Goal: Transaction & Acquisition: Purchase product/service

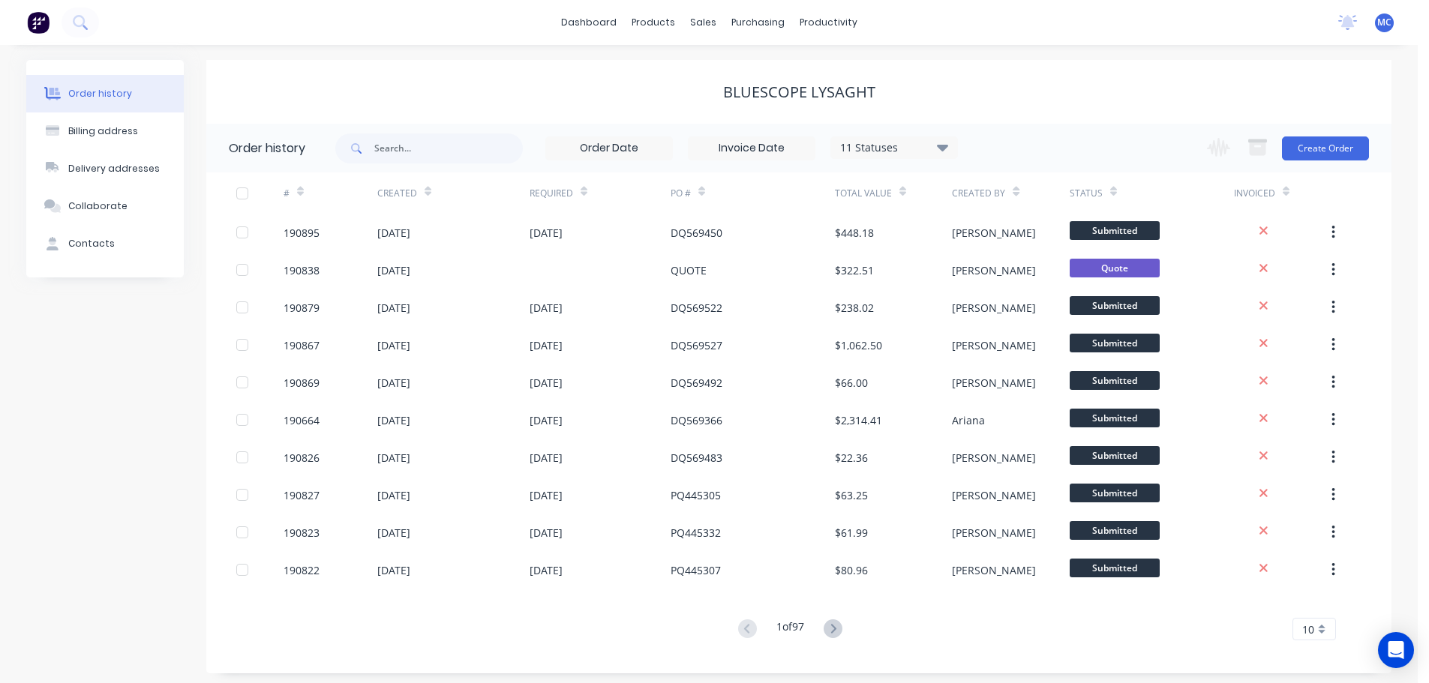
click at [1381, 20] on span "MC" at bounding box center [1384, 23] width 14 height 14
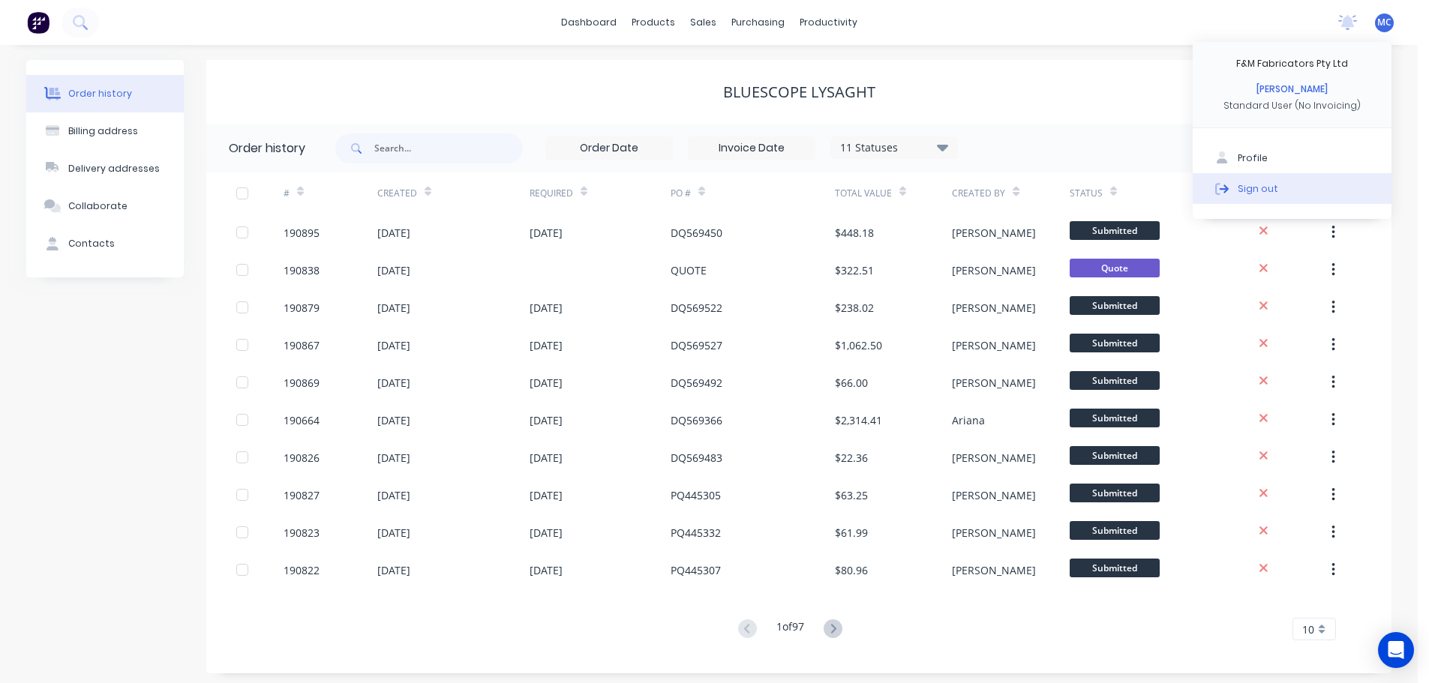
click at [1247, 187] on div "Sign out" at bounding box center [1258, 189] width 41 height 14
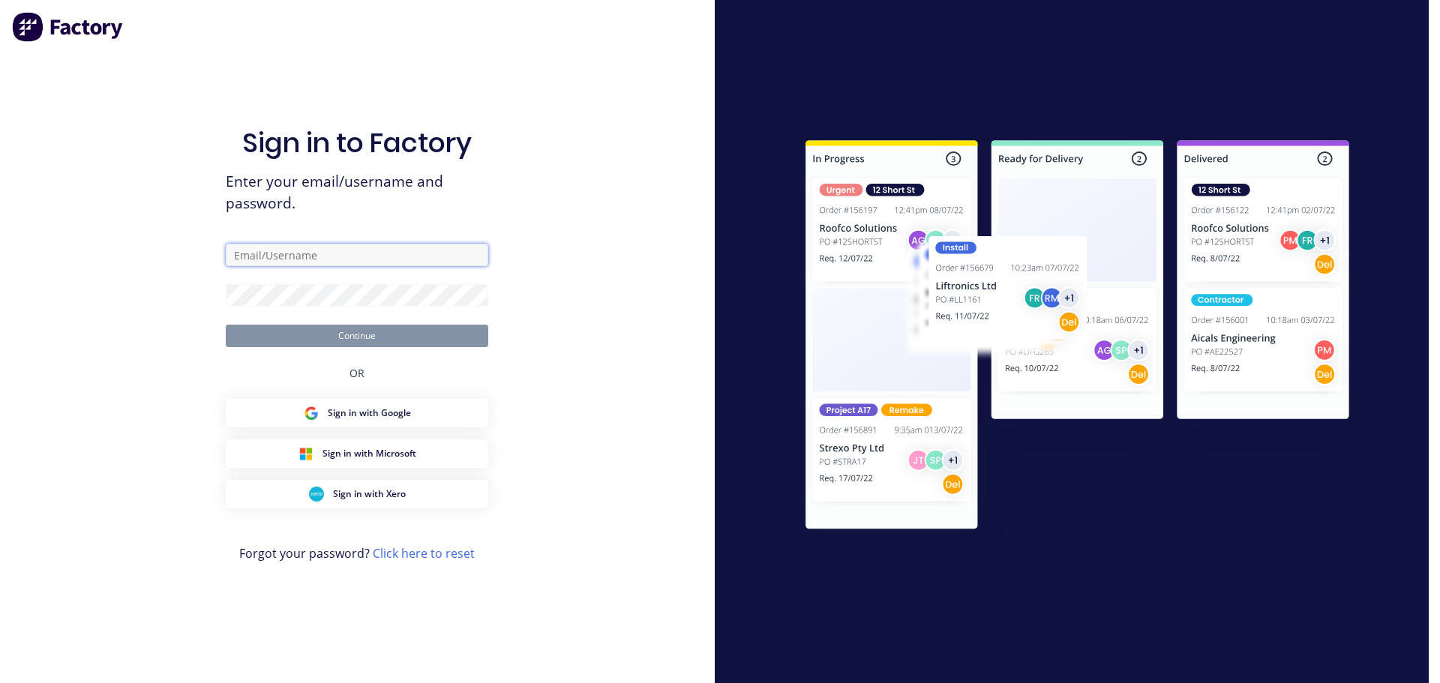
type input "[PERSON_NAME][EMAIL_ADDRESS][DOMAIN_NAME]"
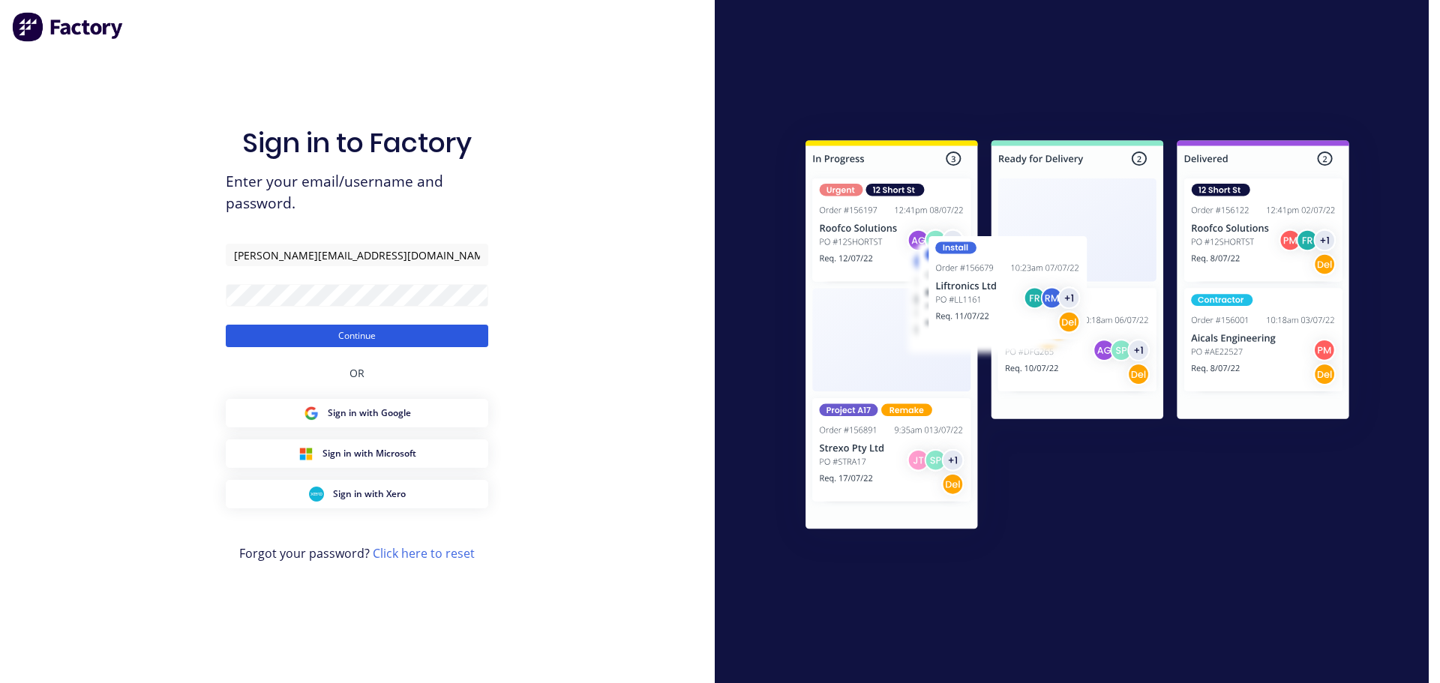
click at [360, 334] on button "Continue" at bounding box center [357, 336] width 263 height 23
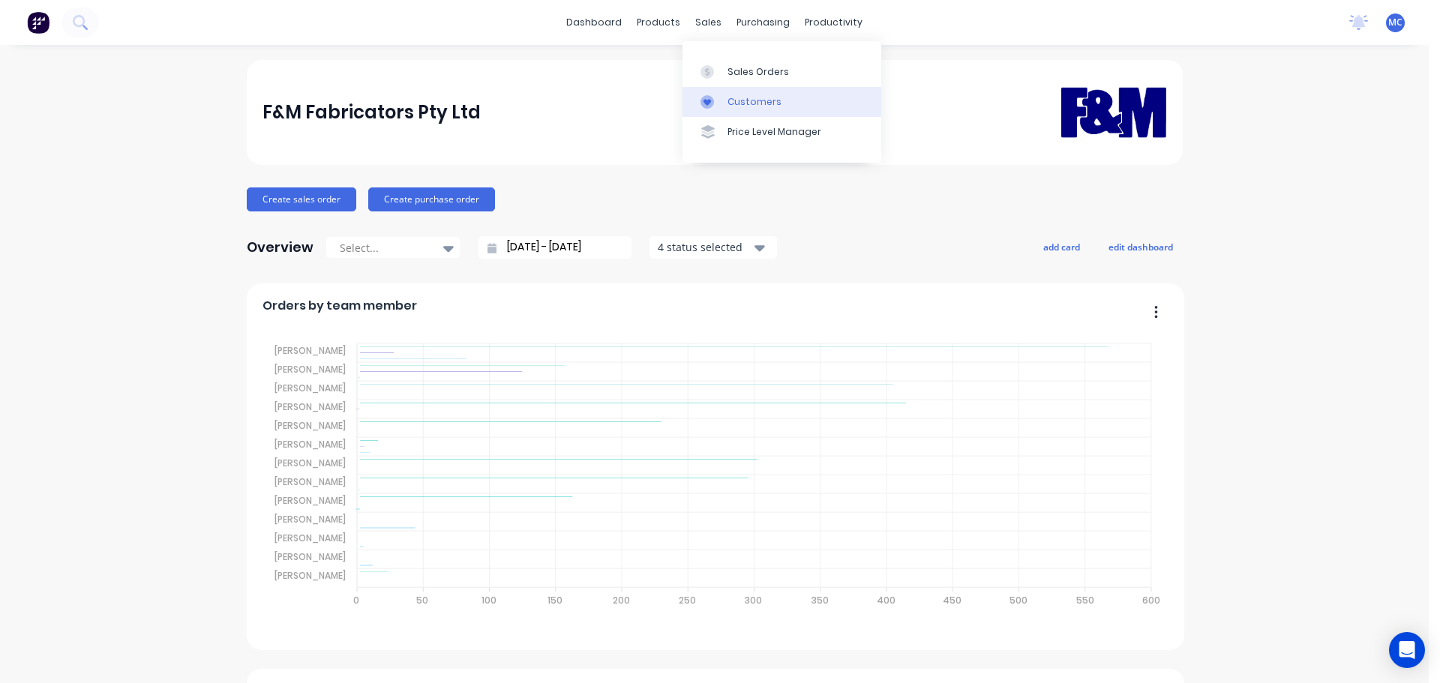
click at [750, 104] on div "Customers" at bounding box center [755, 102] width 54 height 14
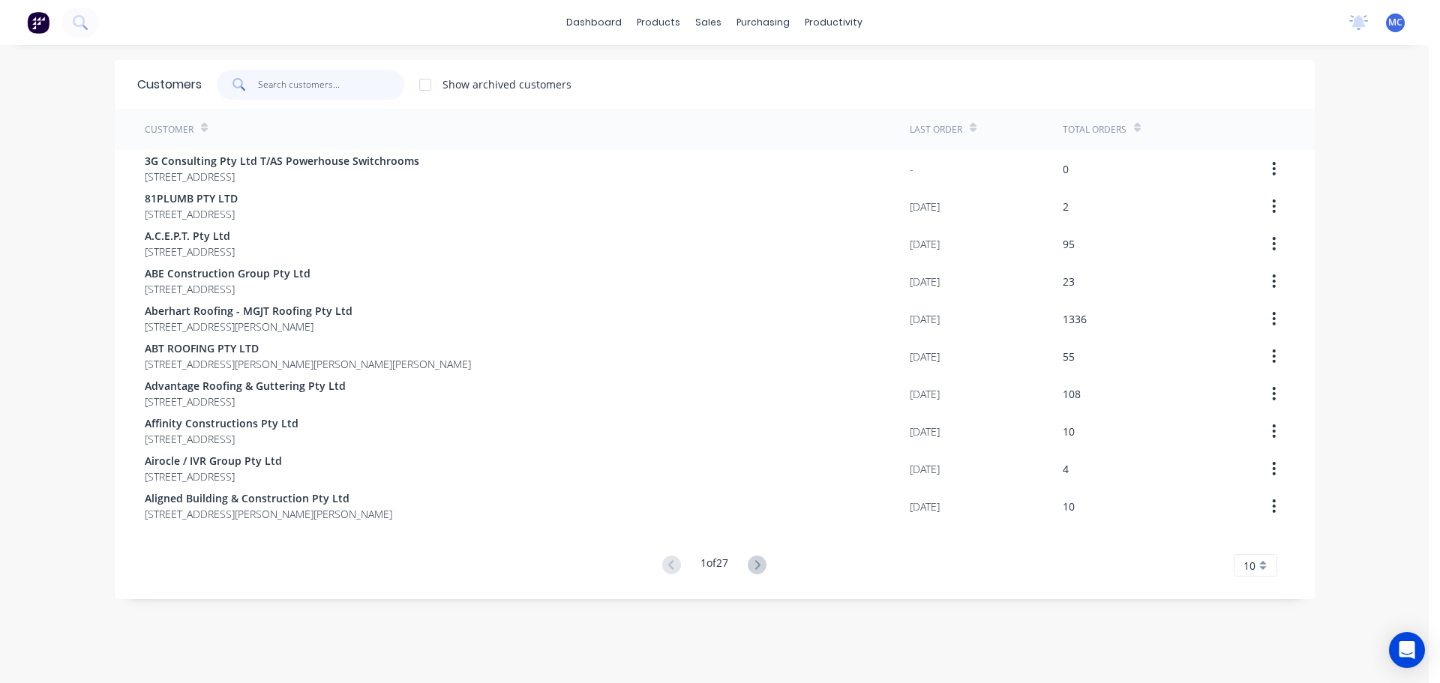
click at [287, 89] on input "text" at bounding box center [331, 85] width 146 height 30
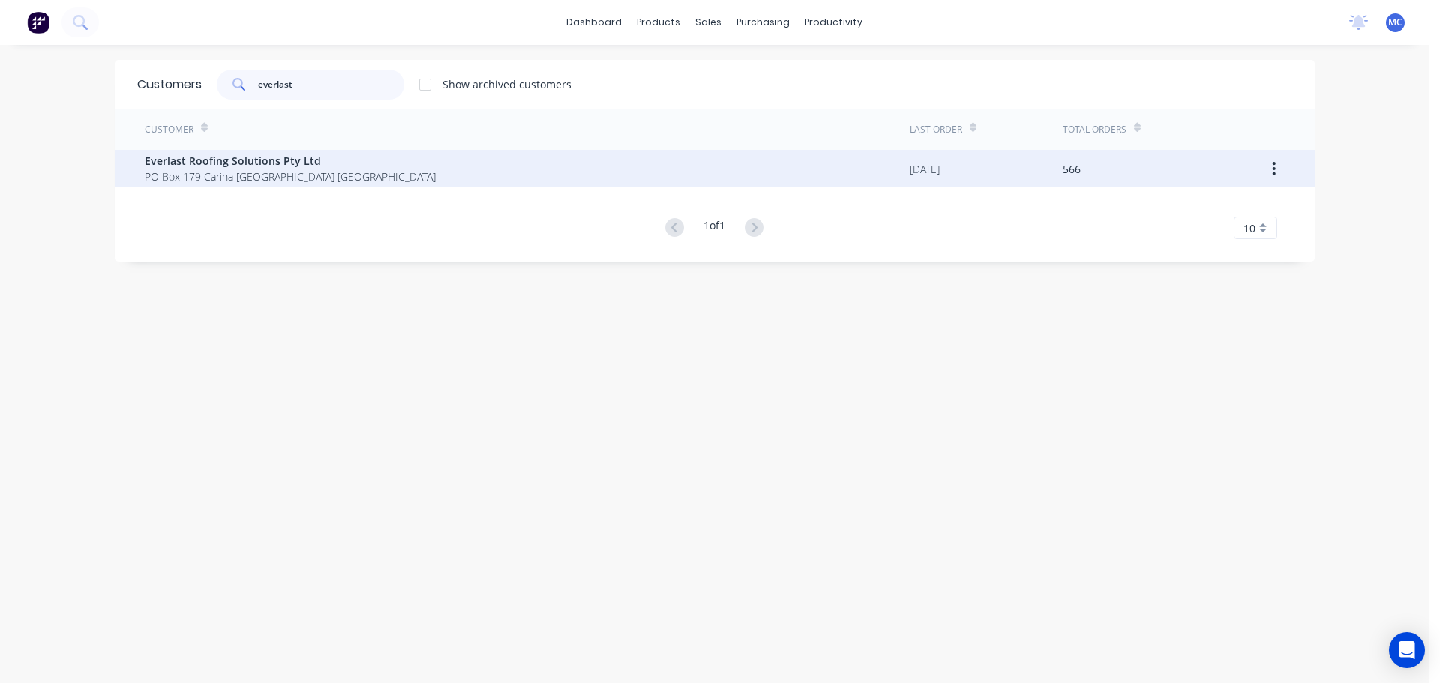
type input "everlast"
click at [227, 163] on span "Everlast Roofing Solutions Pty Ltd" at bounding box center [290, 161] width 291 height 16
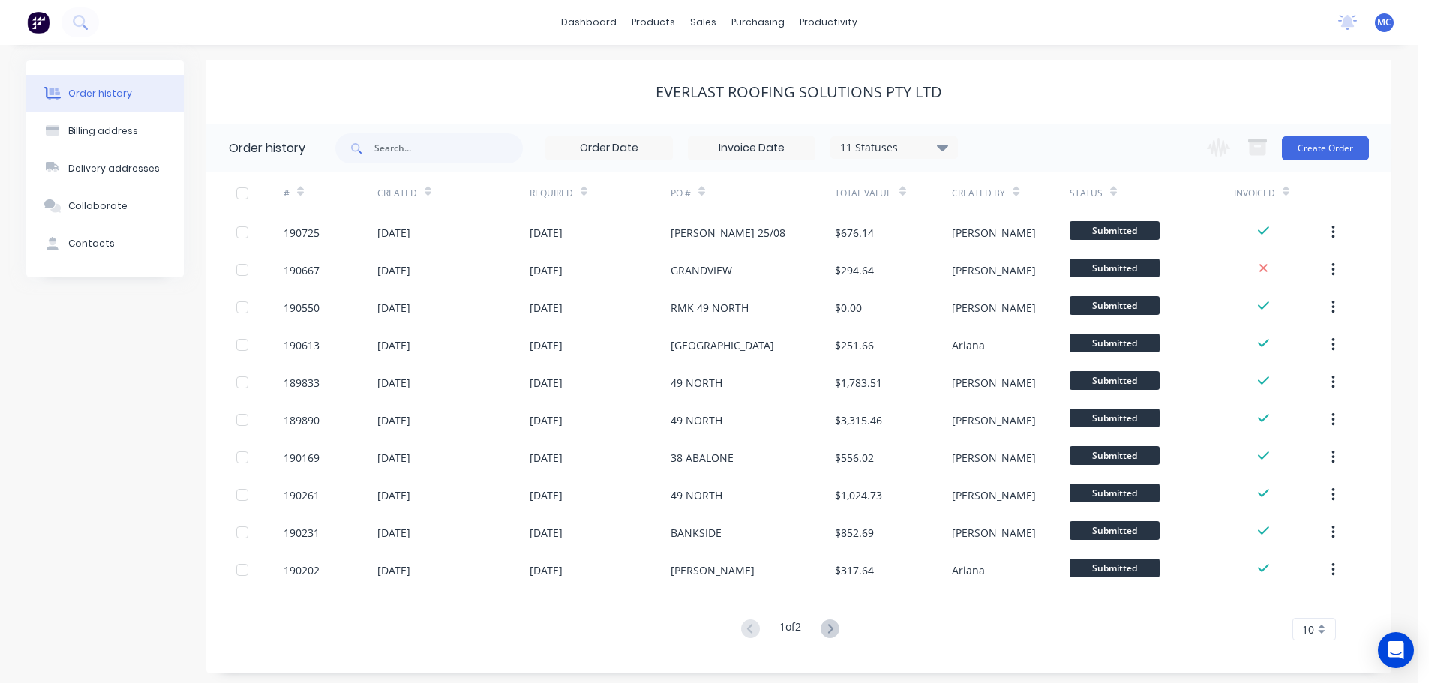
click at [1311, 134] on div "Change order status Submitted Manufactured Ready for pick up Slitting Delivered…" at bounding box center [1283, 148] width 171 height 49
click at [1314, 140] on button "Create Order" at bounding box center [1325, 149] width 87 height 24
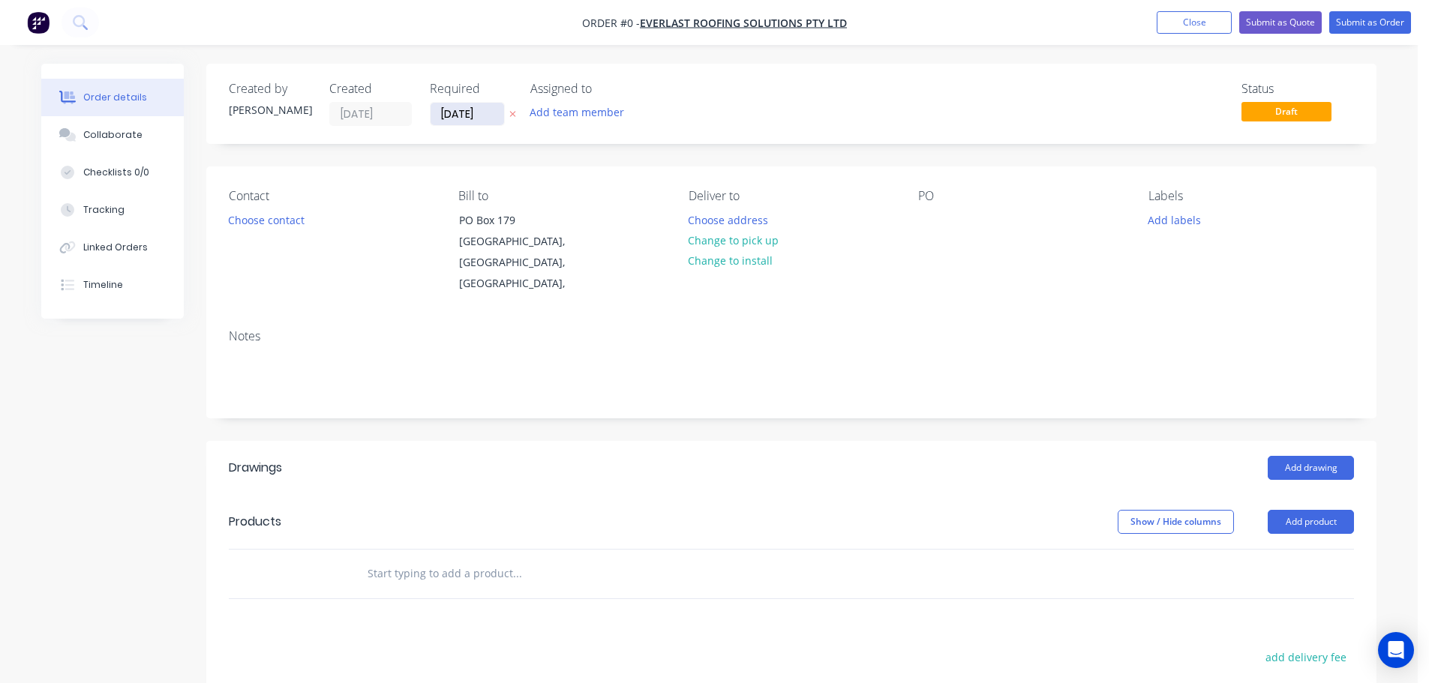
click at [468, 119] on input "[DATE]" at bounding box center [468, 114] width 74 height 23
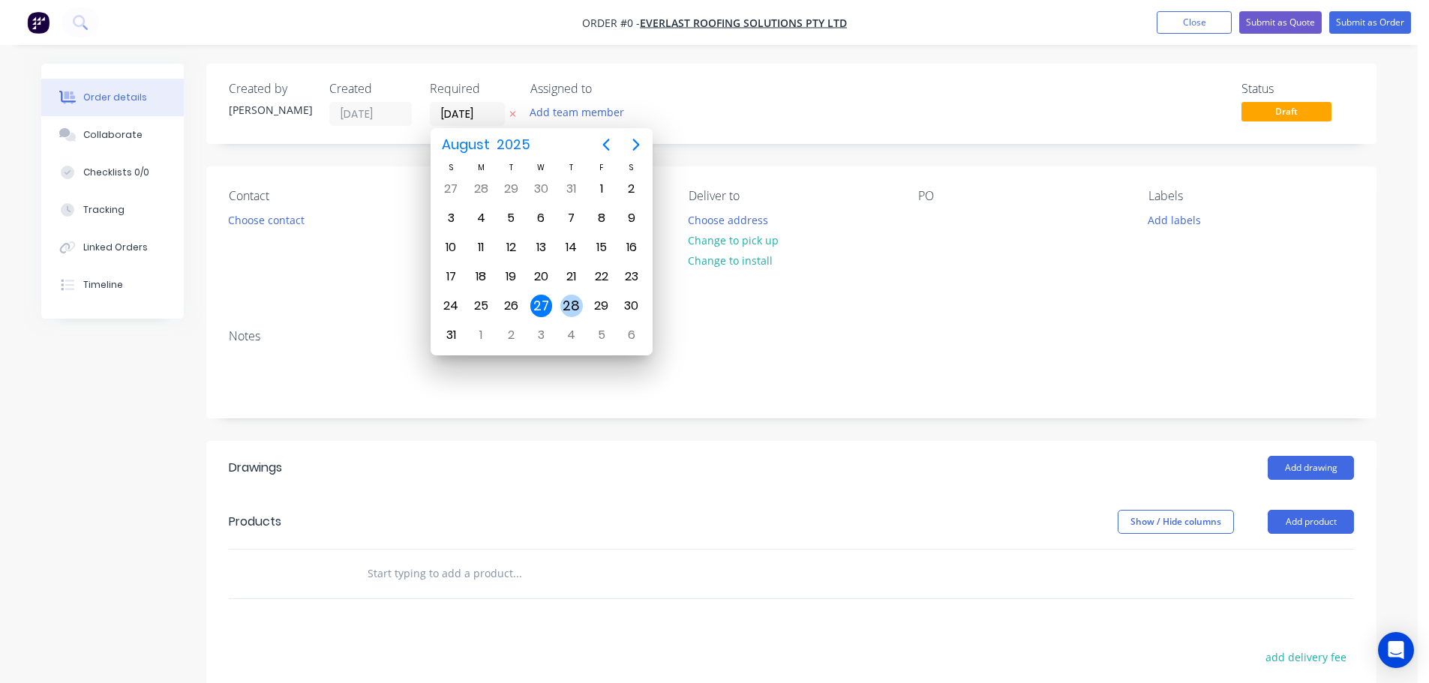
click at [575, 305] on div "28" at bounding box center [571, 306] width 23 height 23
type input "[DATE]"
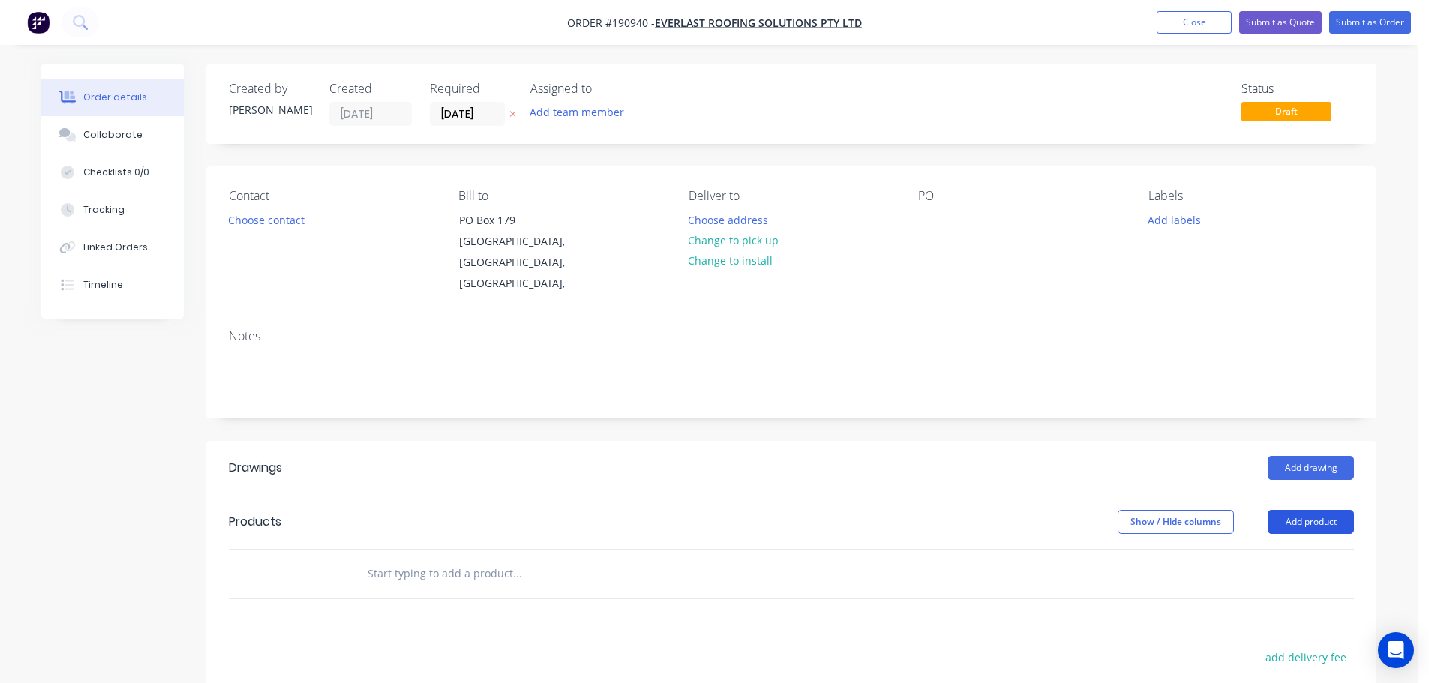
click at [1307, 510] on button "Add product" at bounding box center [1311, 522] width 86 height 24
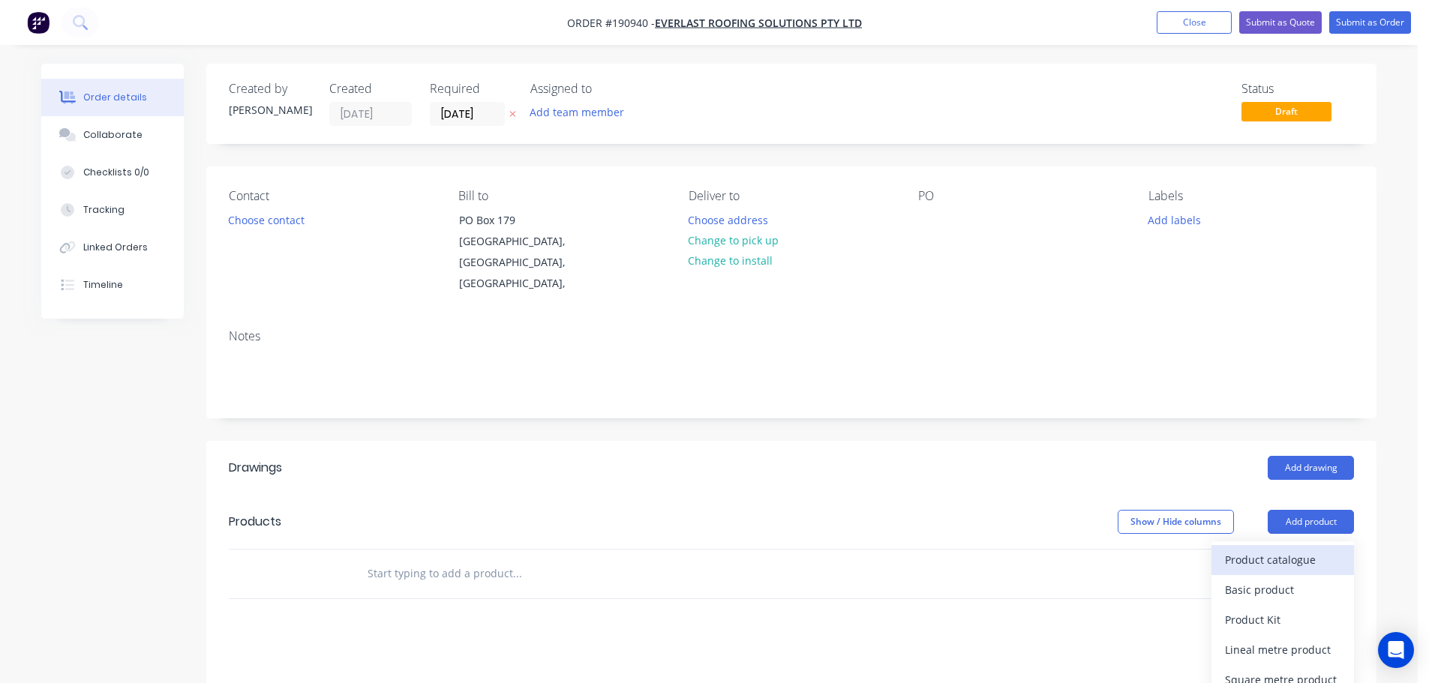
click at [1268, 549] on div "Product catalogue" at bounding box center [1283, 560] width 116 height 22
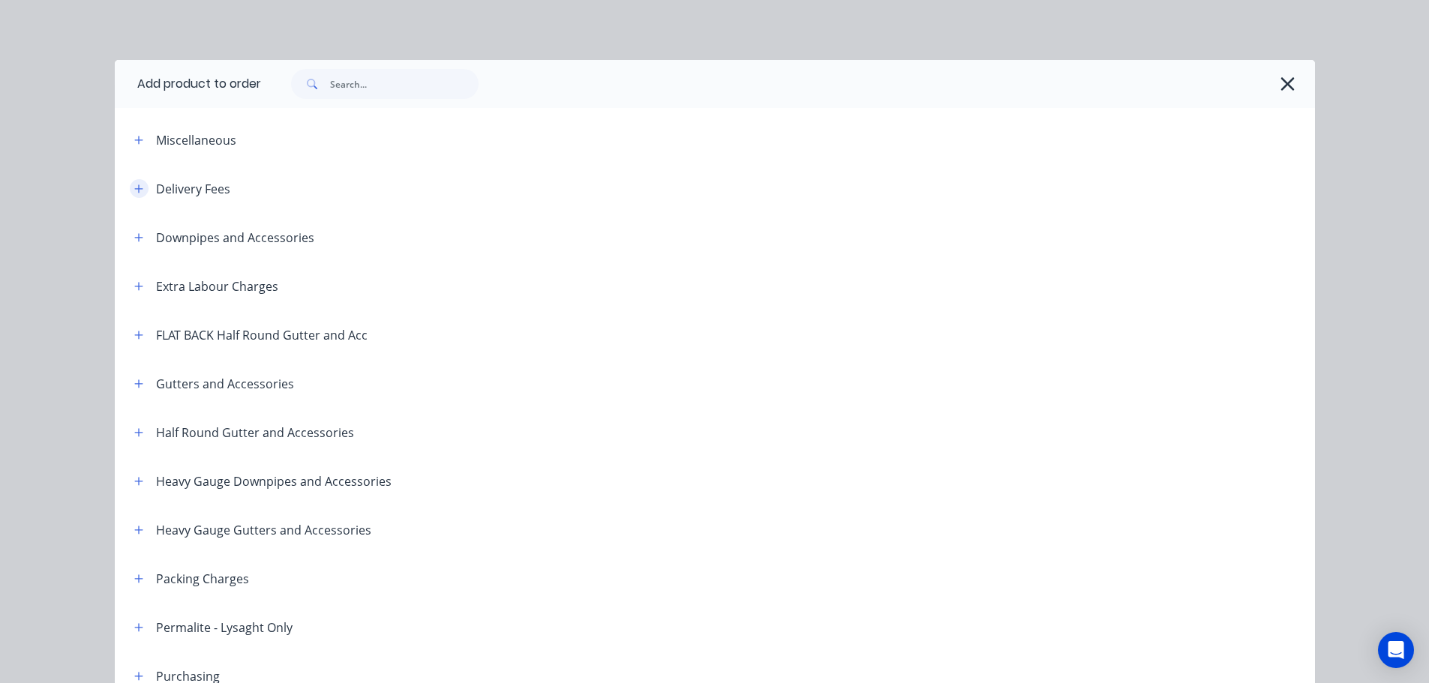
click at [134, 188] on icon "button" at bounding box center [138, 189] width 9 height 11
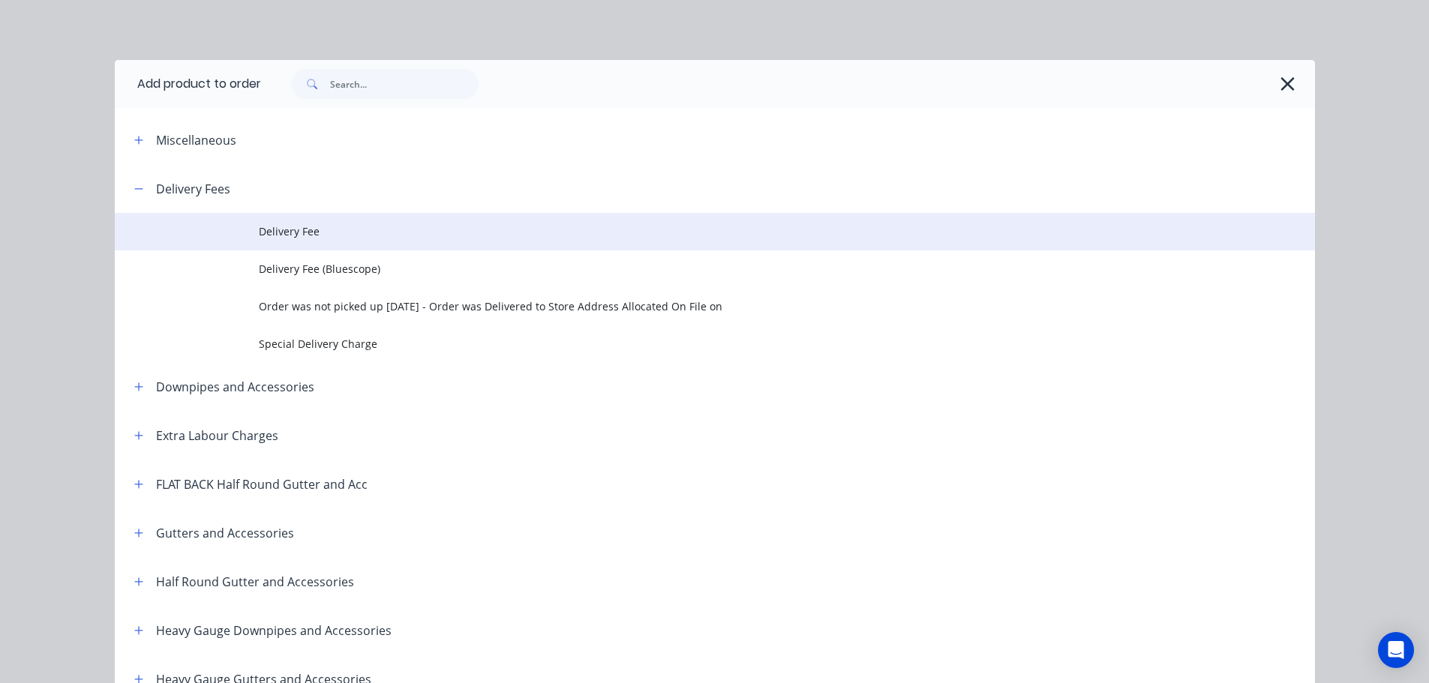
click at [299, 224] on span "Delivery Fee" at bounding box center [681, 232] width 845 height 16
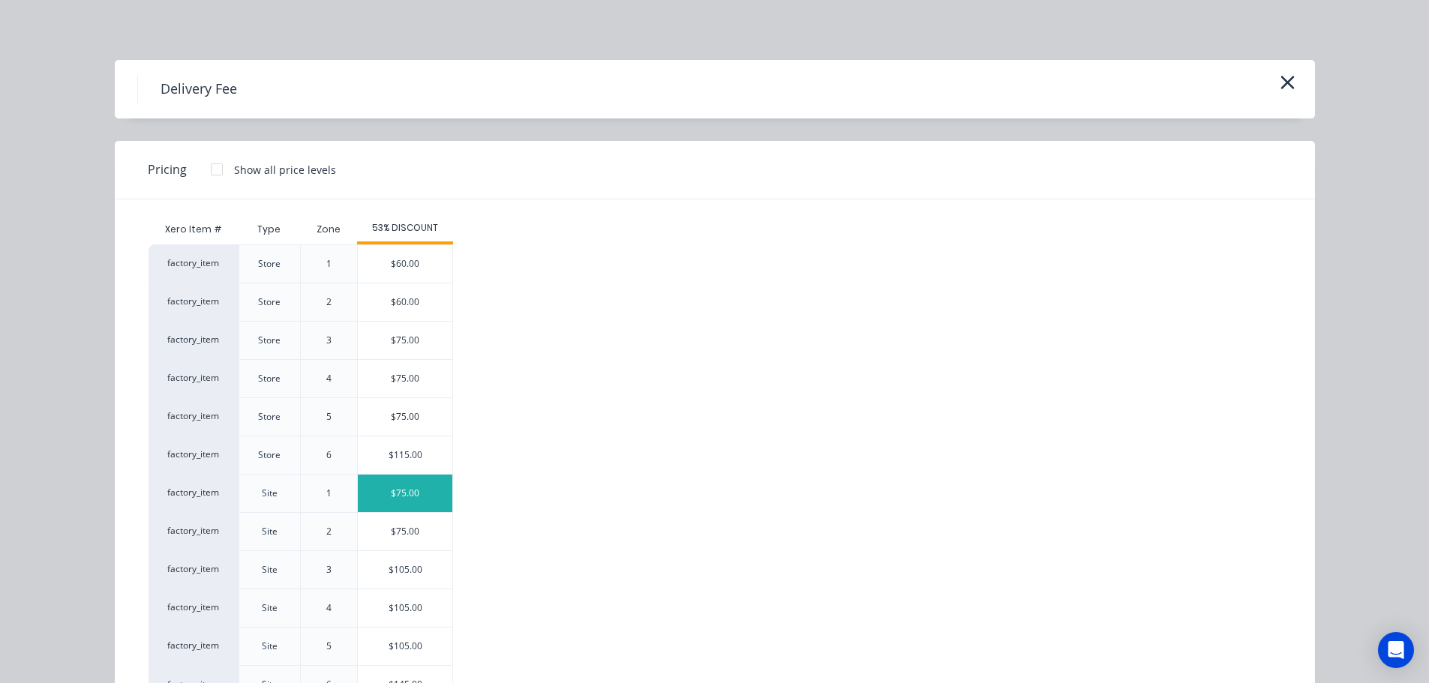
click at [405, 492] on div "$75.00" at bounding box center [405, 494] width 95 height 38
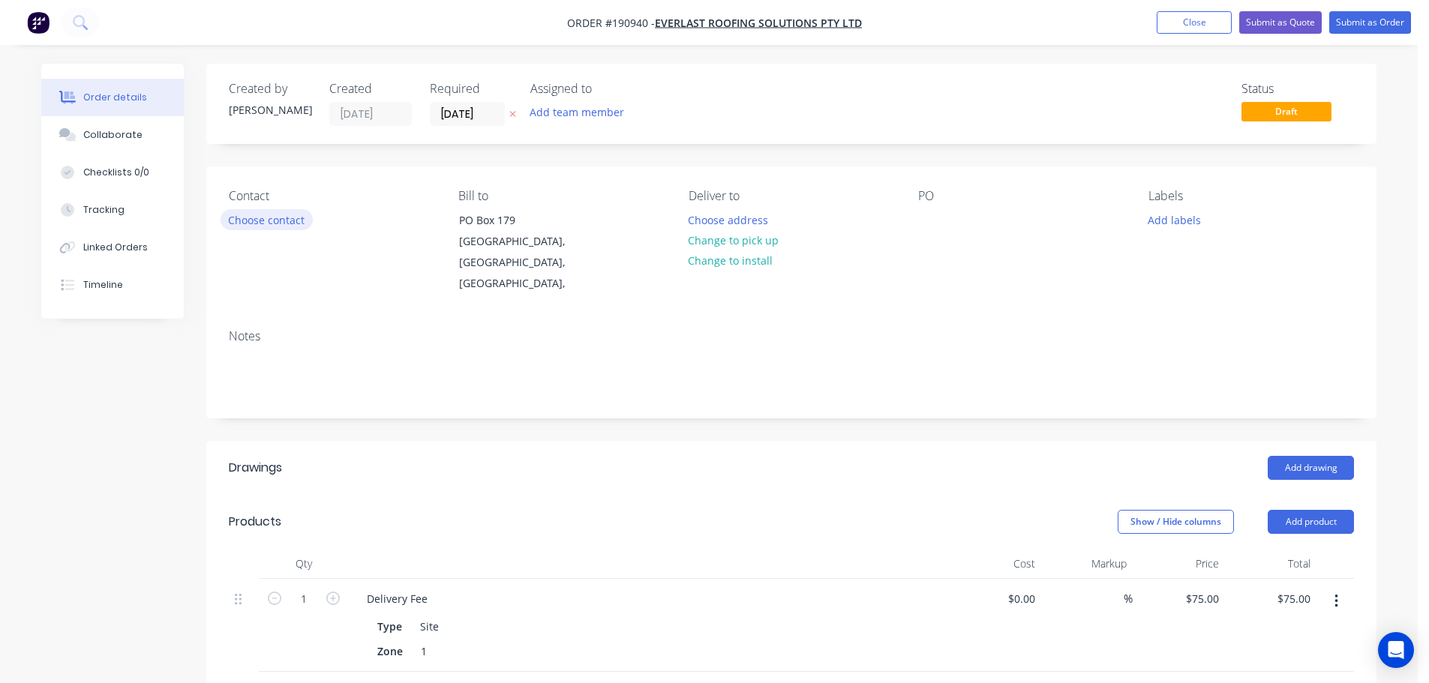
click at [263, 221] on button "Choose contact" at bounding box center [267, 219] width 92 height 20
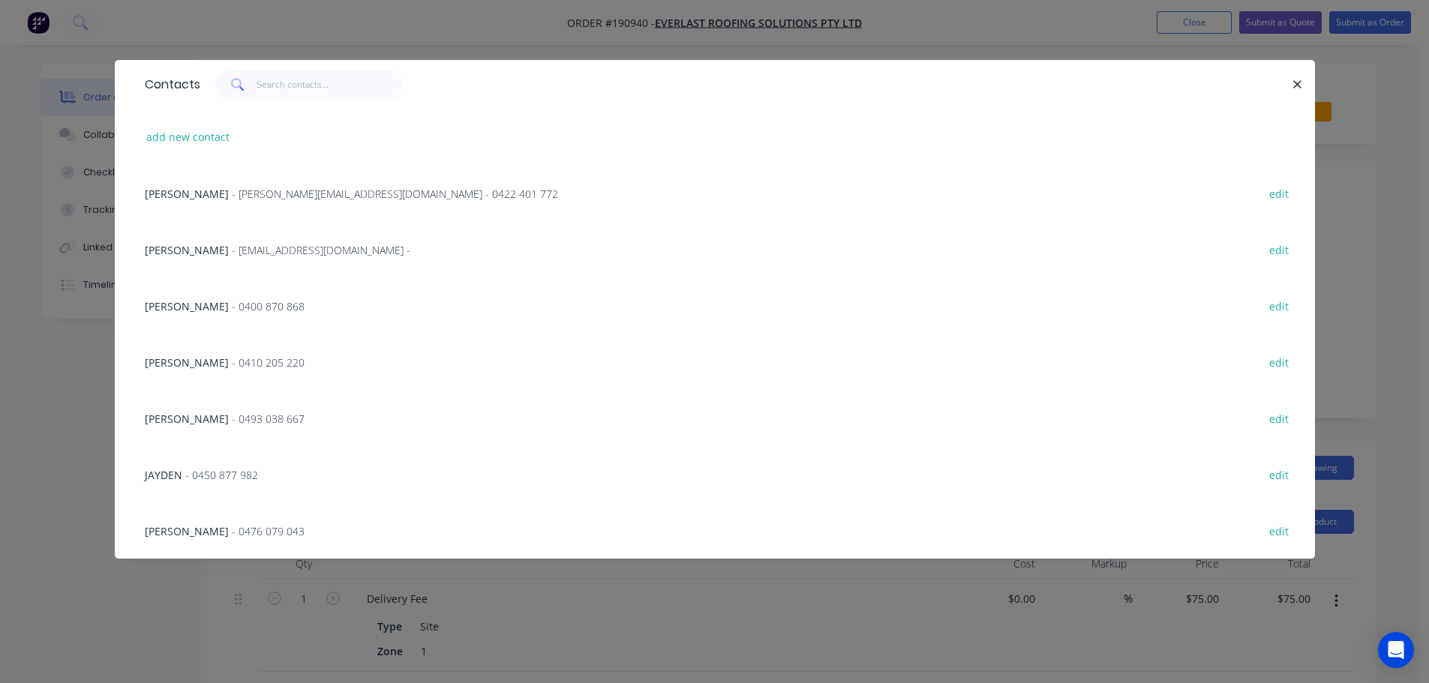
click at [342, 195] on span "- [PERSON_NAME][EMAIL_ADDRESS][DOMAIN_NAME] - 0422 401 772" at bounding box center [395, 194] width 326 height 14
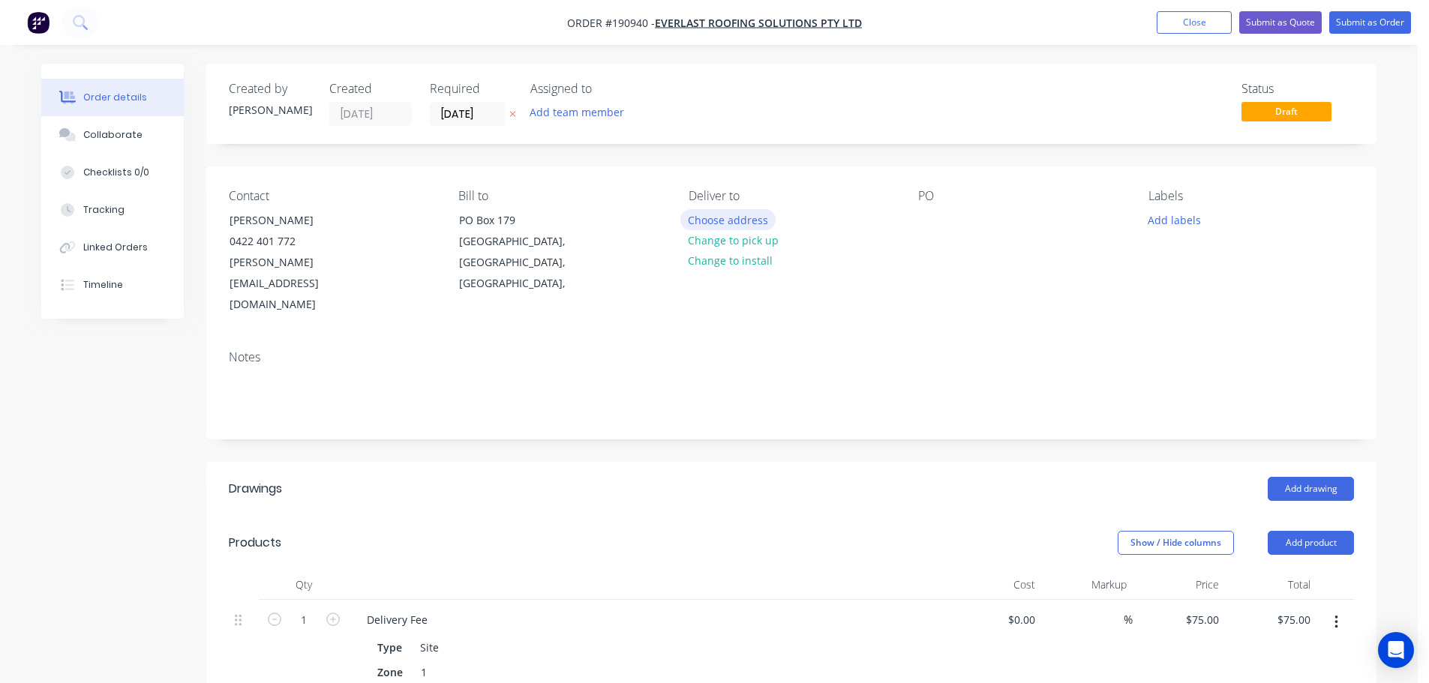
click at [715, 223] on button "Choose address" at bounding box center [728, 219] width 96 height 20
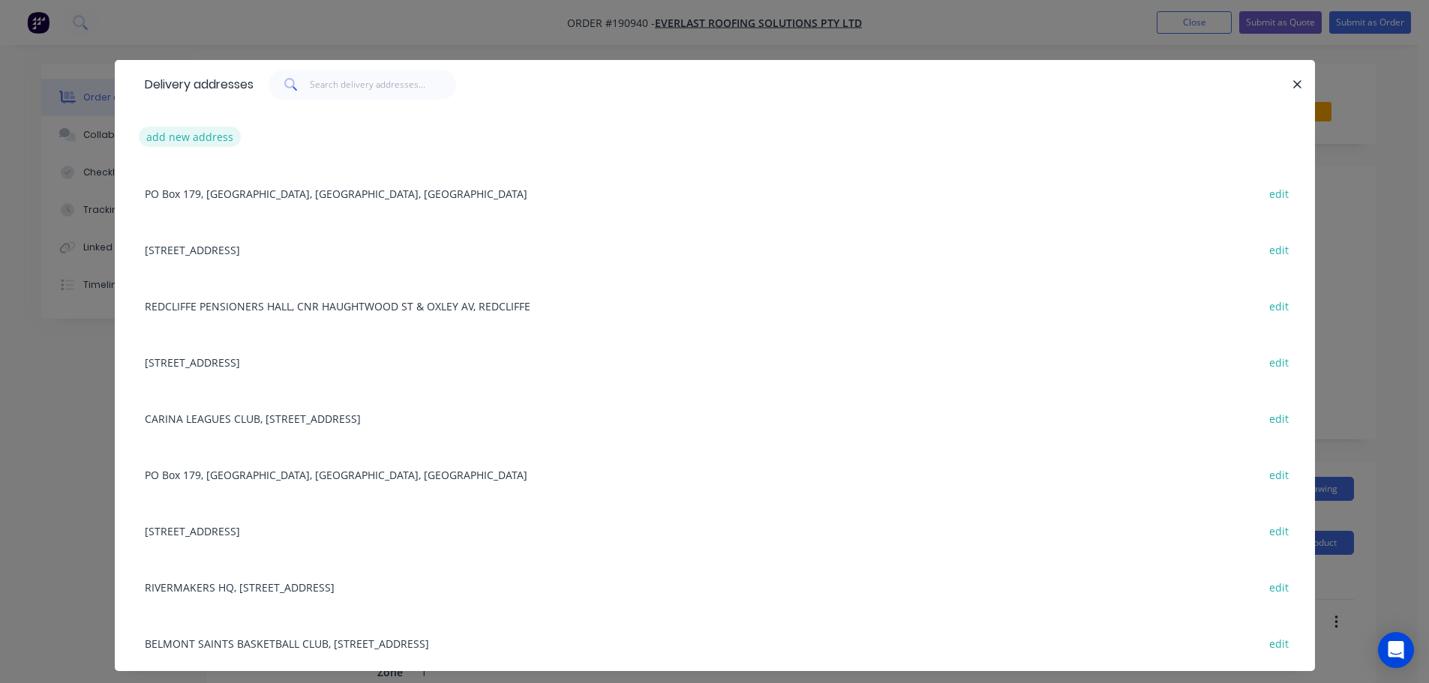
click at [171, 132] on button "add new address" at bounding box center [190, 137] width 103 height 20
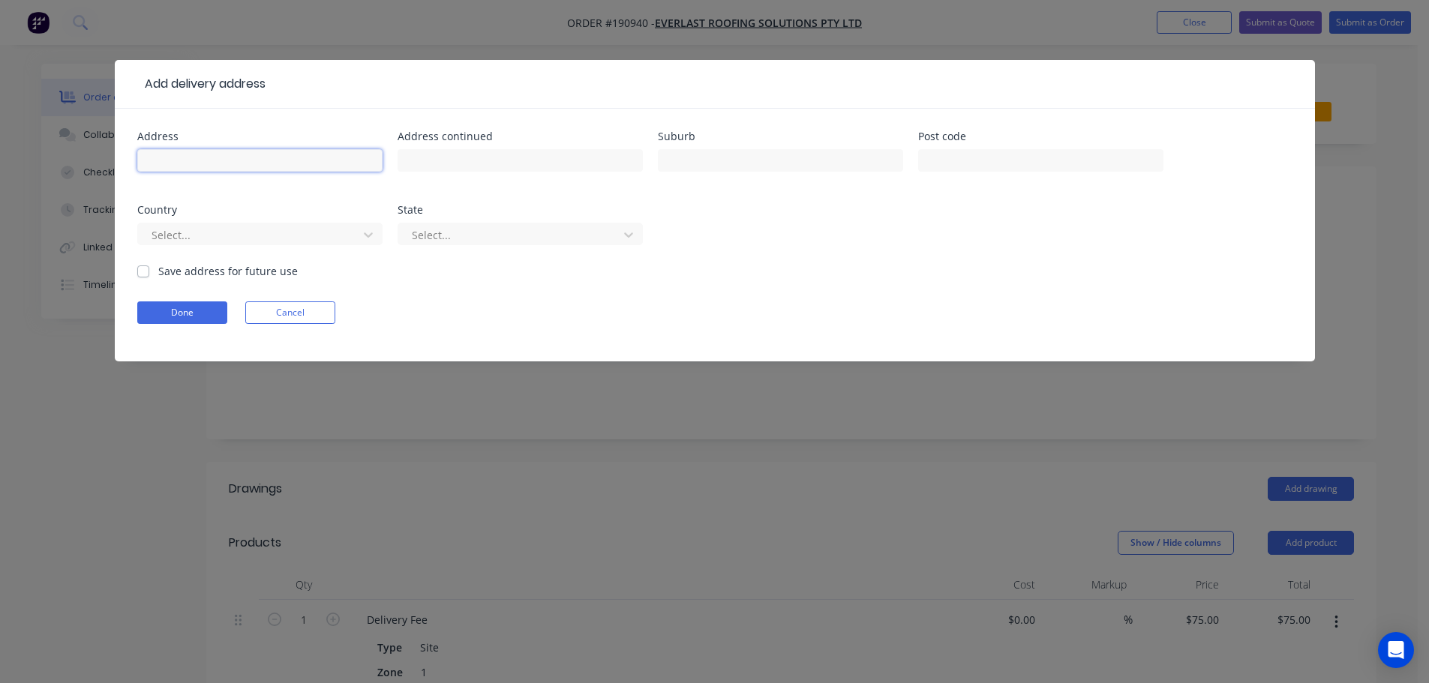
click at [163, 154] on input "text" at bounding box center [259, 160] width 245 height 23
type input "[STREET_ADDRESS]"
type input "[GEOGRAPHIC_DATA]"
click at [144, 163] on input "[STREET_ADDRESS]" at bounding box center [259, 160] width 245 height 23
type input "[GEOGRAPHIC_DATA][STREET_ADDRESS]"
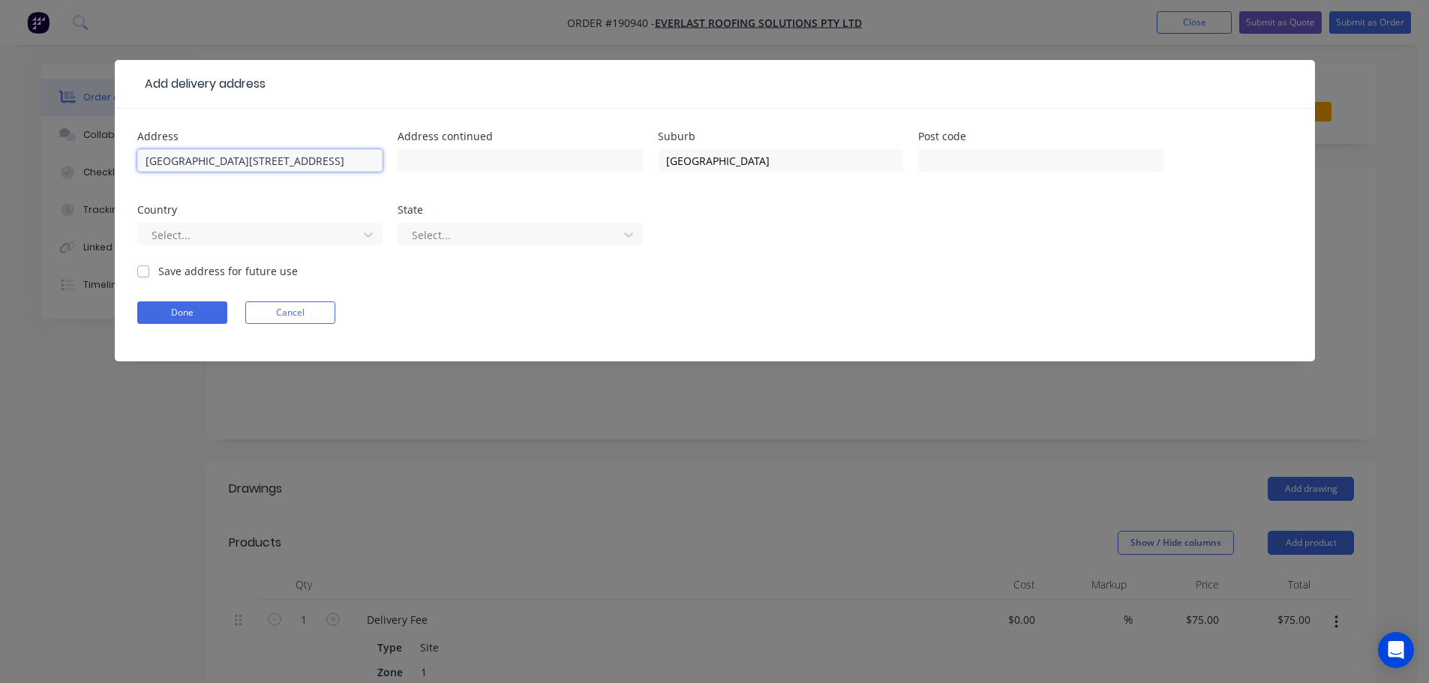
click button "Done" at bounding box center [182, 313] width 90 height 23
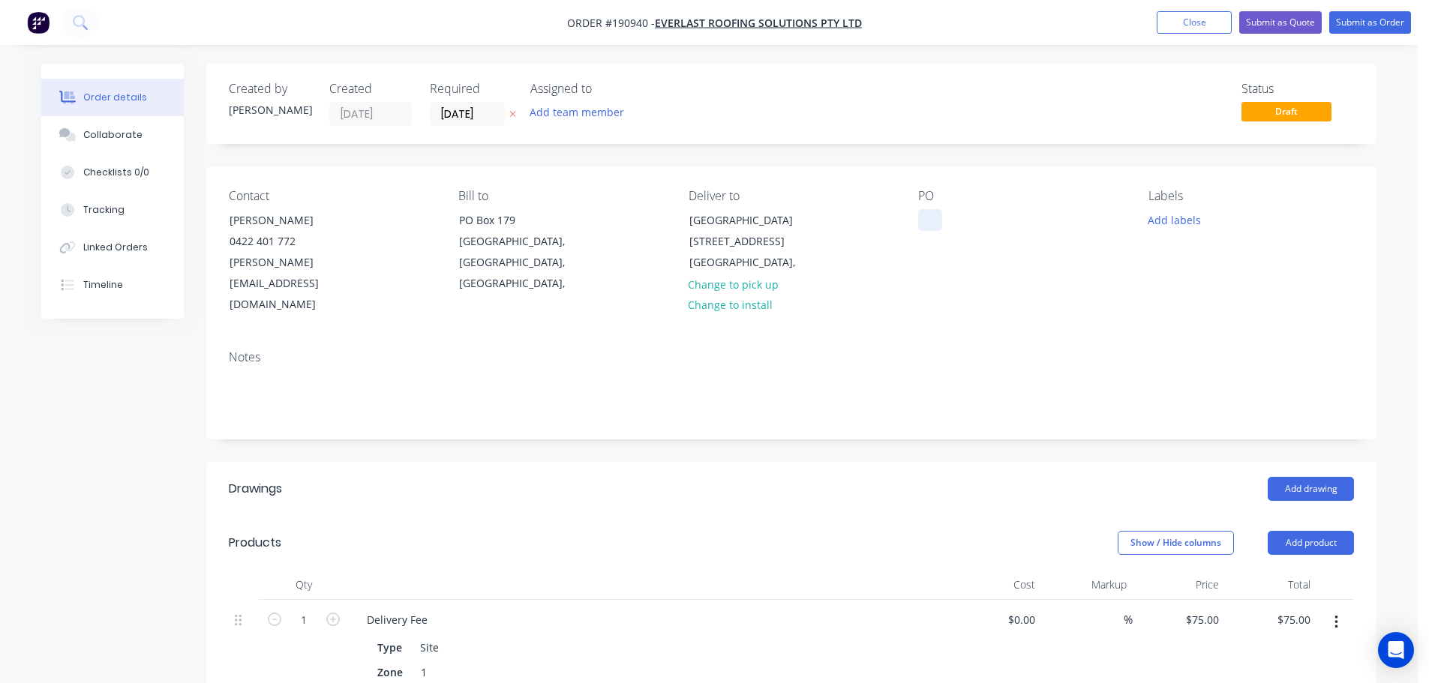
click at [936, 218] on div at bounding box center [930, 220] width 24 height 22
click at [1307, 477] on button "Add drawing" at bounding box center [1311, 489] width 86 height 24
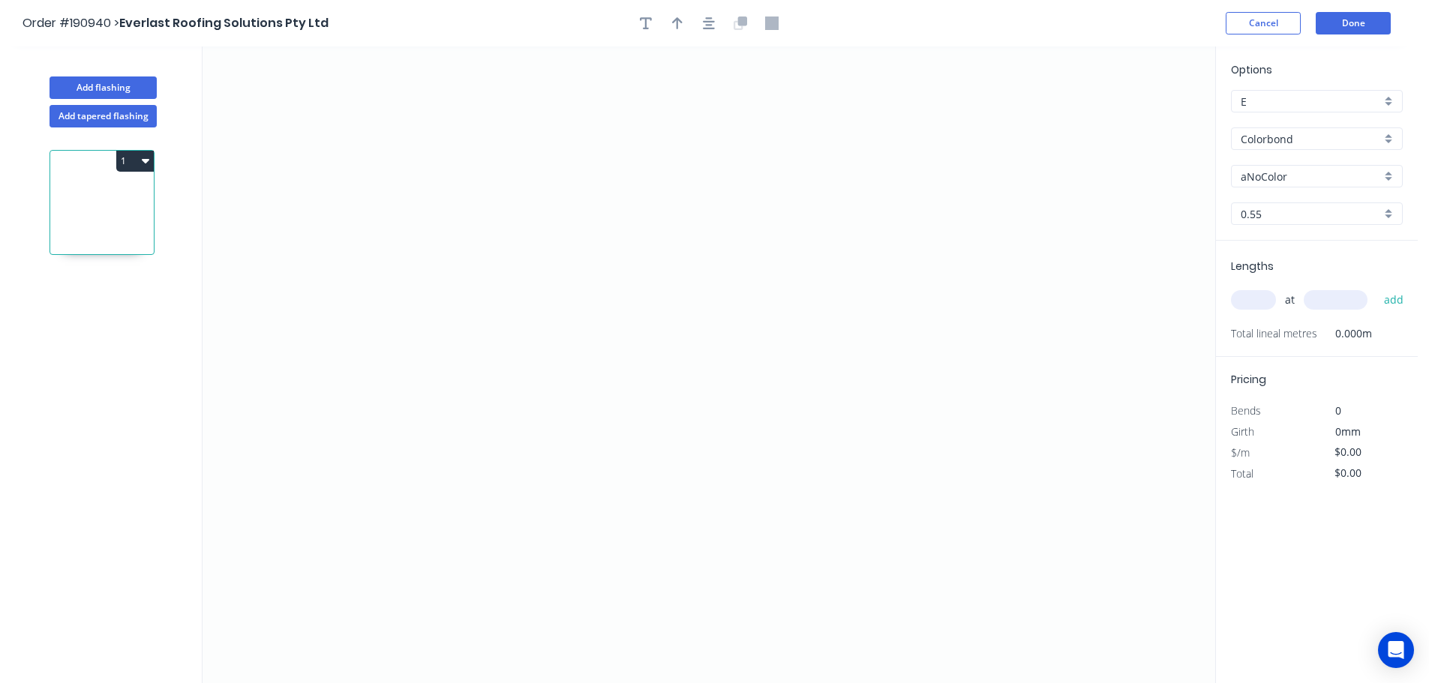
click at [1286, 177] on input "aNoColor" at bounding box center [1311, 177] width 140 height 16
click at [1279, 332] on div "Surfmist" at bounding box center [1317, 333] width 170 height 26
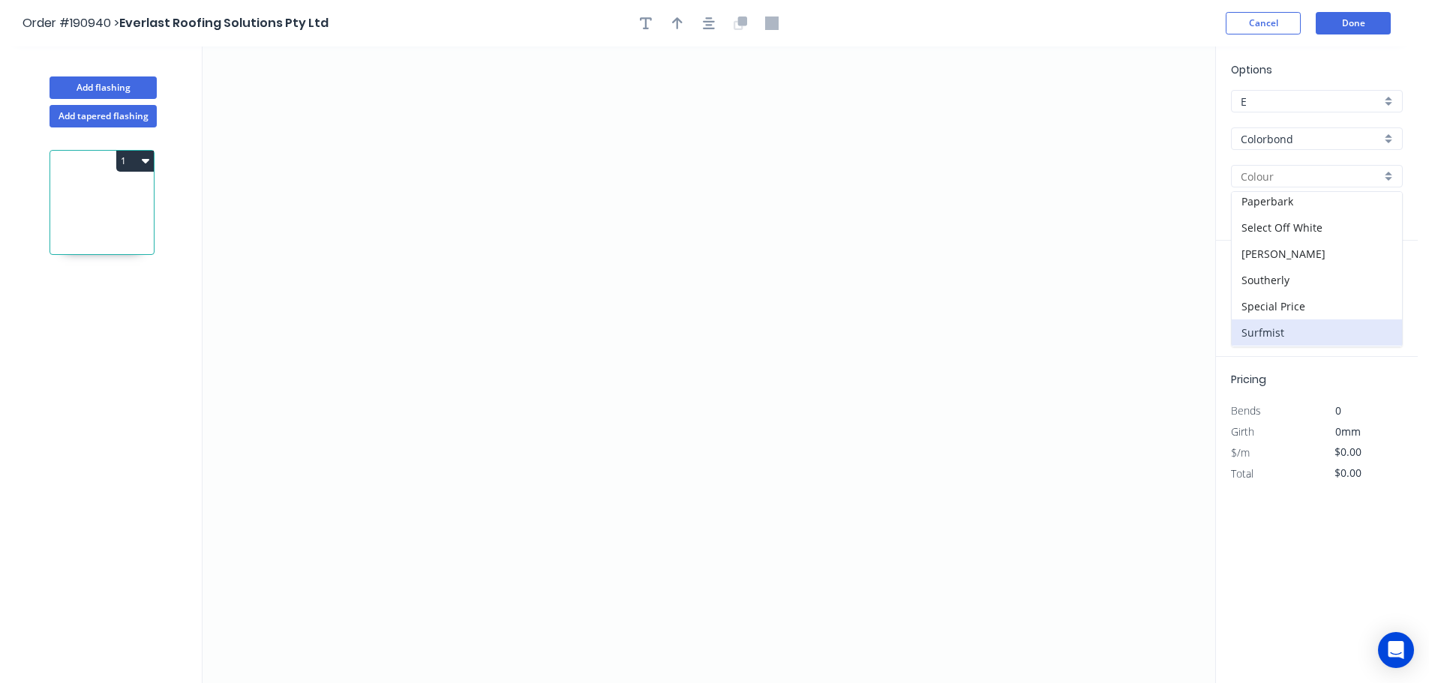
type input "Surfmist"
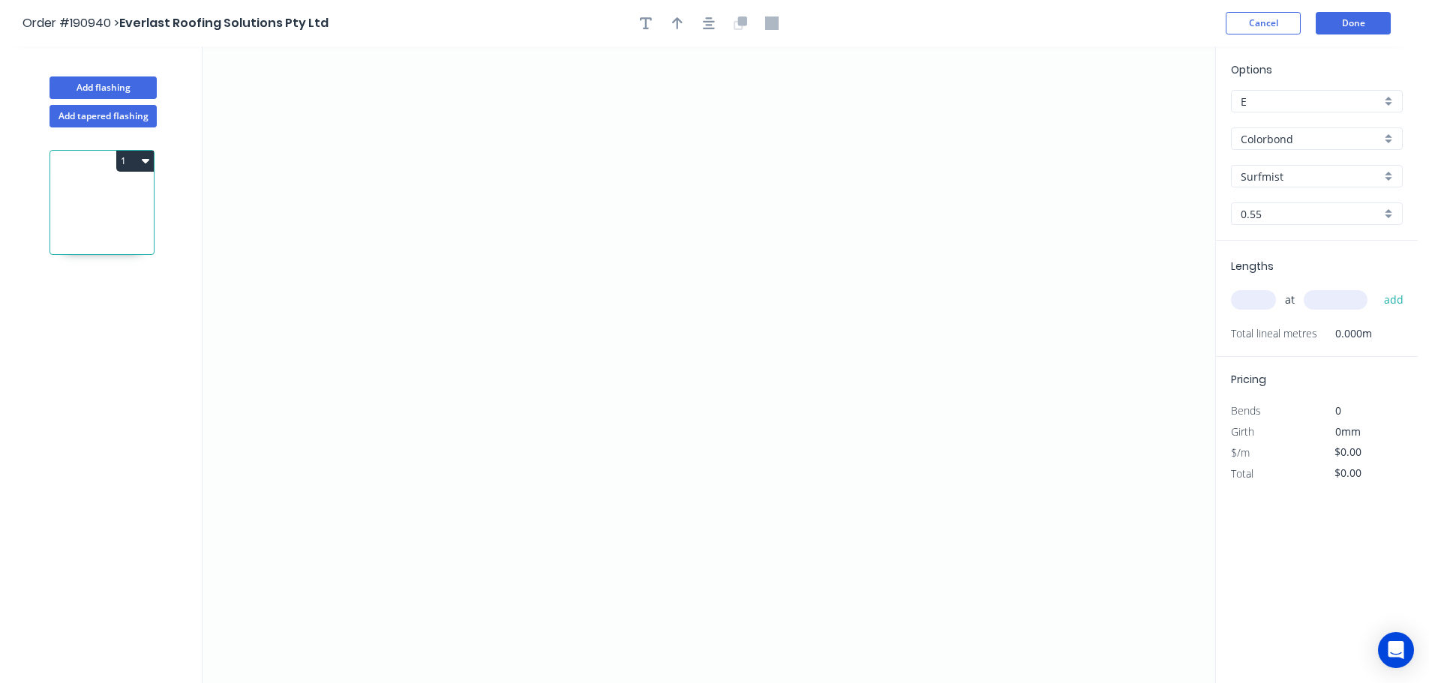
click at [1253, 296] on input "text" at bounding box center [1253, 300] width 45 height 20
type input "1"
type input "1000"
click at [1376, 287] on button "add" at bounding box center [1393, 300] width 35 height 26
click at [921, 166] on icon "0" at bounding box center [709, 365] width 1013 height 637
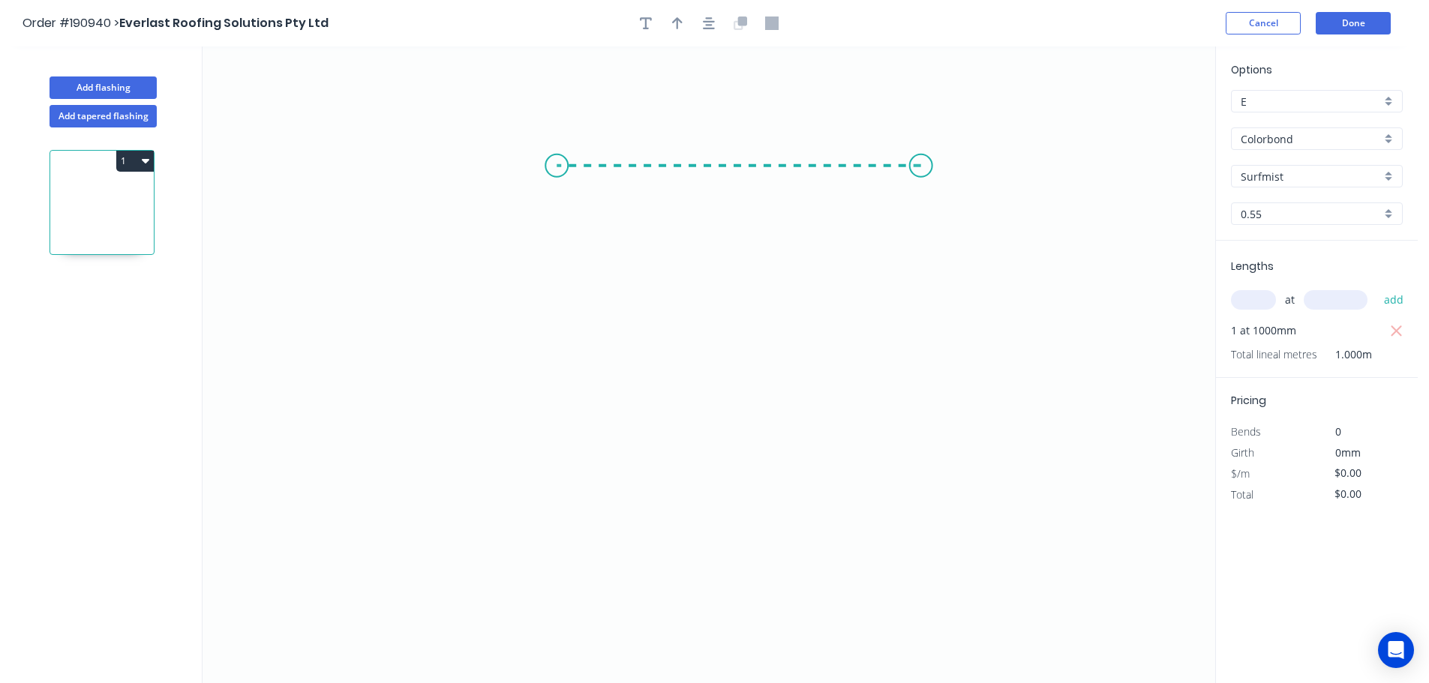
click at [557, 169] on icon "0" at bounding box center [709, 365] width 1013 height 637
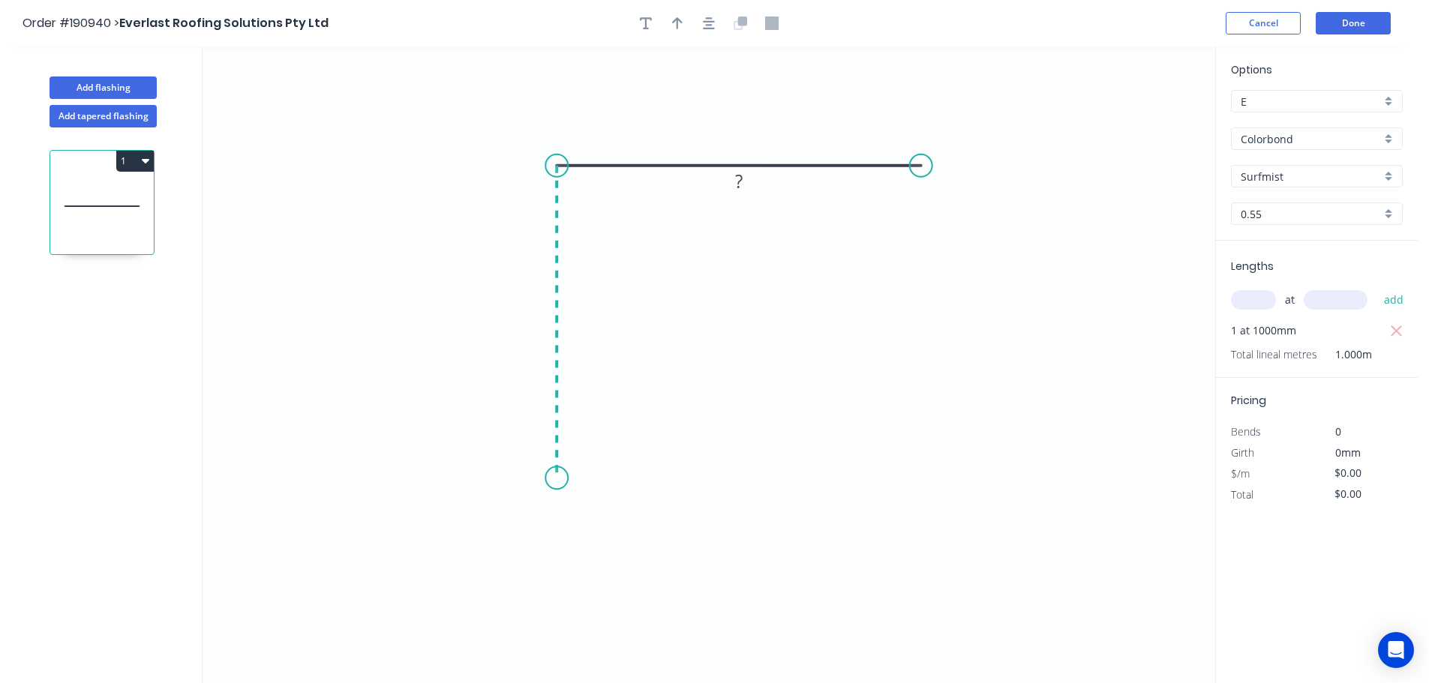
click at [555, 479] on icon "0 ?" at bounding box center [709, 365] width 1013 height 637
click at [587, 530] on div "Crush & Fold" at bounding box center [625, 527] width 151 height 31
drag, startPoint x: 500, startPoint y: 443, endPoint x: 625, endPoint y: 460, distance: 125.6
click at [626, 461] on rect at bounding box center [648, 467] width 60 height 31
drag, startPoint x: 930, startPoint y: 154, endPoint x: 924, endPoint y: 159, distance: 8.0
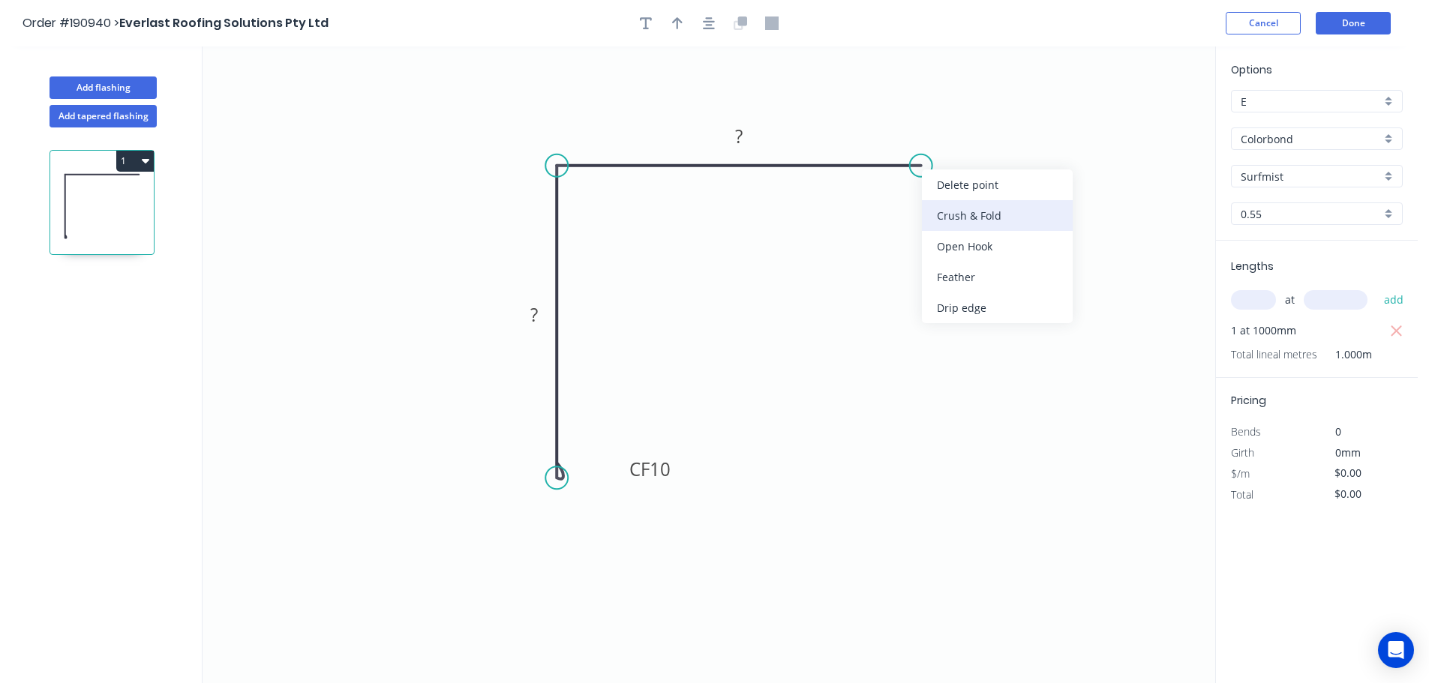
click at [962, 210] on div "Crush & Fold" at bounding box center [997, 215] width 151 height 31
click at [967, 203] on div "Flip bend" at bounding box center [999, 210] width 151 height 31
drag, startPoint x: 969, startPoint y: 194, endPoint x: 962, endPoint y: 230, distance: 36.8
click at [962, 230] on rect at bounding box center [933, 226] width 60 height 31
click at [941, 223] on tspan "10" at bounding box center [942, 226] width 21 height 25
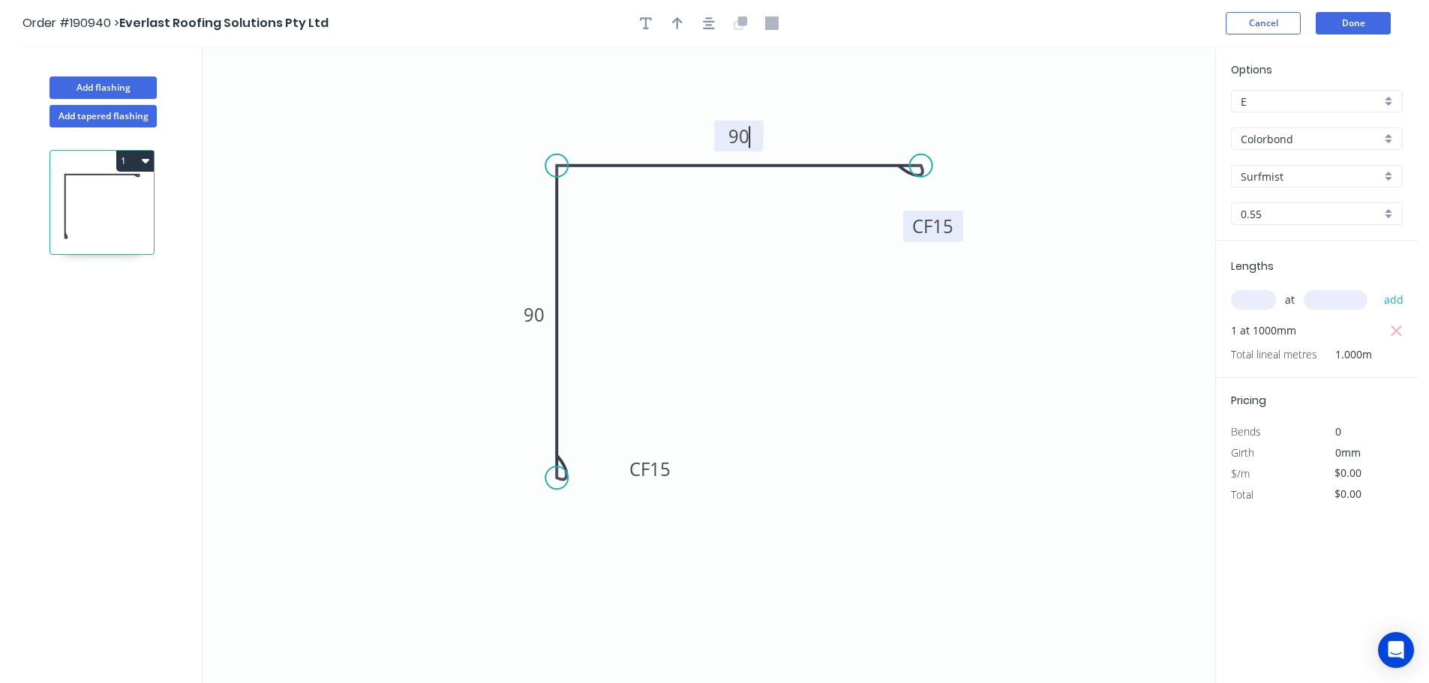
type input "$13.55"
click at [677, 26] on icon "button" at bounding box center [677, 23] width 11 height 12
drag, startPoint x: 1138, startPoint y: 117, endPoint x: 468, endPoint y: 169, distance: 671.8
click at [468, 169] on icon at bounding box center [472, 152] width 14 height 48
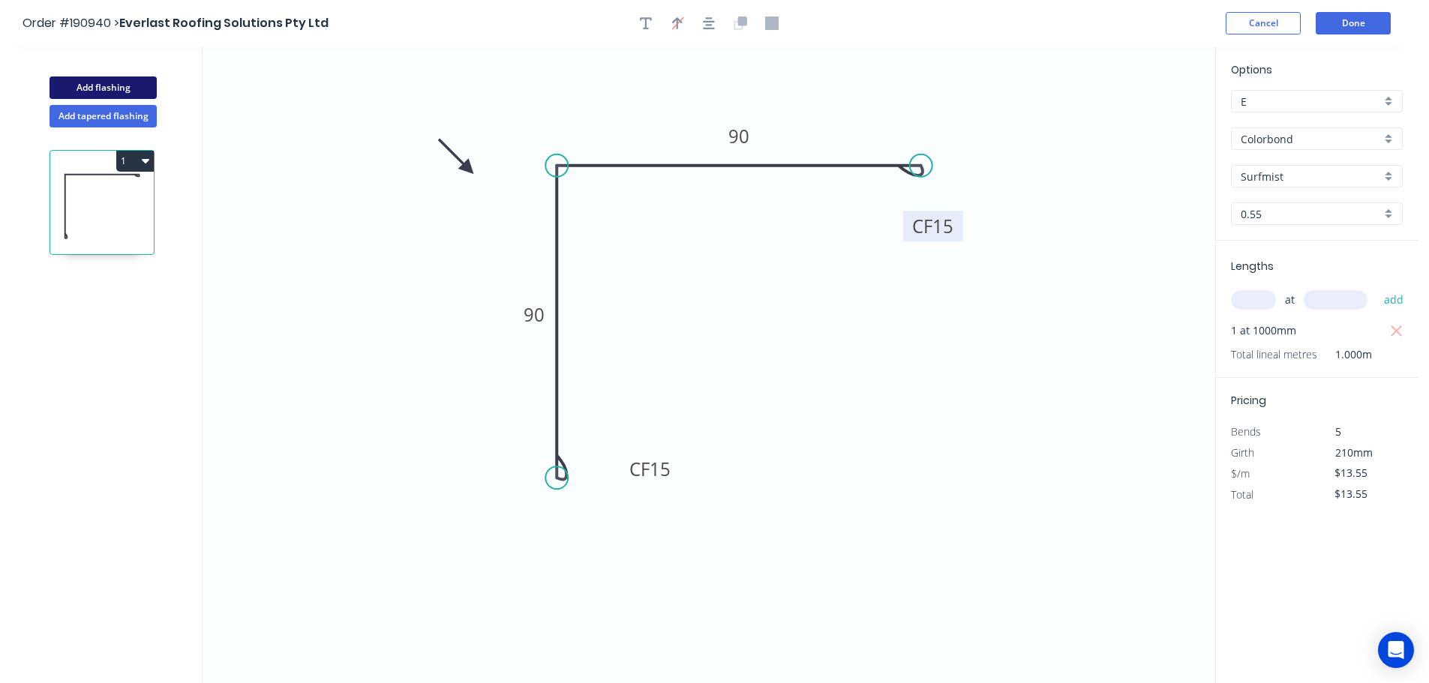
click at [101, 79] on button "Add flashing" at bounding box center [103, 88] width 107 height 23
type input "$0.00"
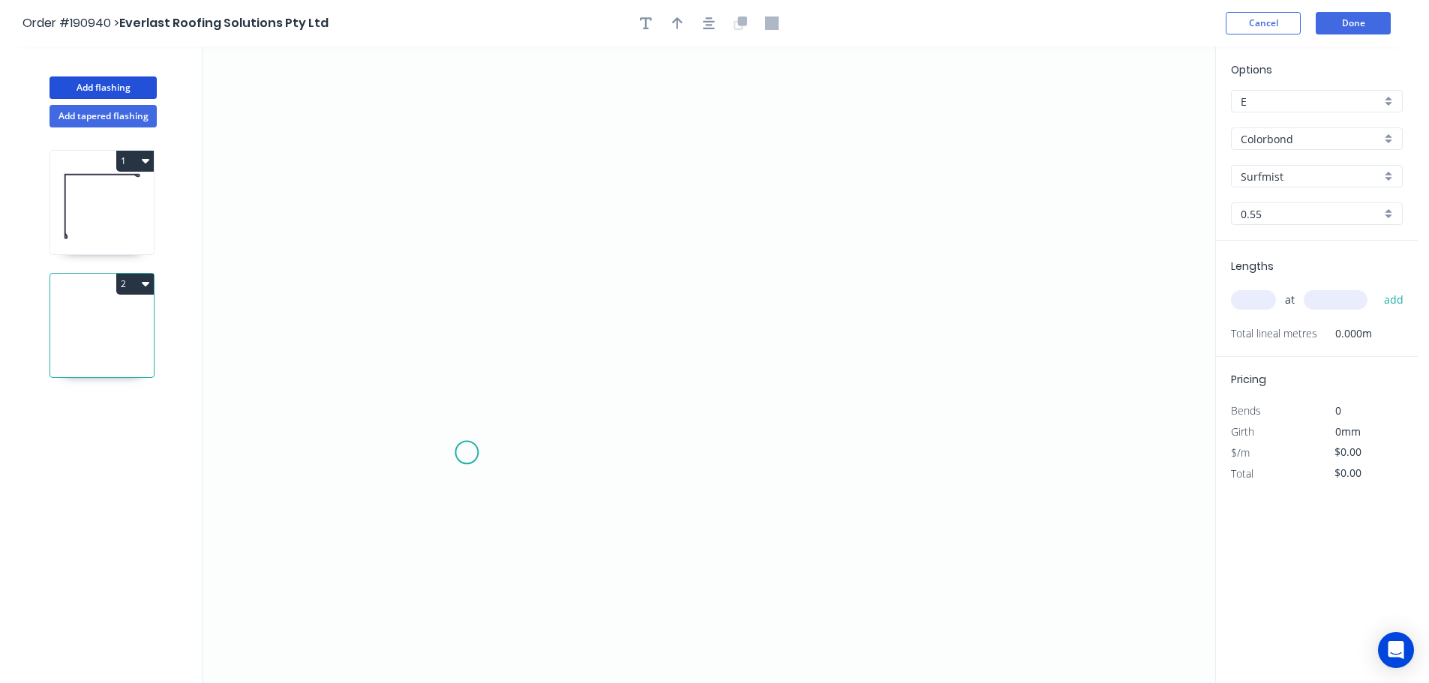
click at [467, 452] on icon "0" at bounding box center [709, 365] width 1013 height 637
click at [467, 121] on icon at bounding box center [467, 286] width 0 height 332
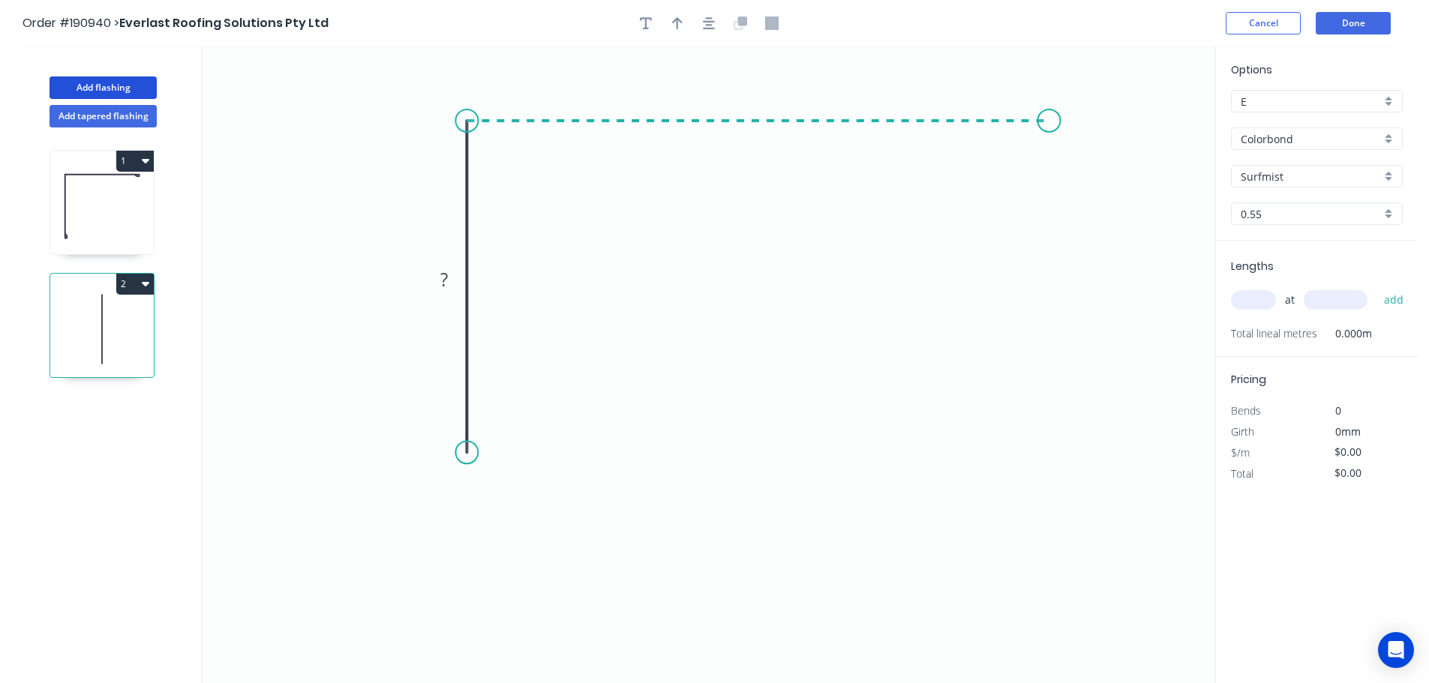
click at [1052, 122] on icon "0 ?" at bounding box center [709, 365] width 1013 height 637
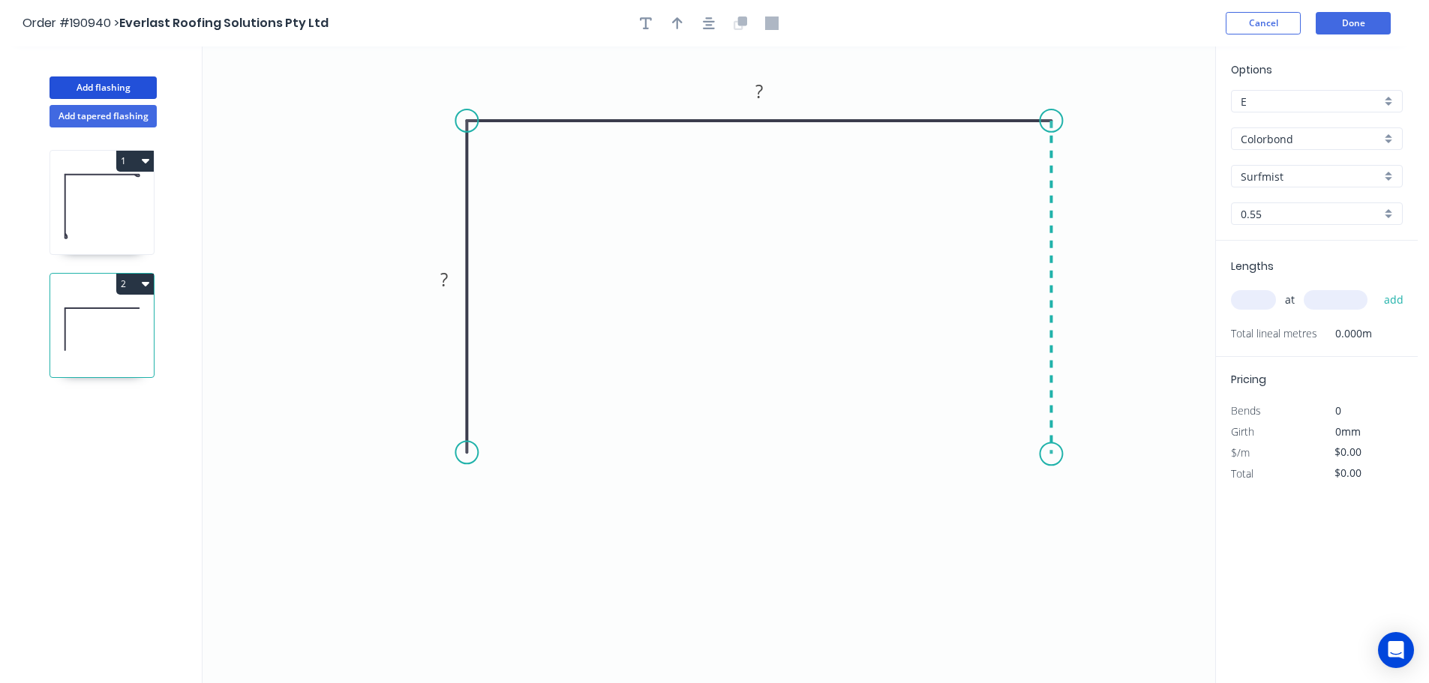
click at [1047, 455] on icon "0 ? ?" at bounding box center [709, 365] width 1013 height 637
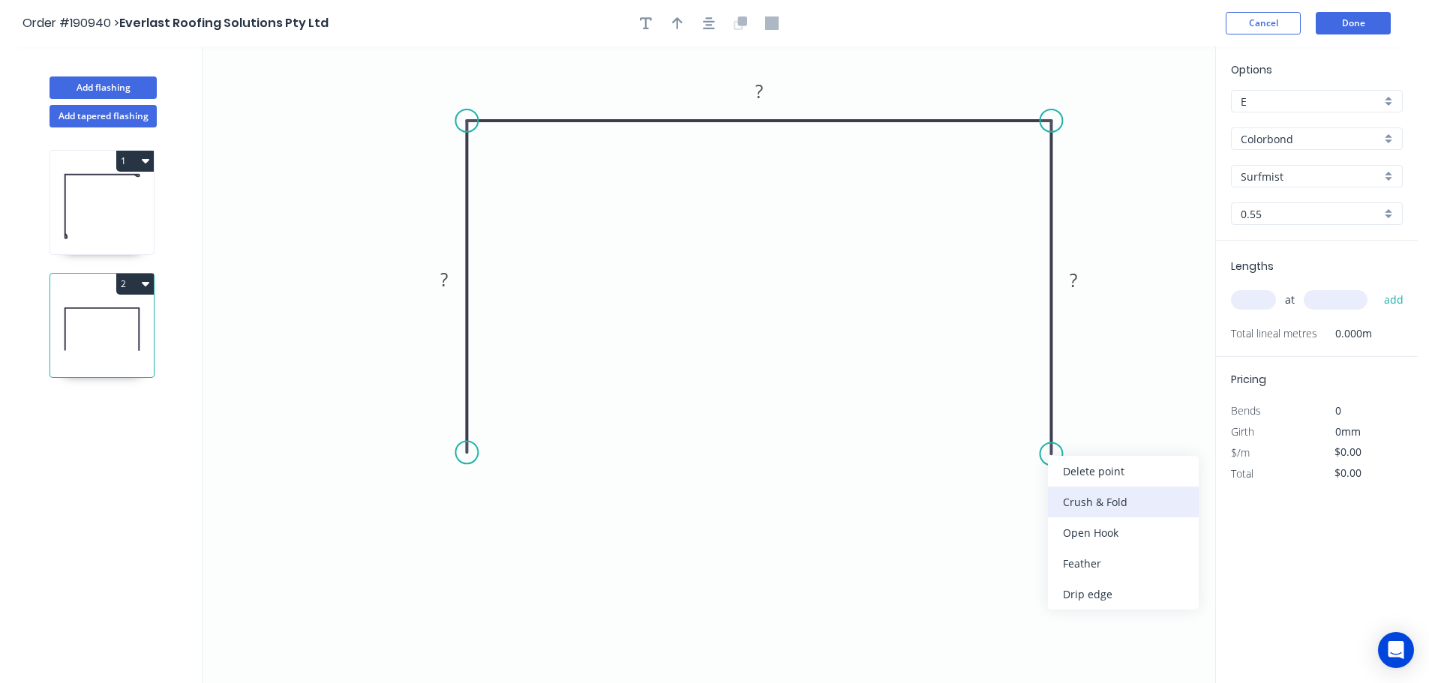
click at [1085, 505] on div "Crush & Fold" at bounding box center [1123, 502] width 151 height 31
click at [1108, 504] on div "Flip bend" at bounding box center [1130, 509] width 151 height 31
drag, startPoint x: 1110, startPoint y: 424, endPoint x: 939, endPoint y: 441, distance: 171.9
click at [998, 438] on rect at bounding box center [972, 441] width 60 height 31
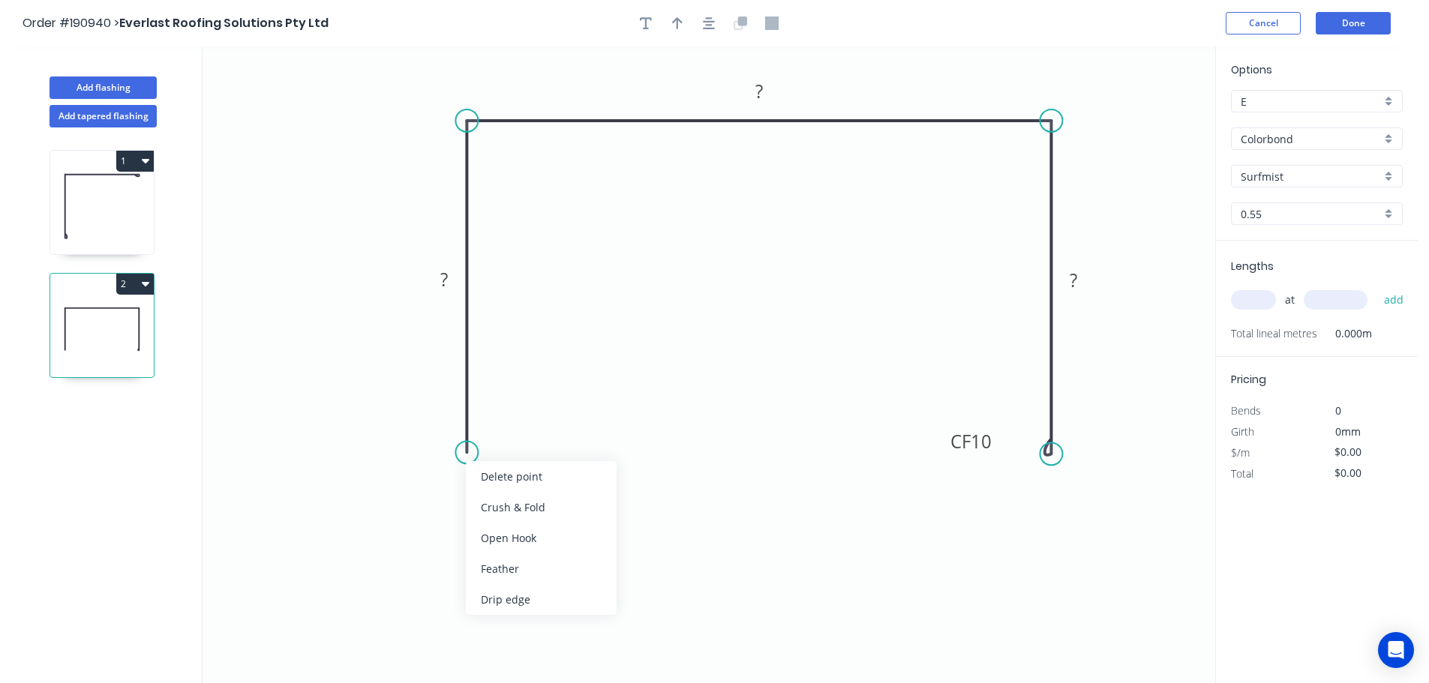
click at [506, 512] on div "Crush & Fold" at bounding box center [541, 507] width 151 height 31
drag, startPoint x: 410, startPoint y: 419, endPoint x: 527, endPoint y: 448, distance: 119.9
click at [527, 448] on rect at bounding box center [550, 457] width 60 height 31
click at [560, 458] on tspan "10" at bounding box center [561, 455] width 21 height 25
type input "$20.90"
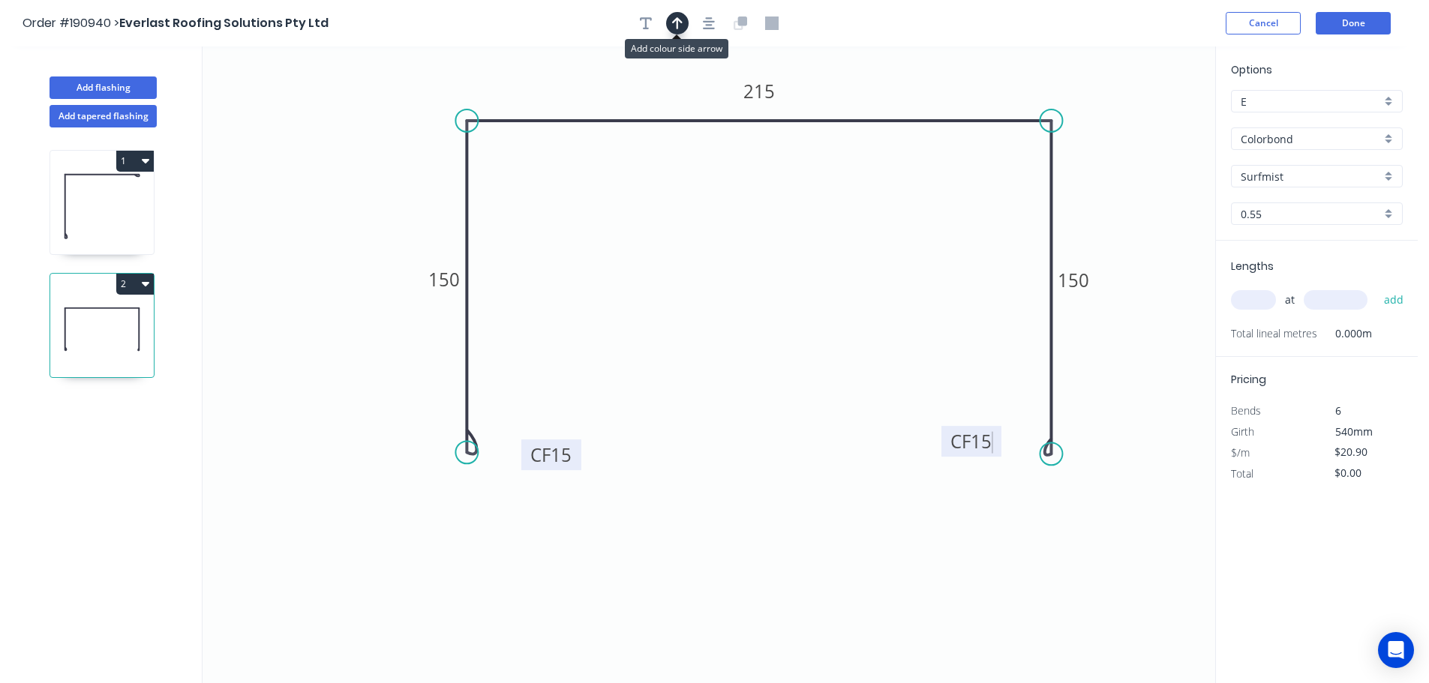
click at [680, 22] on icon "button" at bounding box center [677, 23] width 11 height 12
drag, startPoint x: 1140, startPoint y: 116, endPoint x: 374, endPoint y: 177, distance: 769.1
click at [374, 177] on icon at bounding box center [374, 159] width 14 height 48
click at [1245, 298] on input "text" at bounding box center [1253, 300] width 45 height 20
type input "1"
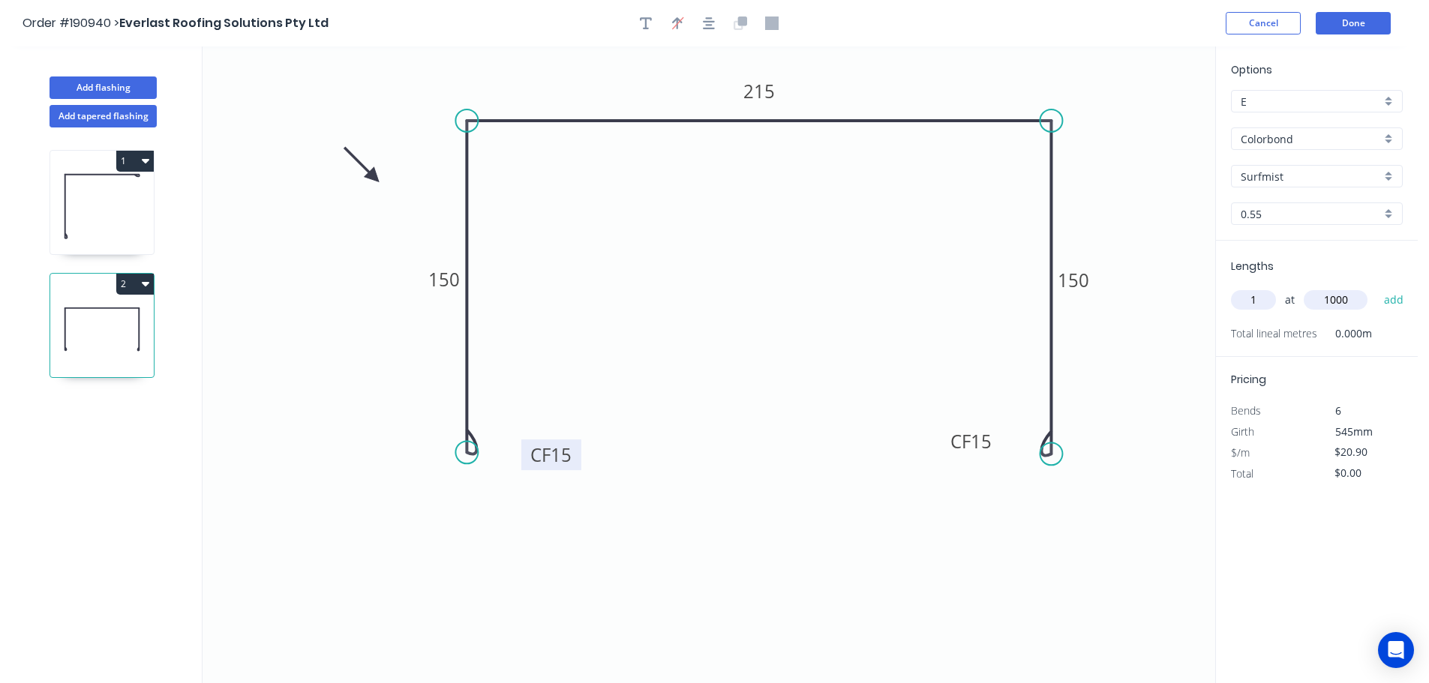
type input "1000"
click at [1376, 287] on button "add" at bounding box center [1393, 300] width 35 height 26
type input "$20.90"
click at [89, 83] on button "Add flashing" at bounding box center [103, 88] width 107 height 23
type input "$0.00"
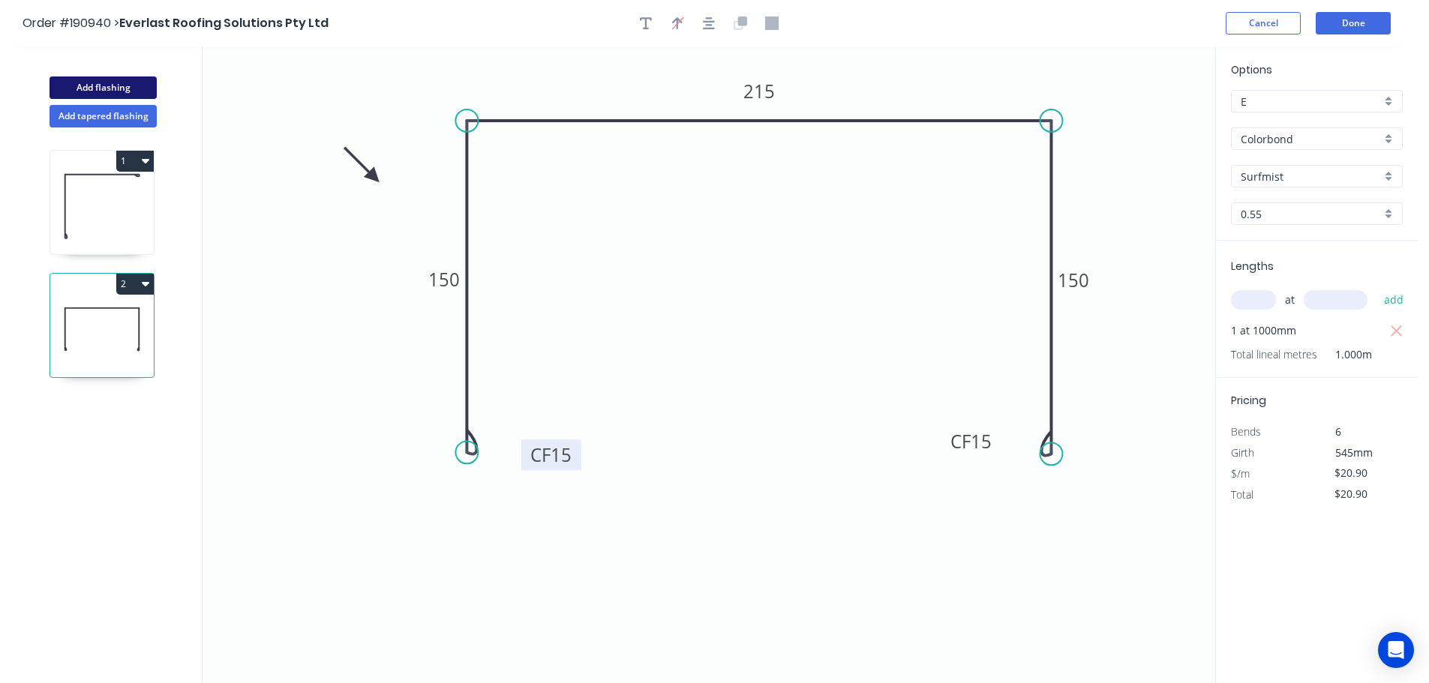
type input "$0.00"
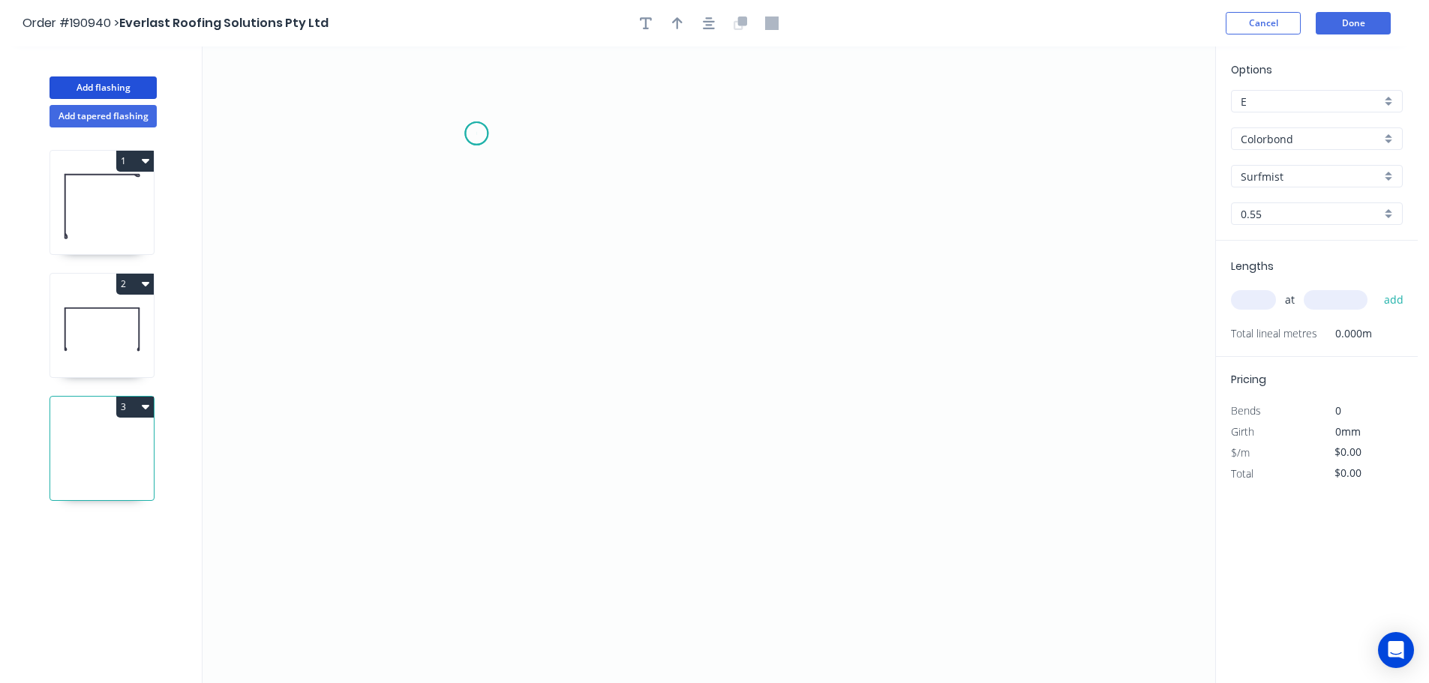
click at [476, 134] on icon "0" at bounding box center [709, 365] width 1013 height 637
click at [447, 163] on icon "0" at bounding box center [709, 365] width 1013 height 637
click at [449, 527] on icon "0 ?" at bounding box center [709, 365] width 1013 height 637
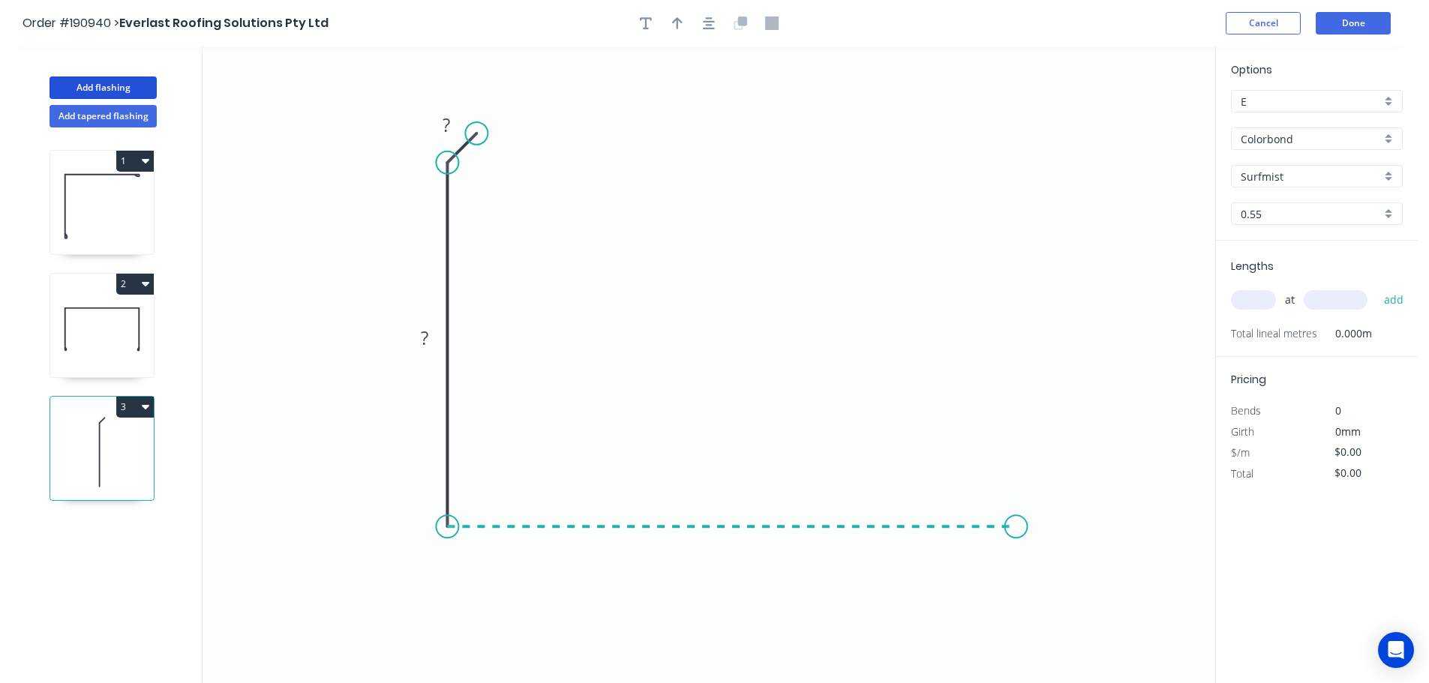
click at [1016, 500] on icon "0 ? ?" at bounding box center [709, 365] width 1013 height 637
click at [1061, 635] on icon "0 ? ? ?" at bounding box center [709, 365] width 1013 height 637
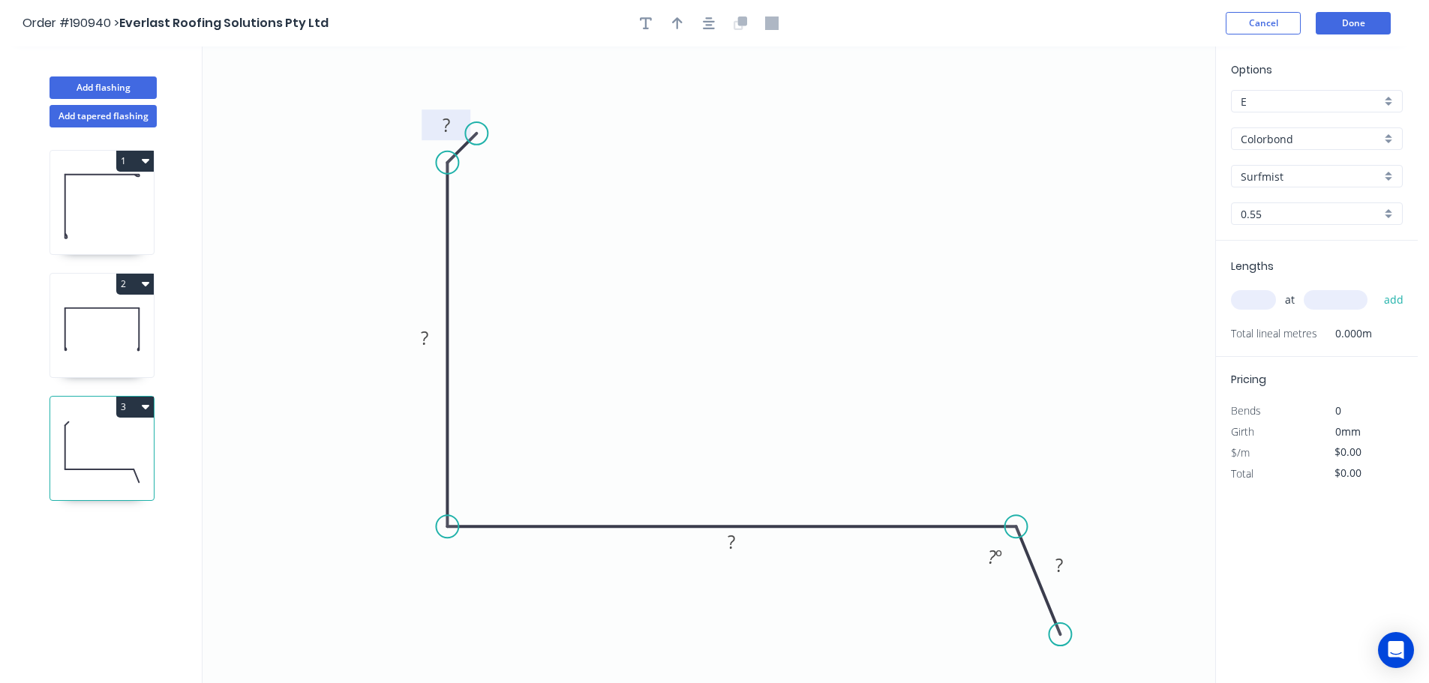
click at [446, 125] on tspan "?" at bounding box center [447, 125] width 8 height 25
click at [680, 20] on icon "button" at bounding box center [677, 23] width 11 height 12
type input "$16.20"
click at [1136, 119] on icon at bounding box center [1140, 104] width 14 height 48
drag, startPoint x: 1136, startPoint y: 119, endPoint x: 1064, endPoint y: 140, distance: 75.5
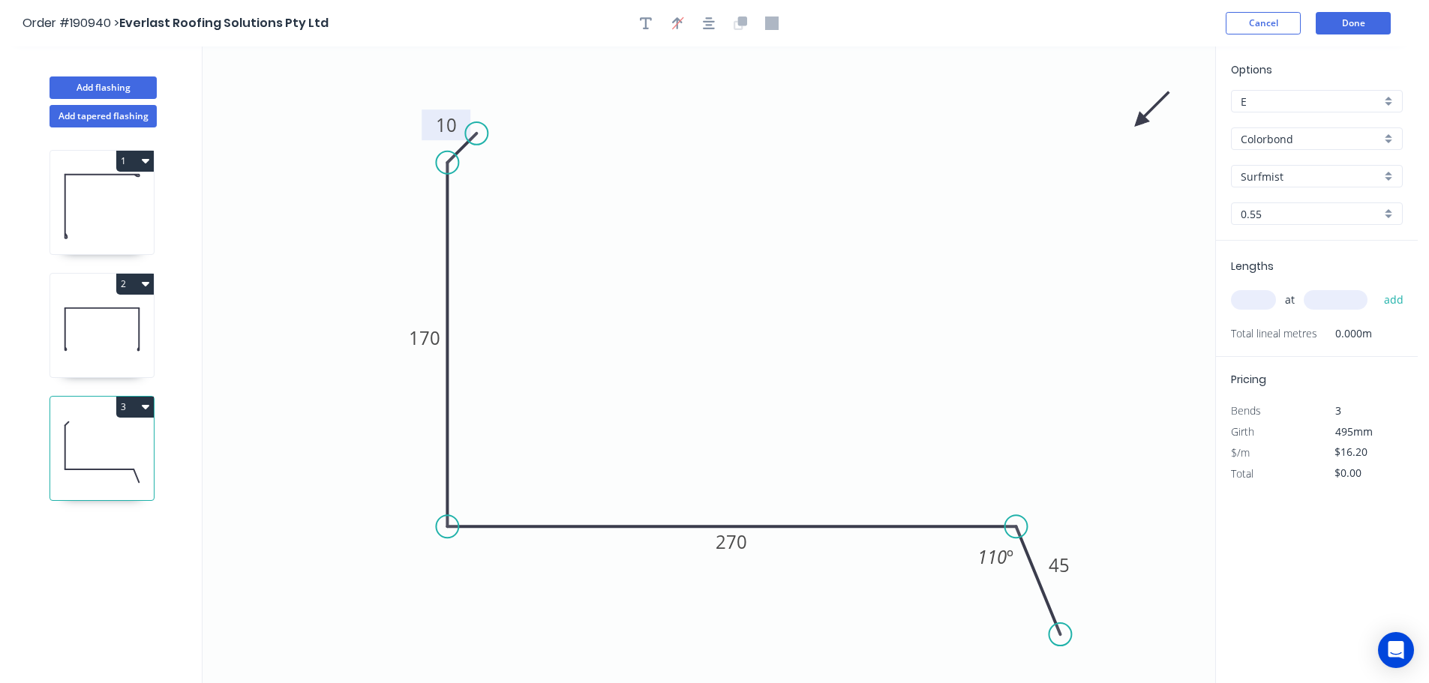
click at [1013, 158] on icon "0 10 170 270 45 110 º" at bounding box center [709, 365] width 1013 height 637
drag, startPoint x: 1142, startPoint y: 119, endPoint x: 966, endPoint y: 317, distance: 265.2
click at [755, 270] on icon at bounding box center [767, 249] width 44 height 44
click at [1243, 297] on input "text" at bounding box center [1253, 300] width 45 height 20
type input "1"
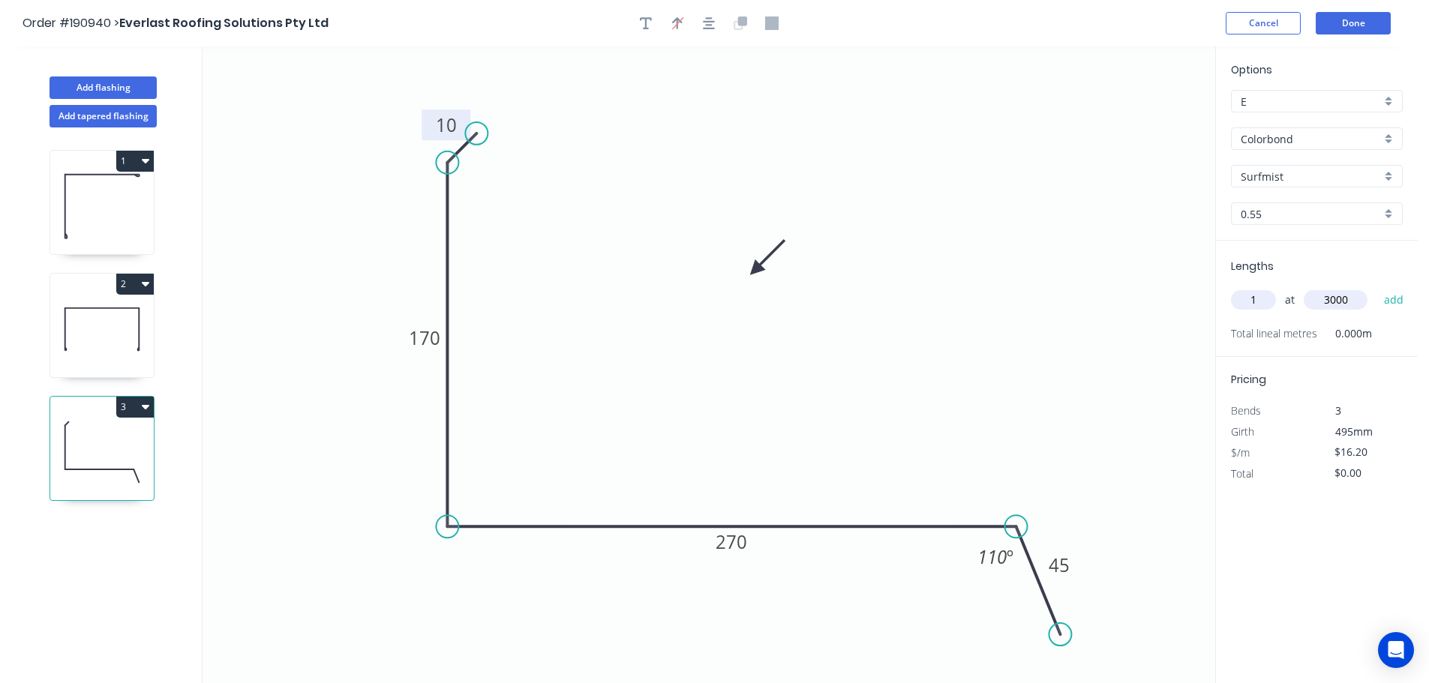
type input "3000"
click at [1376, 287] on button "add" at bounding box center [1393, 300] width 35 height 26
type input "$48.60"
click at [146, 283] on icon "button" at bounding box center [146, 284] width 8 height 5
click at [71, 317] on div "Duplicate" at bounding box center [83, 322] width 116 height 22
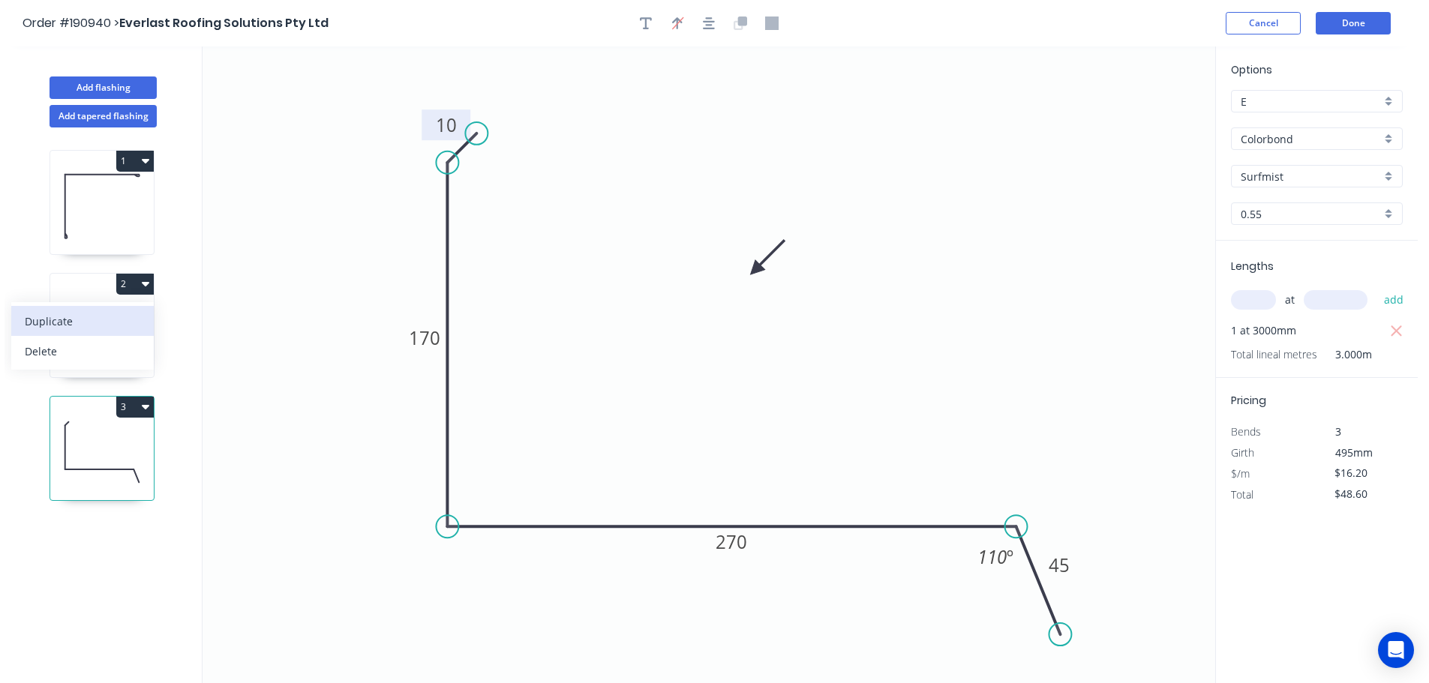
type input "$20.90"
type input "$0.00"
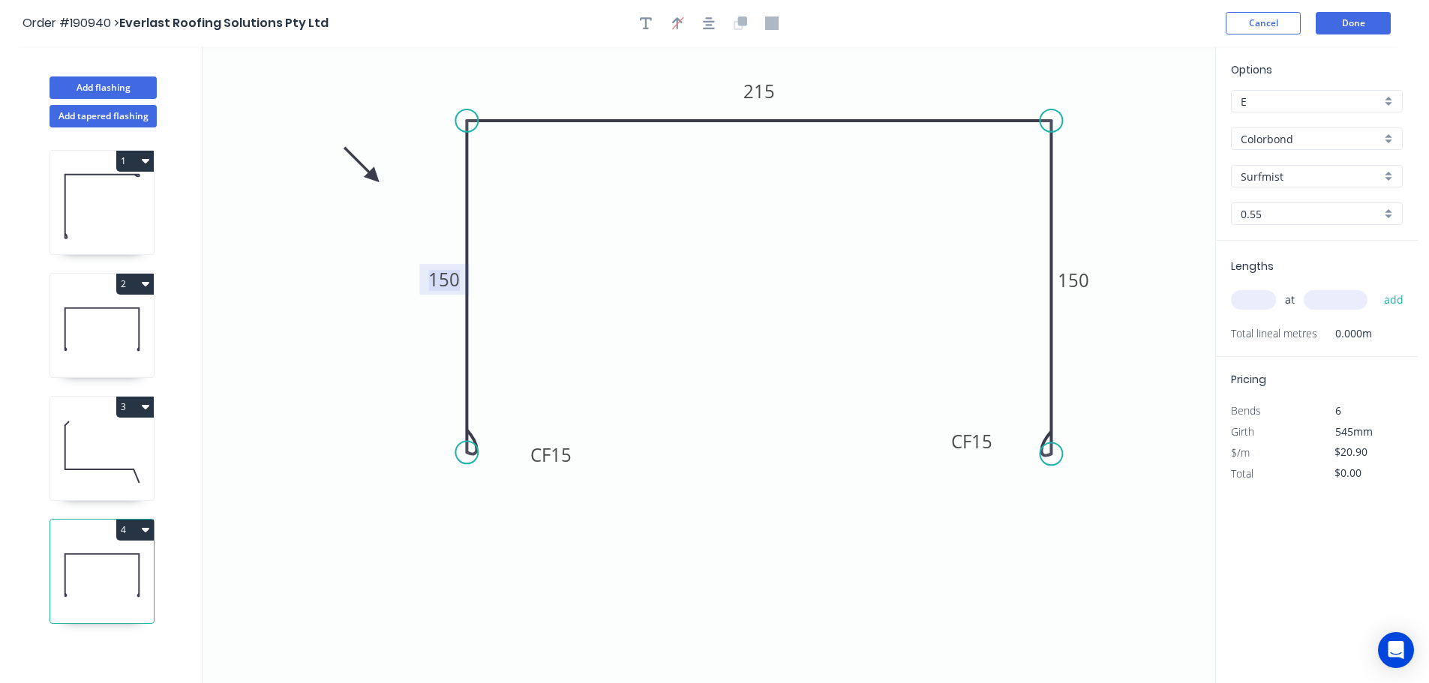
click at [445, 281] on tspan "150" at bounding box center [444, 279] width 32 height 25
click at [1256, 296] on input "text" at bounding box center [1253, 300] width 45 height 20
type input "$14.40"
type input "1"
type input "1000"
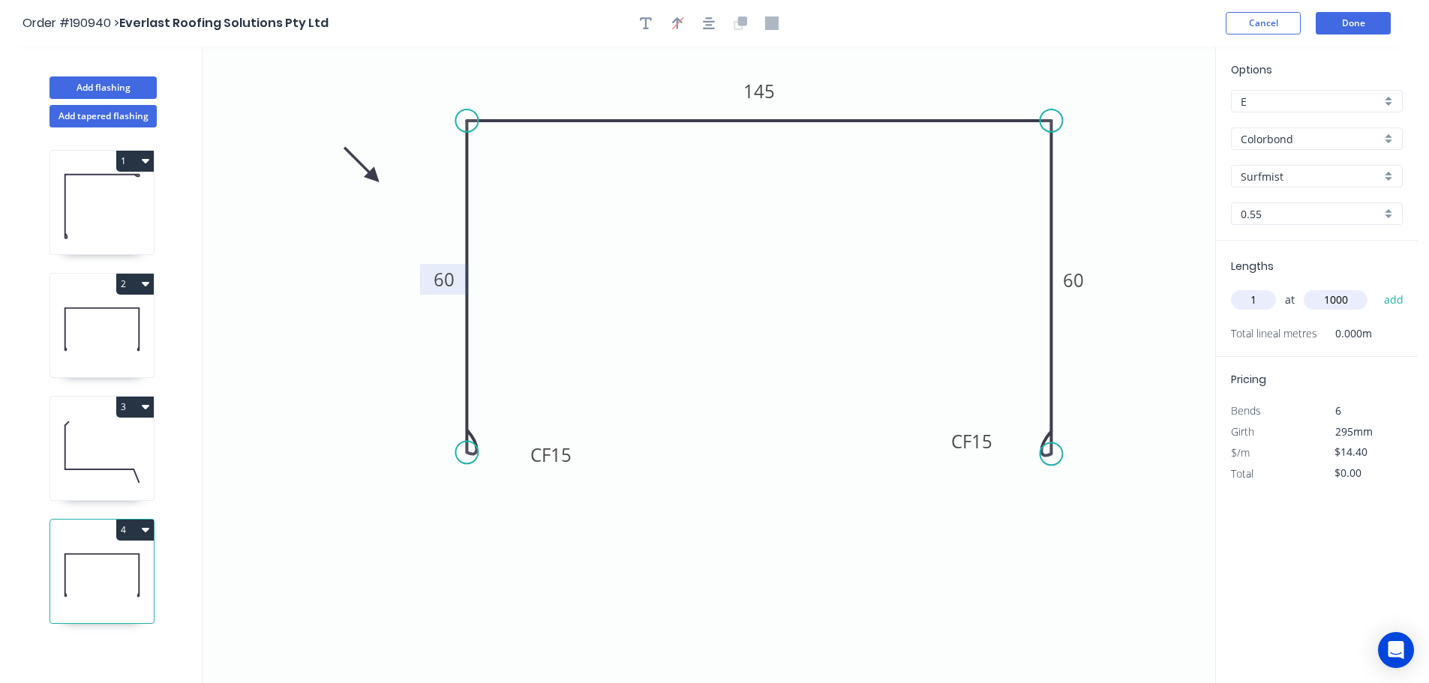
click at [1376, 287] on button "add" at bounding box center [1393, 300] width 35 height 26
click at [145, 527] on icon "button" at bounding box center [146, 530] width 8 height 12
drag, startPoint x: 61, startPoint y: 566, endPoint x: 86, endPoint y: 558, distance: 26.8
click at [61, 566] on div "Duplicate" at bounding box center [83, 568] width 116 height 22
type input "$0.00"
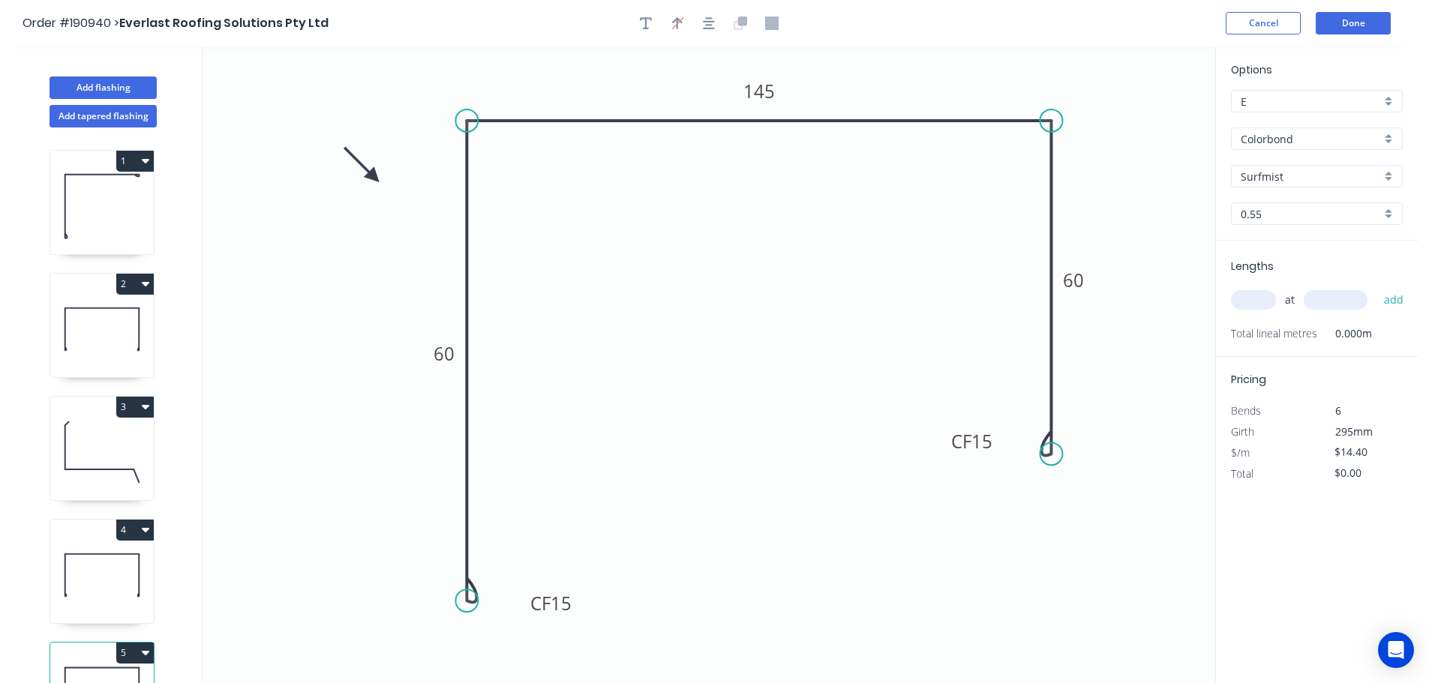
drag, startPoint x: 470, startPoint y: 448, endPoint x: 458, endPoint y: 602, distance: 154.9
click at [458, 602] on circle at bounding box center [466, 601] width 23 height 23
click at [446, 359] on tspan "60" at bounding box center [444, 354] width 21 height 25
click at [1253, 296] on input "text" at bounding box center [1253, 300] width 45 height 20
type input "1"
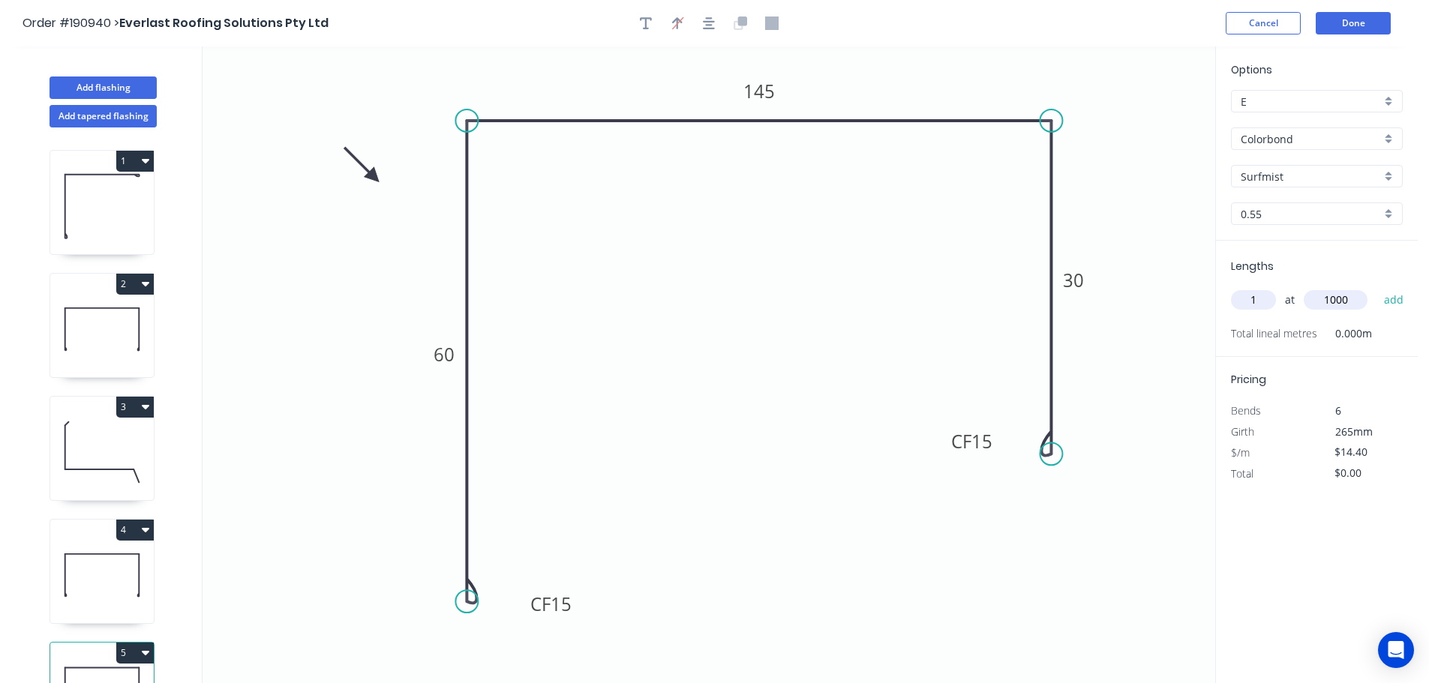
type input "1000"
click at [1376, 287] on button "add" at bounding box center [1393, 300] width 35 height 26
type input "$14.40"
drag, startPoint x: 1049, startPoint y: 405, endPoint x: 1050, endPoint y: 351, distance: 54.0
click at [1050, 351] on circle at bounding box center [1051, 351] width 23 height 23
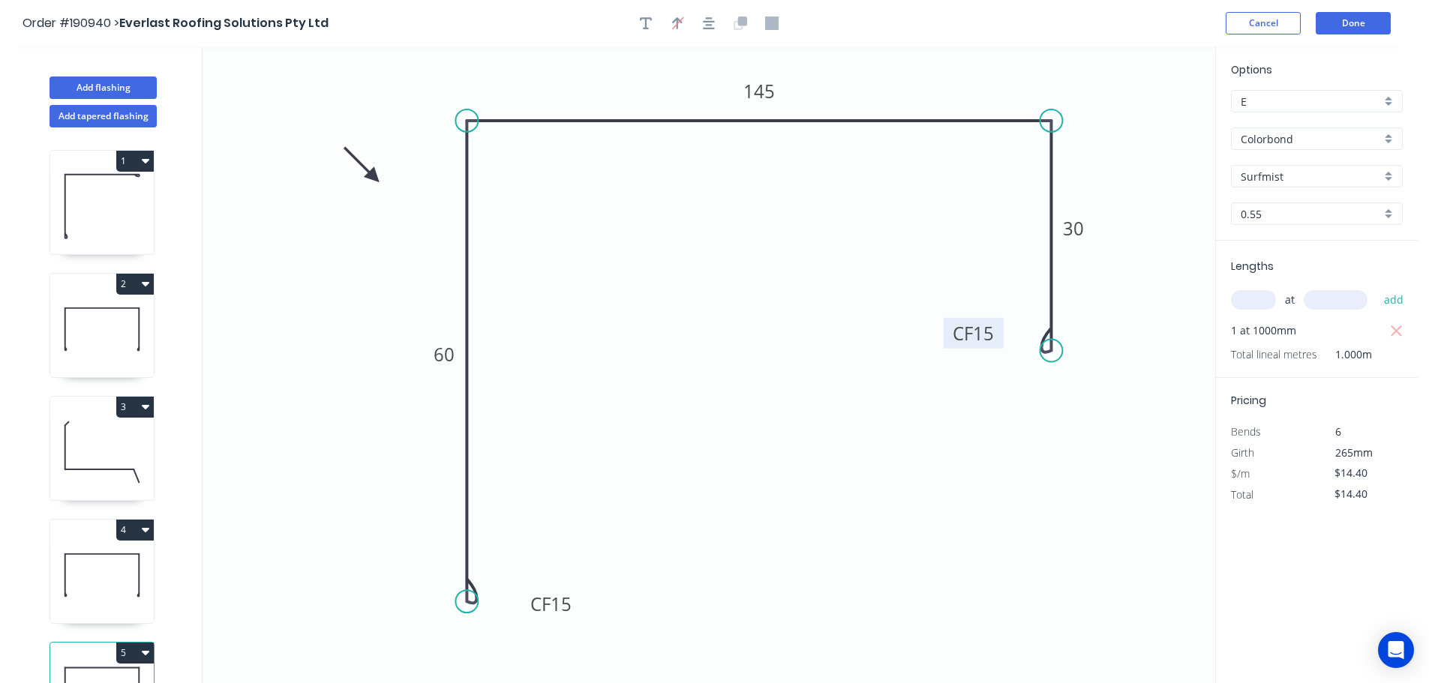
drag, startPoint x: 935, startPoint y: 378, endPoint x: 1000, endPoint y: 334, distance: 78.9
click at [1000, 334] on rect at bounding box center [974, 333] width 60 height 31
click at [115, 113] on button "Add tapered flashing" at bounding box center [103, 116] width 107 height 23
type input "$0.00"
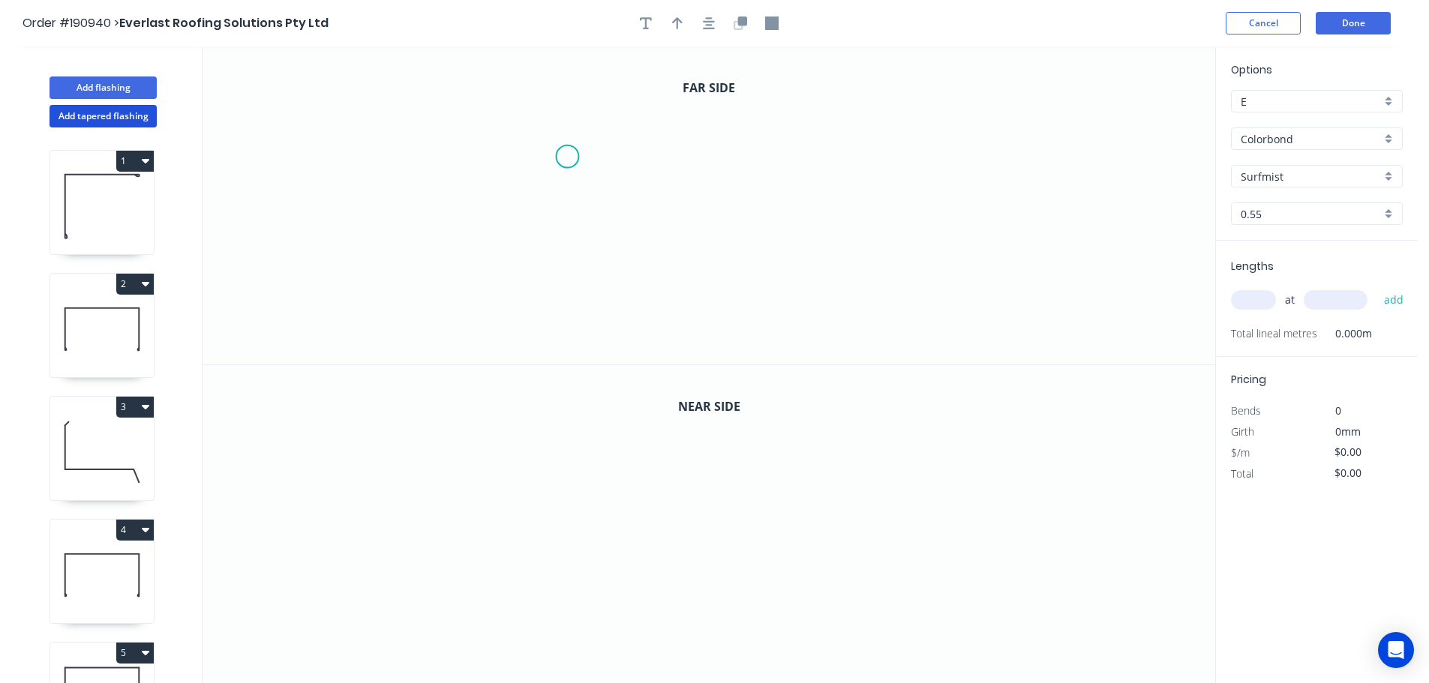
click at [569, 155] on icon "0" at bounding box center [709, 206] width 1013 height 318
click at [605, 90] on icon at bounding box center [586, 123] width 38 height 67
click at [1082, 78] on icon "0 ?" at bounding box center [709, 206] width 1013 height 318
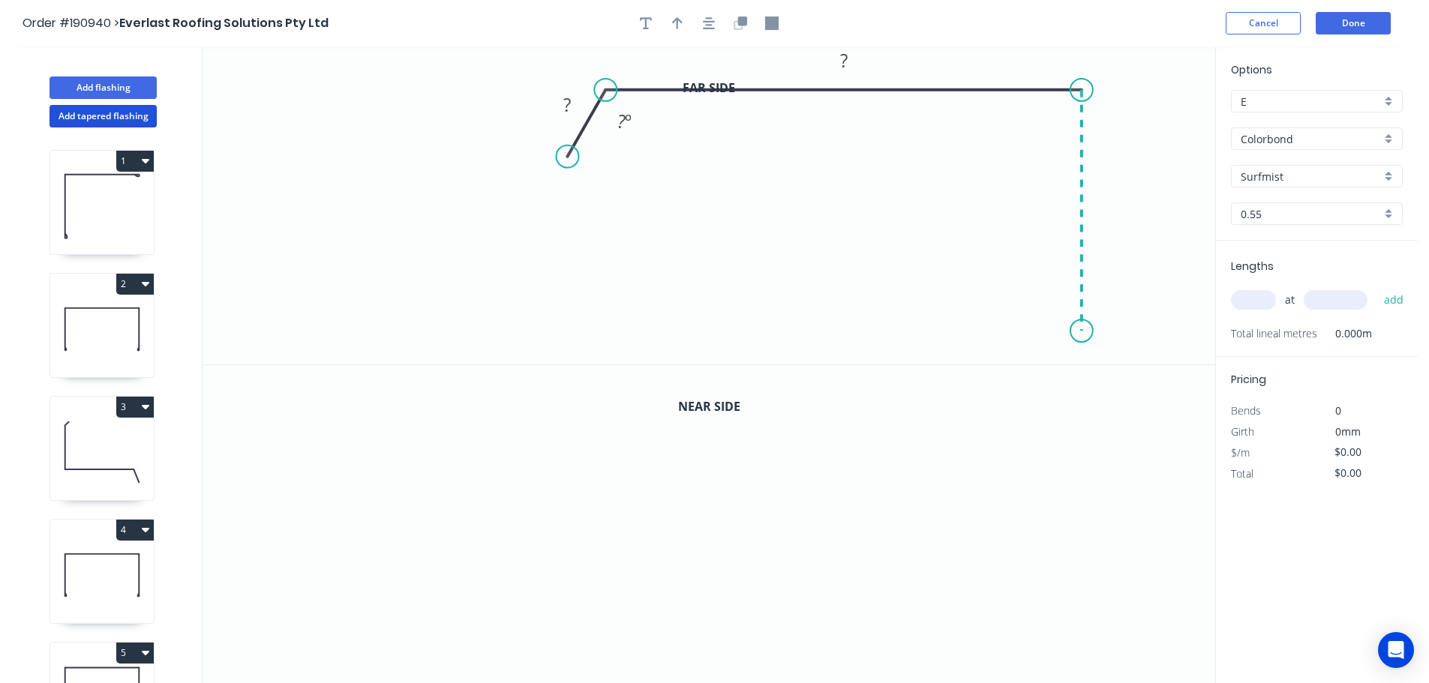
click at [1081, 332] on icon "0 ? ? ? º" at bounding box center [709, 206] width 1013 height 318
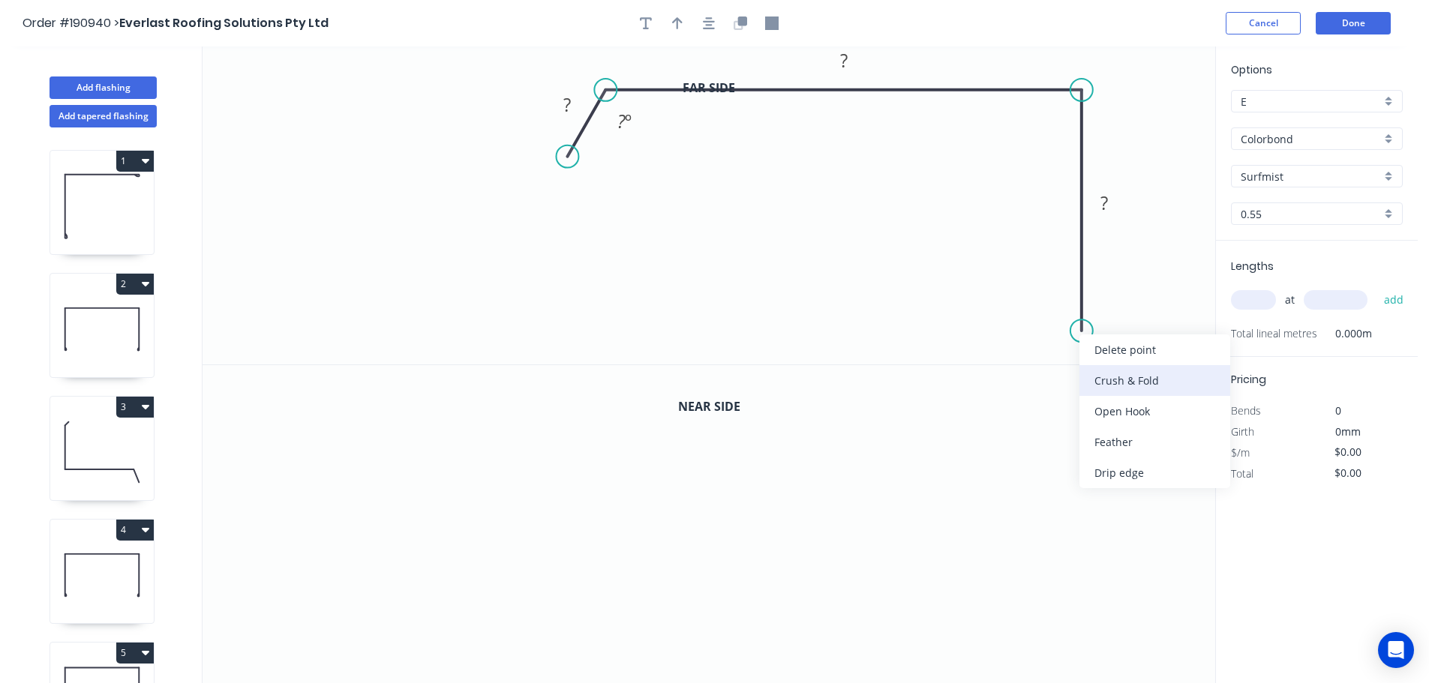
click at [1106, 374] on div "Crush & Fold" at bounding box center [1154, 380] width 151 height 31
click at [1133, 379] on div "Flip bend" at bounding box center [1155, 384] width 151 height 31
drag, startPoint x: 1077, startPoint y: 344, endPoint x: 1031, endPoint y: 317, distance: 53.8
click at [1031, 317] on rect at bounding box center [1003, 316] width 60 height 31
click at [708, 24] on icon "button" at bounding box center [709, 23] width 12 height 12
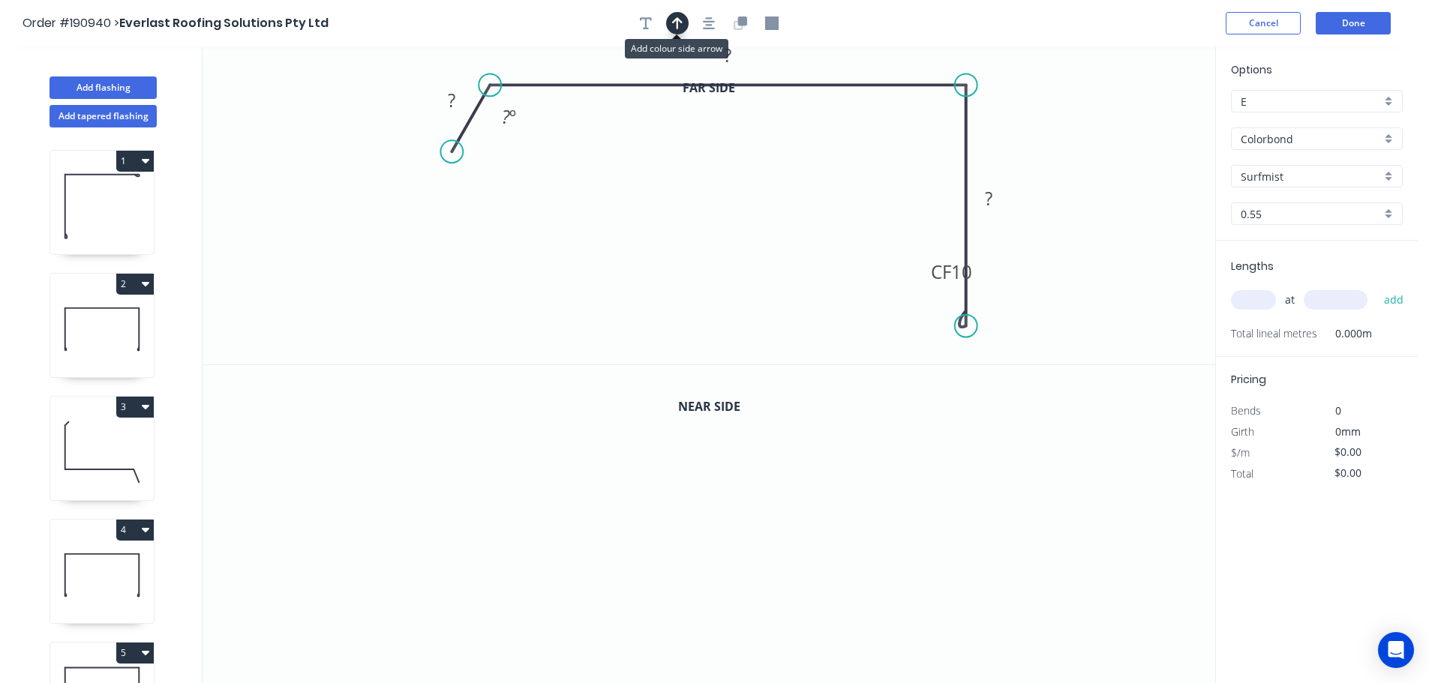
click at [680, 24] on icon "button" at bounding box center [677, 24] width 11 height 14
click at [1142, 120] on icon at bounding box center [1140, 104] width 14 height 48
drag, startPoint x: 1142, startPoint y: 120, endPoint x: 1079, endPoint y: 106, distance: 63.9
click at [1085, 106] on icon at bounding box center [1107, 97] width 44 height 44
click at [452, 100] on tspan "?" at bounding box center [452, 100] width 8 height 25
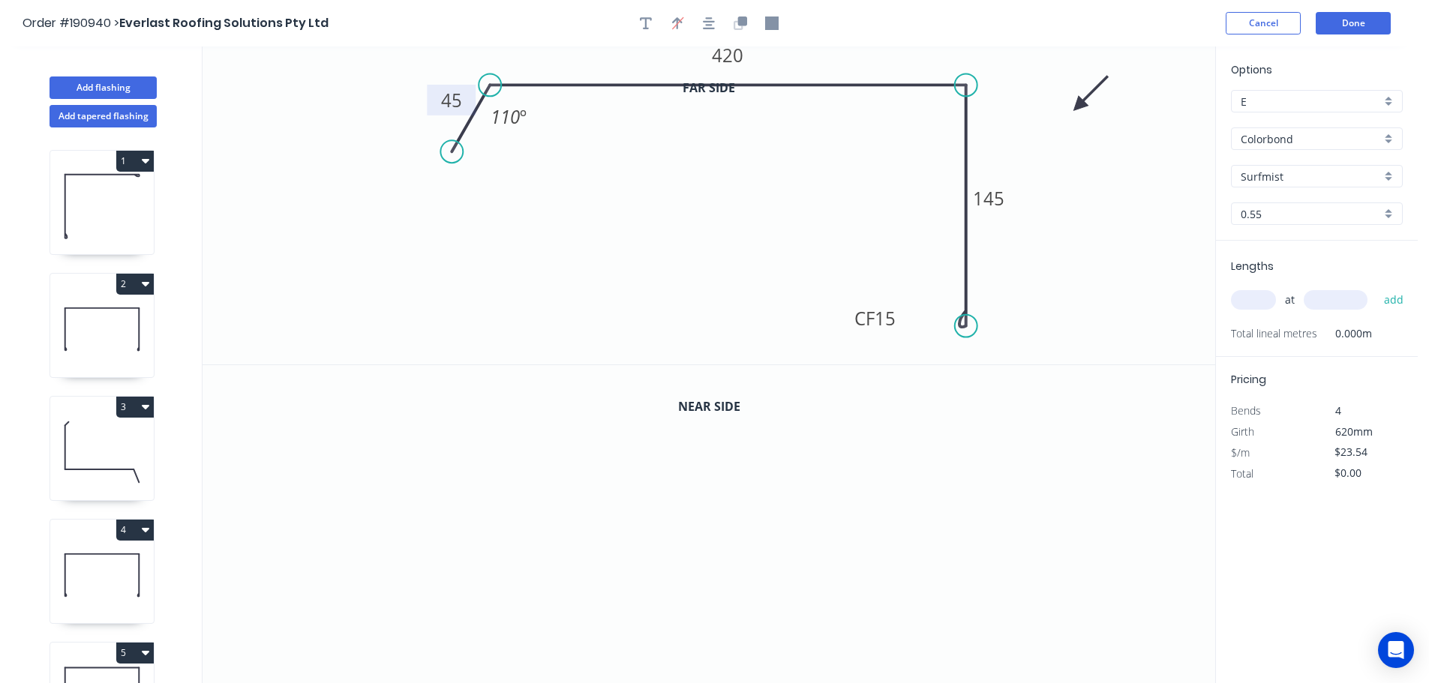
drag, startPoint x: 922, startPoint y: 266, endPoint x: 845, endPoint y: 312, distance: 89.5
click at [845, 312] on rect at bounding box center [875, 318] width 60 height 31
click at [740, 27] on icon "button" at bounding box center [741, 24] width 14 height 14
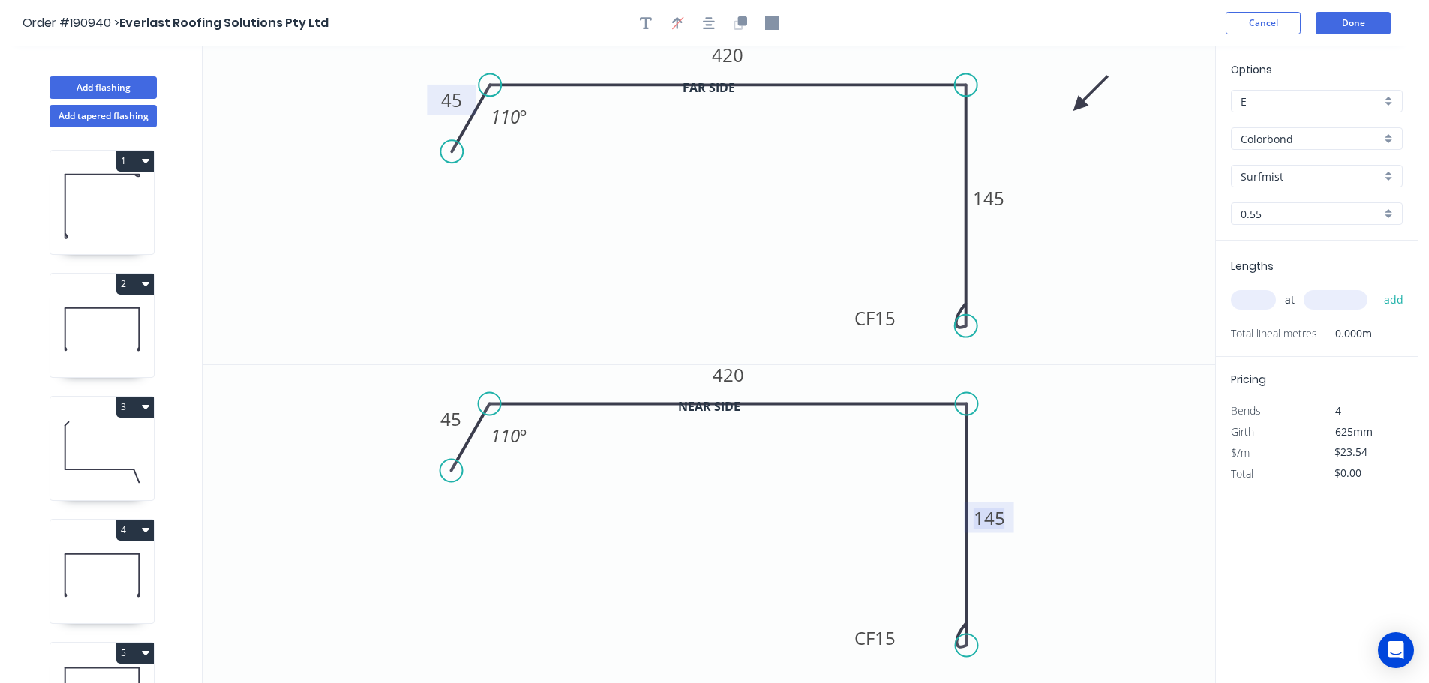
click at [994, 521] on tspan "145" at bounding box center [990, 518] width 32 height 25
drag, startPoint x: 962, startPoint y: 643, endPoint x: 962, endPoint y: 541, distance: 102.0
click at [962, 541] on circle at bounding box center [967, 541] width 23 height 23
type input "$25.23"
drag, startPoint x: 835, startPoint y: 572, endPoint x: 913, endPoint y: 533, distance: 87.2
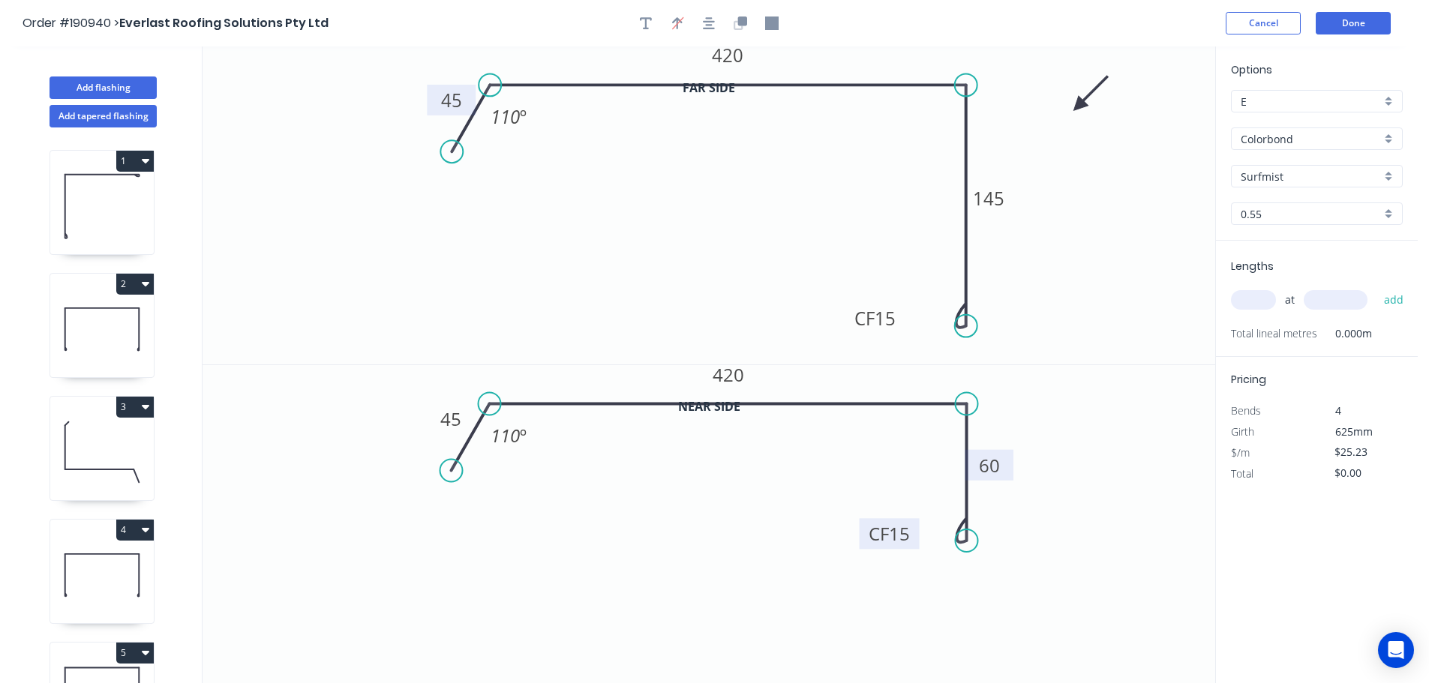
click at [913, 533] on rect at bounding box center [890, 533] width 60 height 31
click at [1259, 292] on input "text" at bounding box center [1253, 300] width 45 height 20
type input "1"
type input "2900"
click at [1376, 287] on button "add" at bounding box center [1393, 300] width 35 height 26
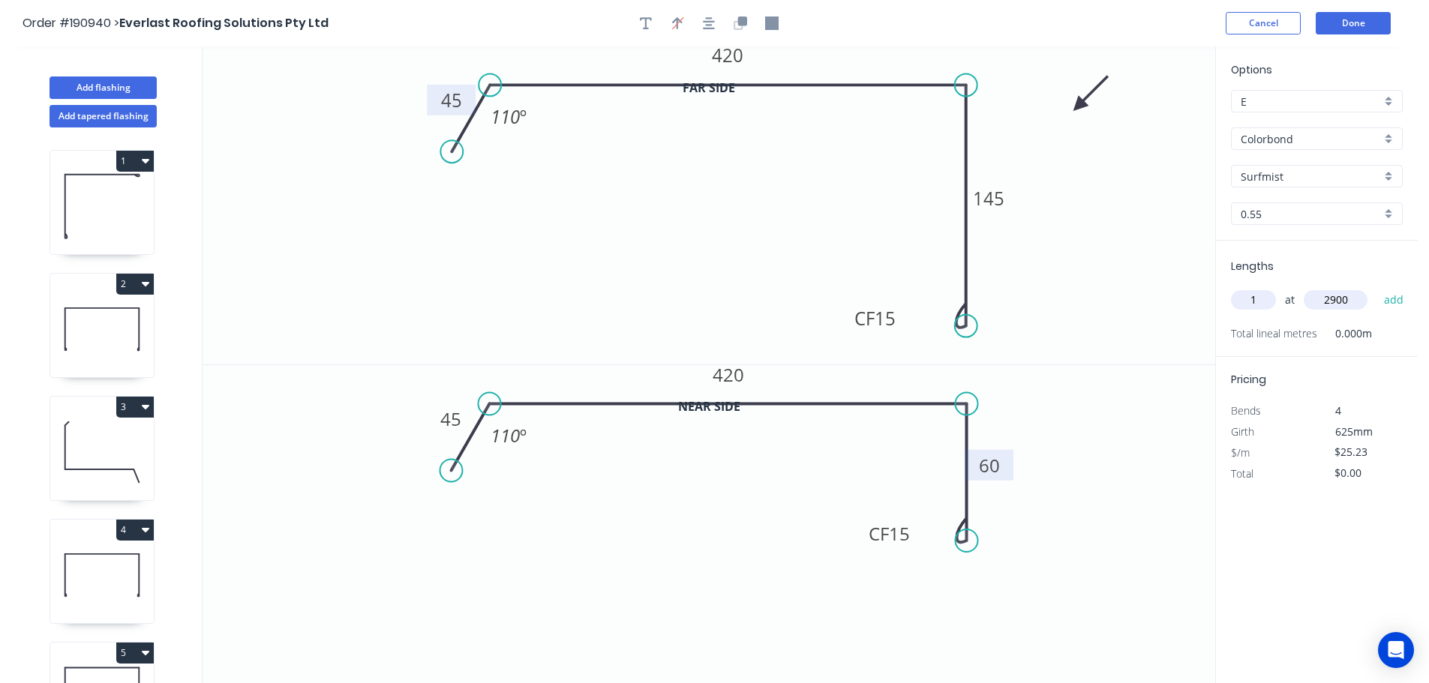
type input "$73.17"
click at [1373, 25] on button "Done" at bounding box center [1353, 23] width 75 height 23
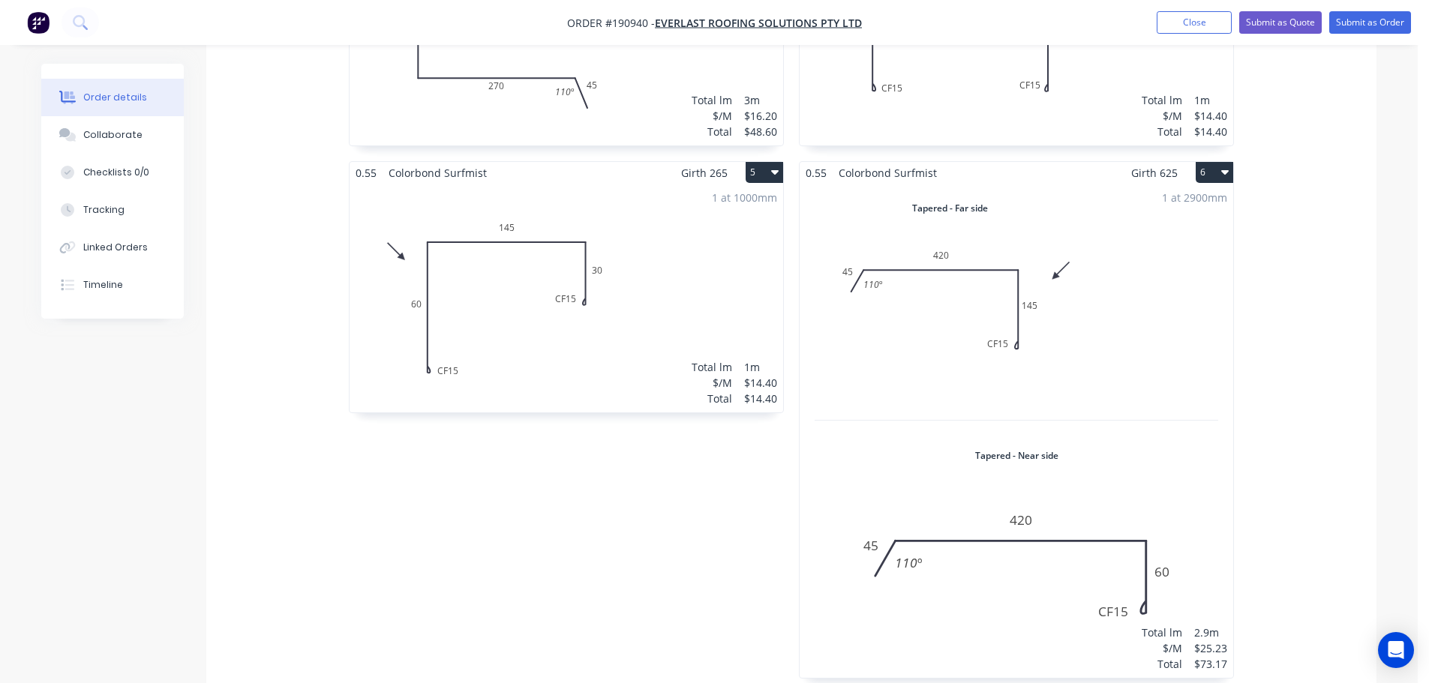
scroll to position [900, 0]
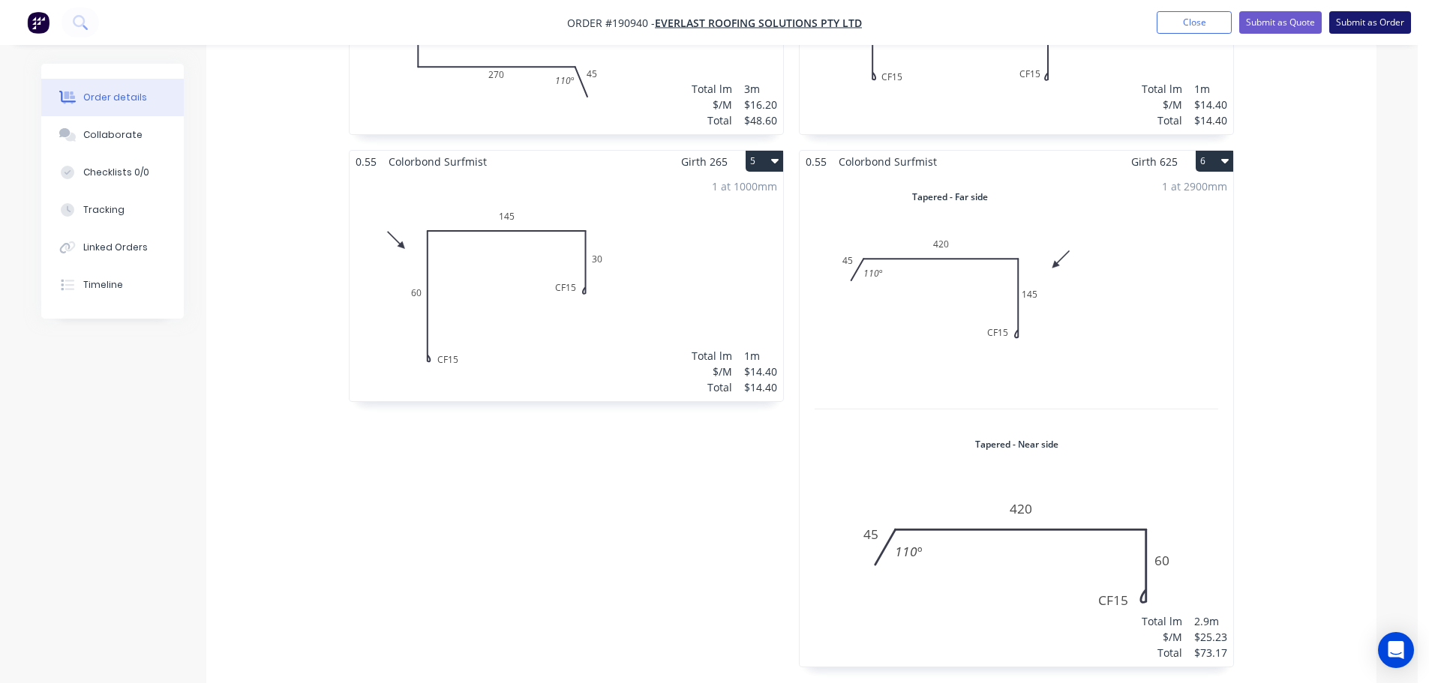
click at [1372, 23] on button "Submit as Order" at bounding box center [1370, 22] width 82 height 23
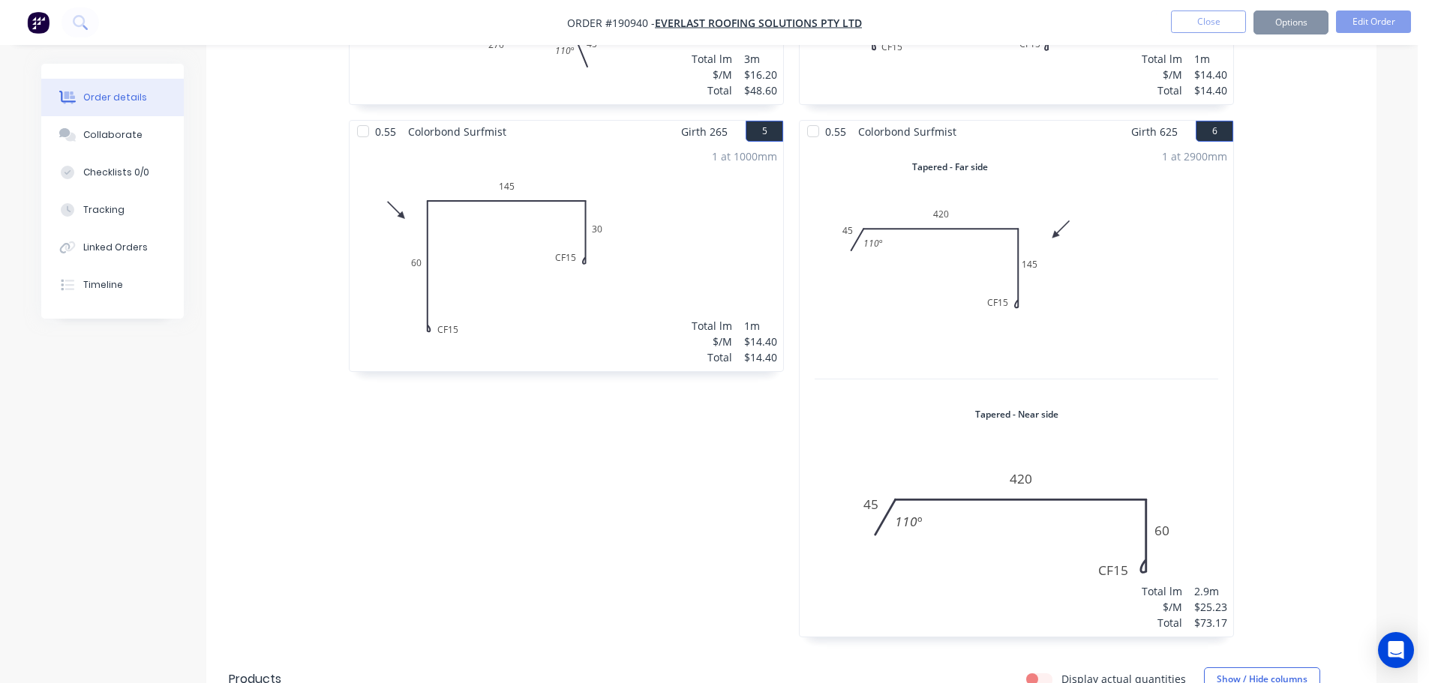
scroll to position [0, 0]
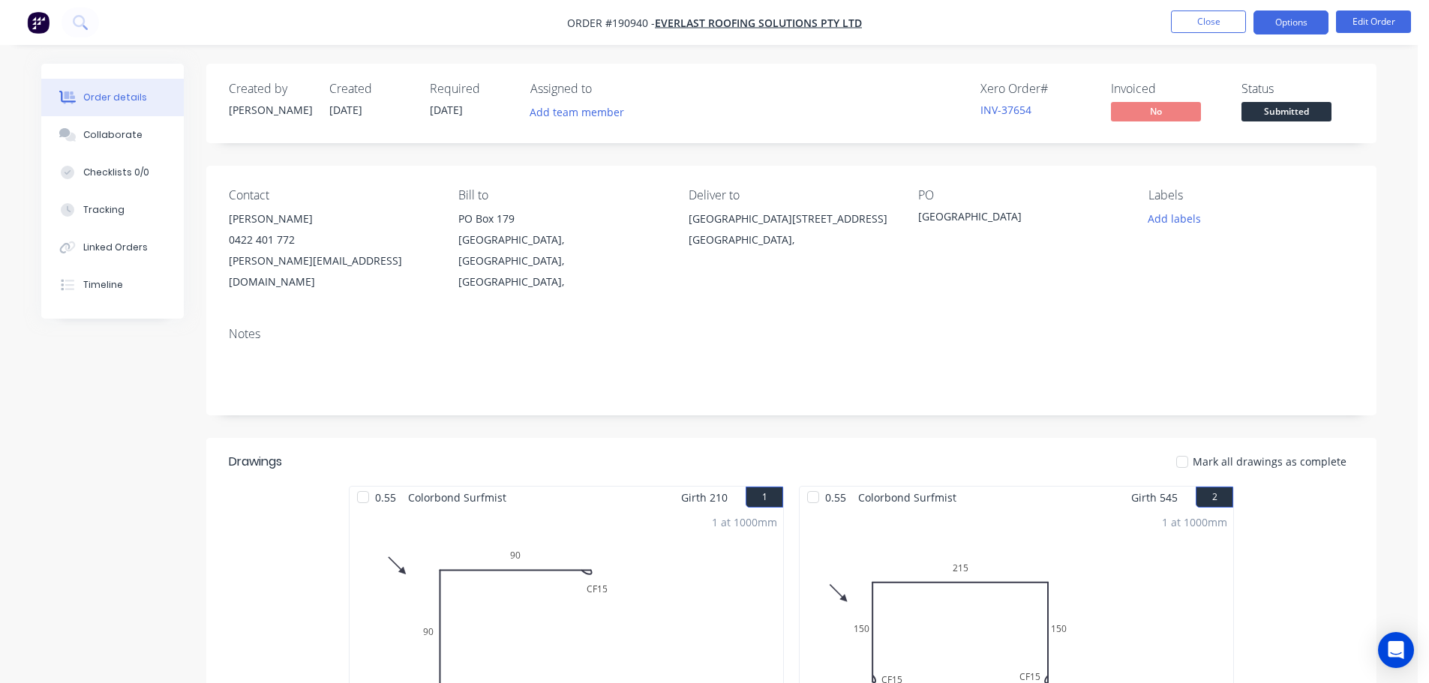
click at [1287, 24] on button "Options" at bounding box center [1290, 23] width 75 height 24
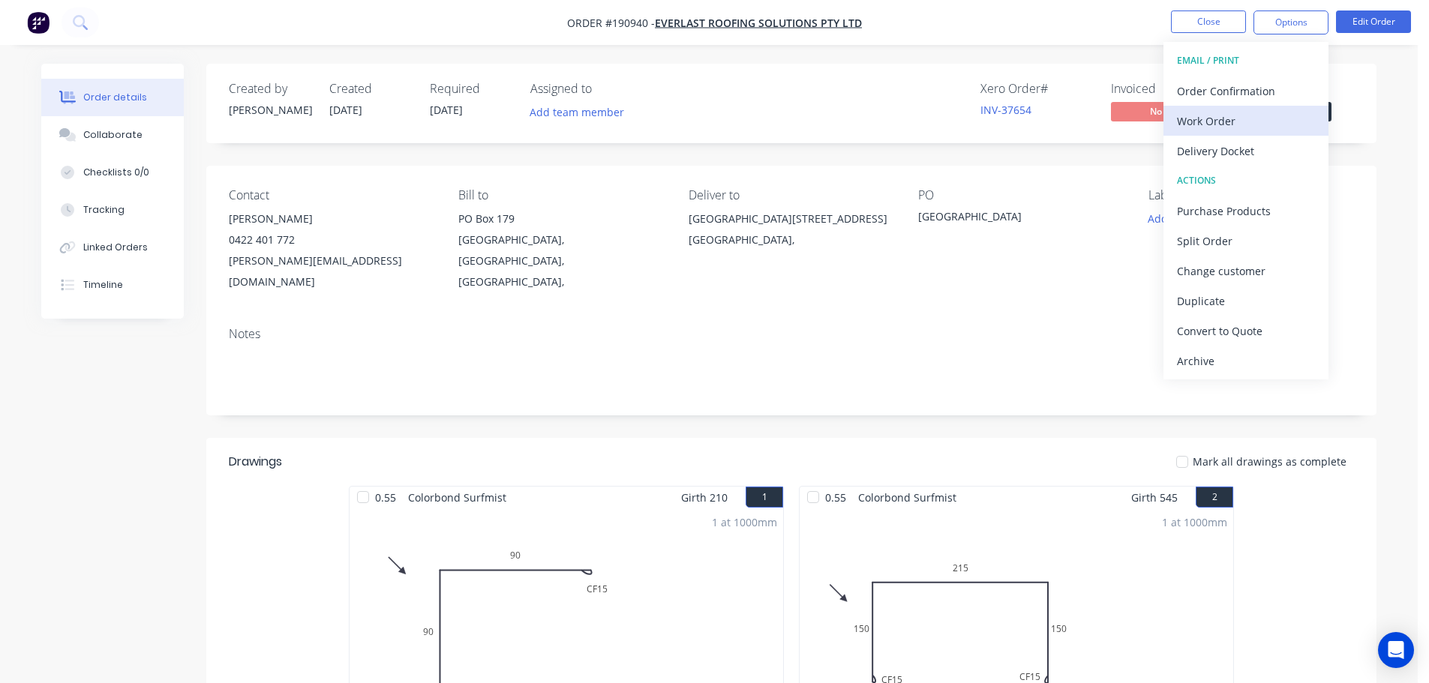
click at [1208, 119] on div "Work Order" at bounding box center [1246, 121] width 138 height 22
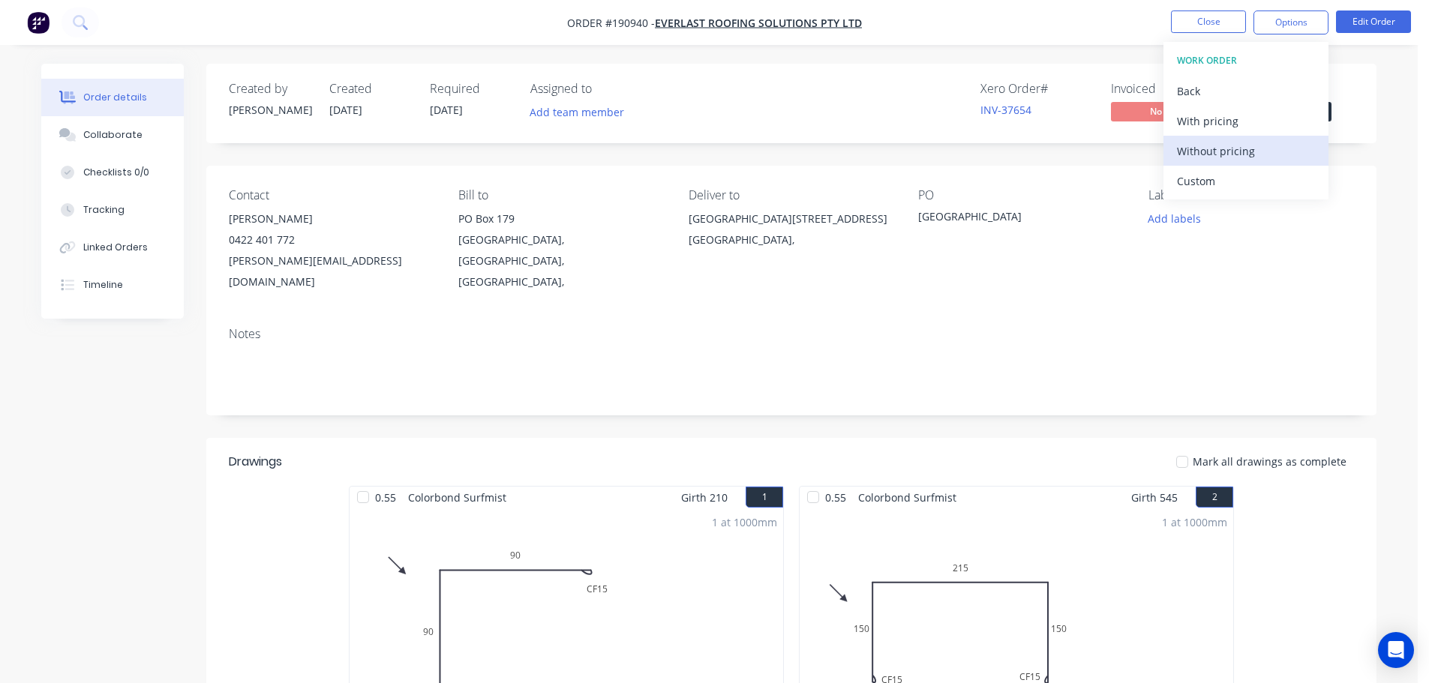
click at [1208, 151] on div "Without pricing" at bounding box center [1246, 151] width 138 height 22
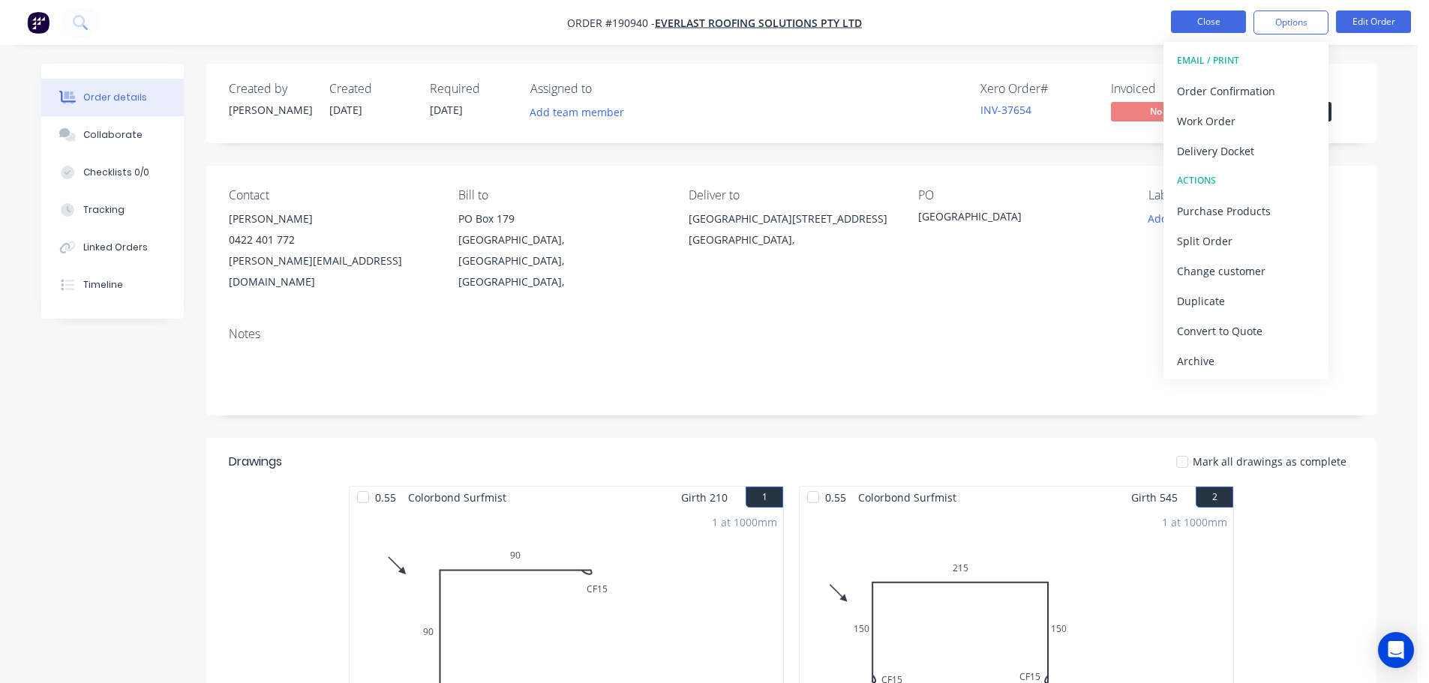
click at [1205, 23] on button "Close" at bounding box center [1208, 22] width 75 height 23
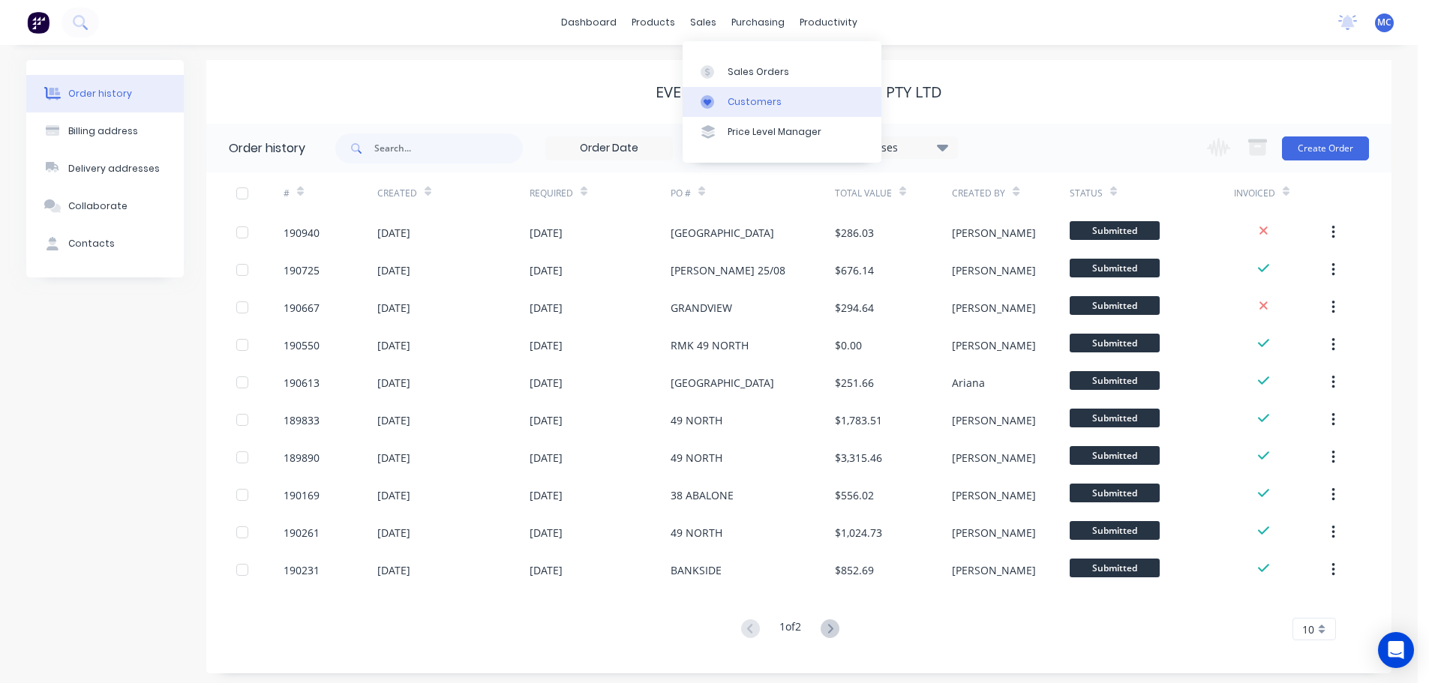
click at [740, 101] on div "Customers" at bounding box center [755, 102] width 54 height 14
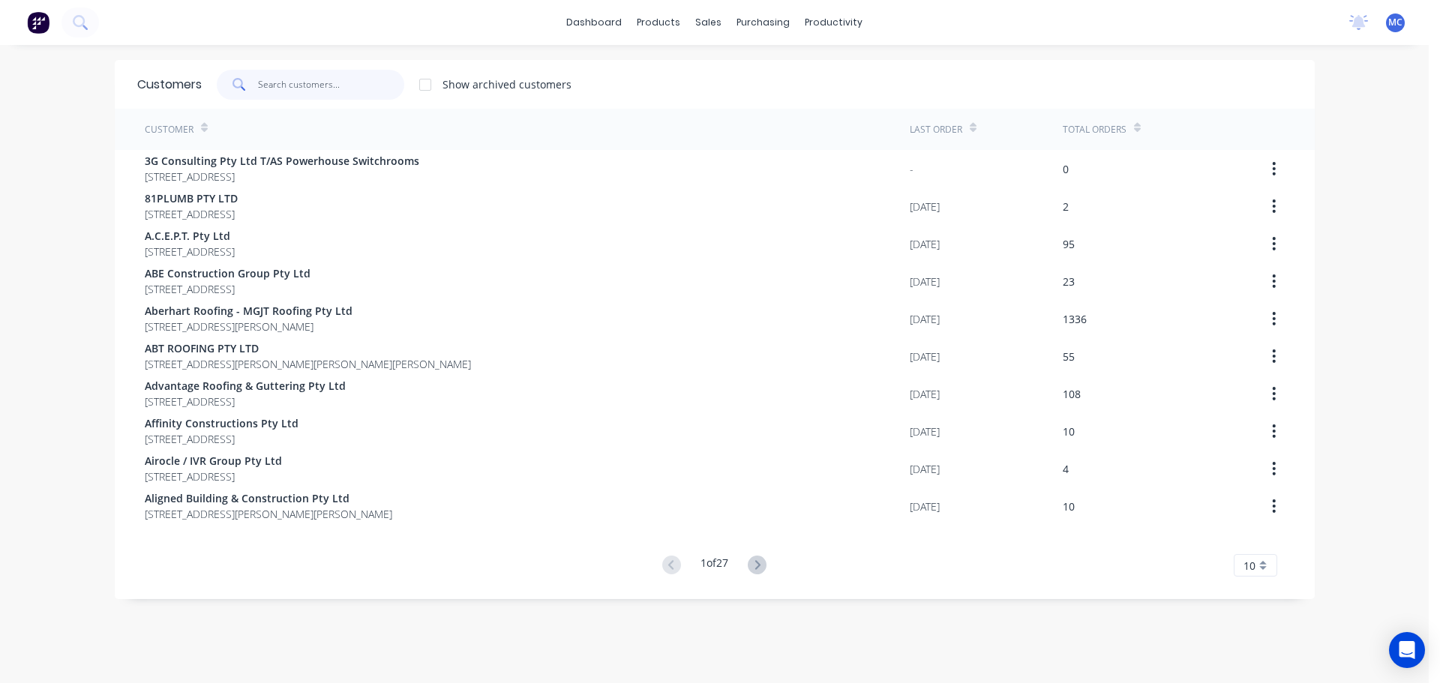
click at [302, 89] on input "text" at bounding box center [331, 85] width 146 height 30
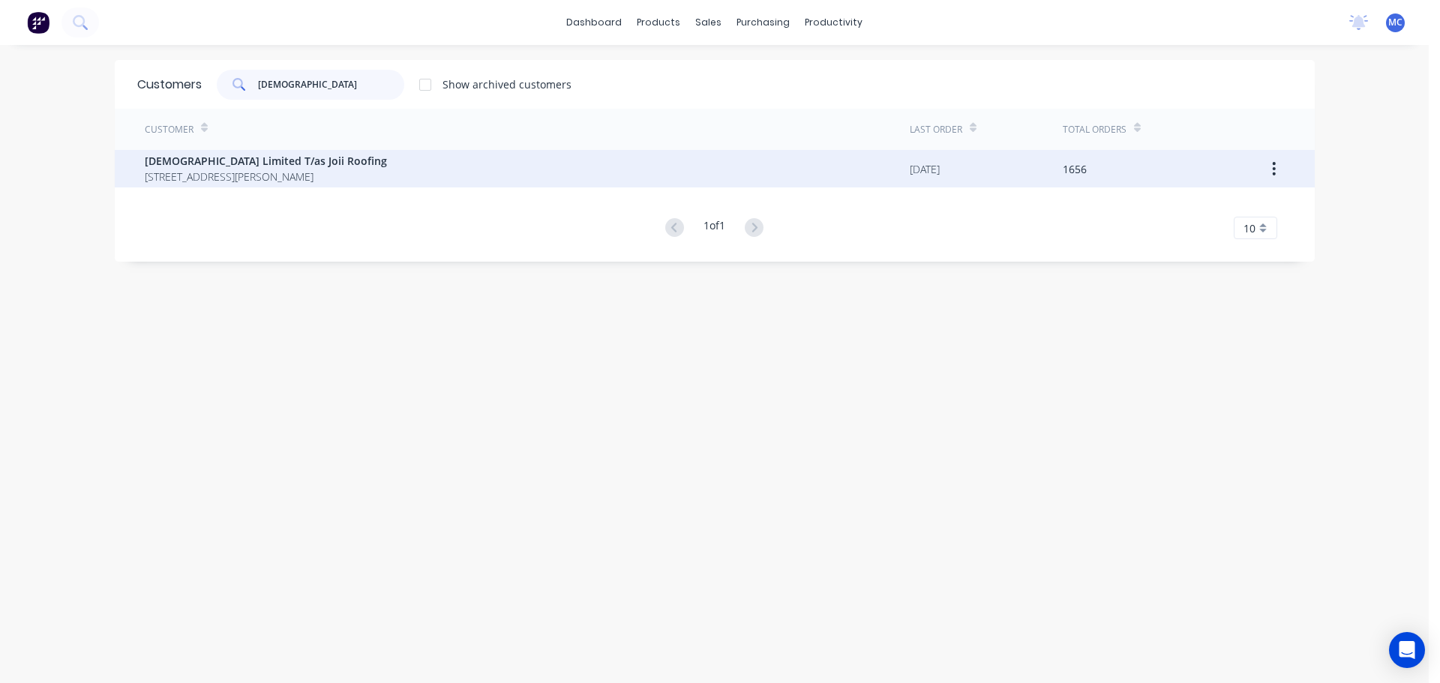
type input "[DEMOGRAPHIC_DATA]"
click at [217, 161] on span "[DEMOGRAPHIC_DATA] Limited T/as Joii Roofing" at bounding box center [266, 161] width 242 height 16
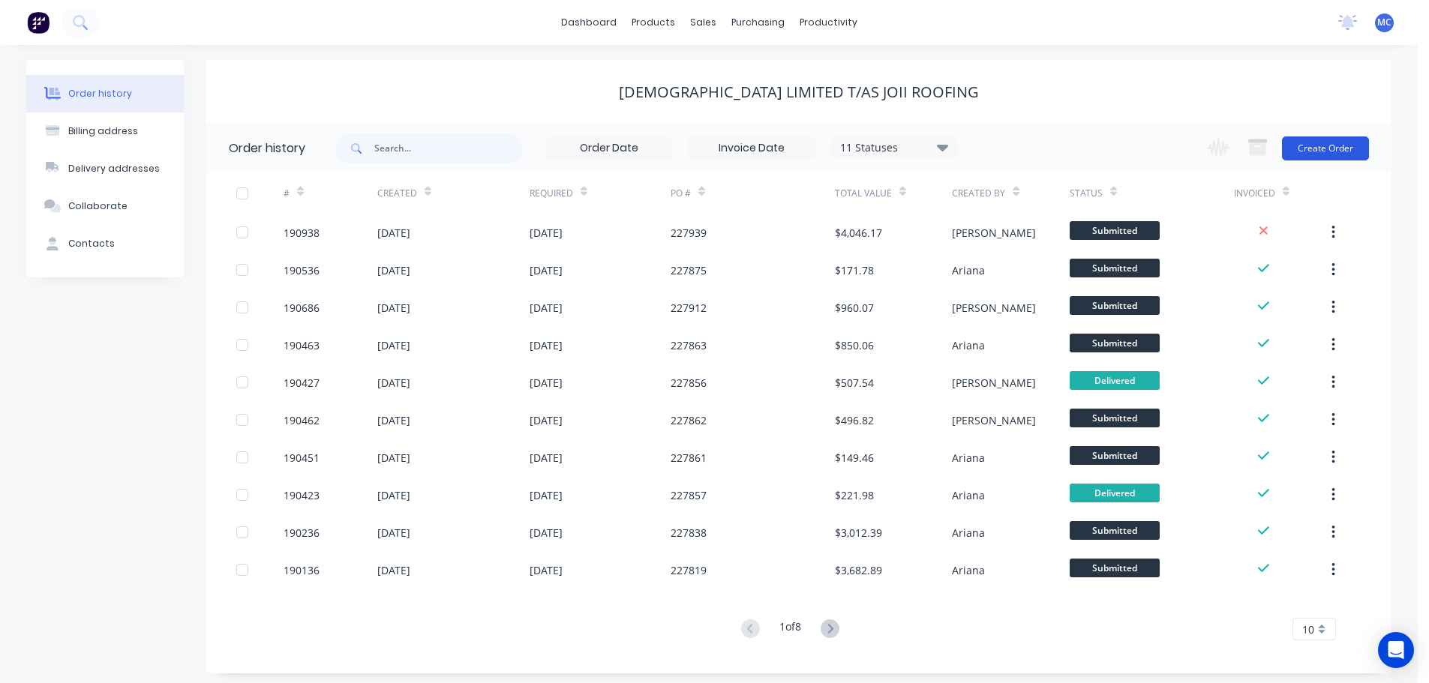
click at [1323, 140] on button "Create Order" at bounding box center [1325, 149] width 87 height 24
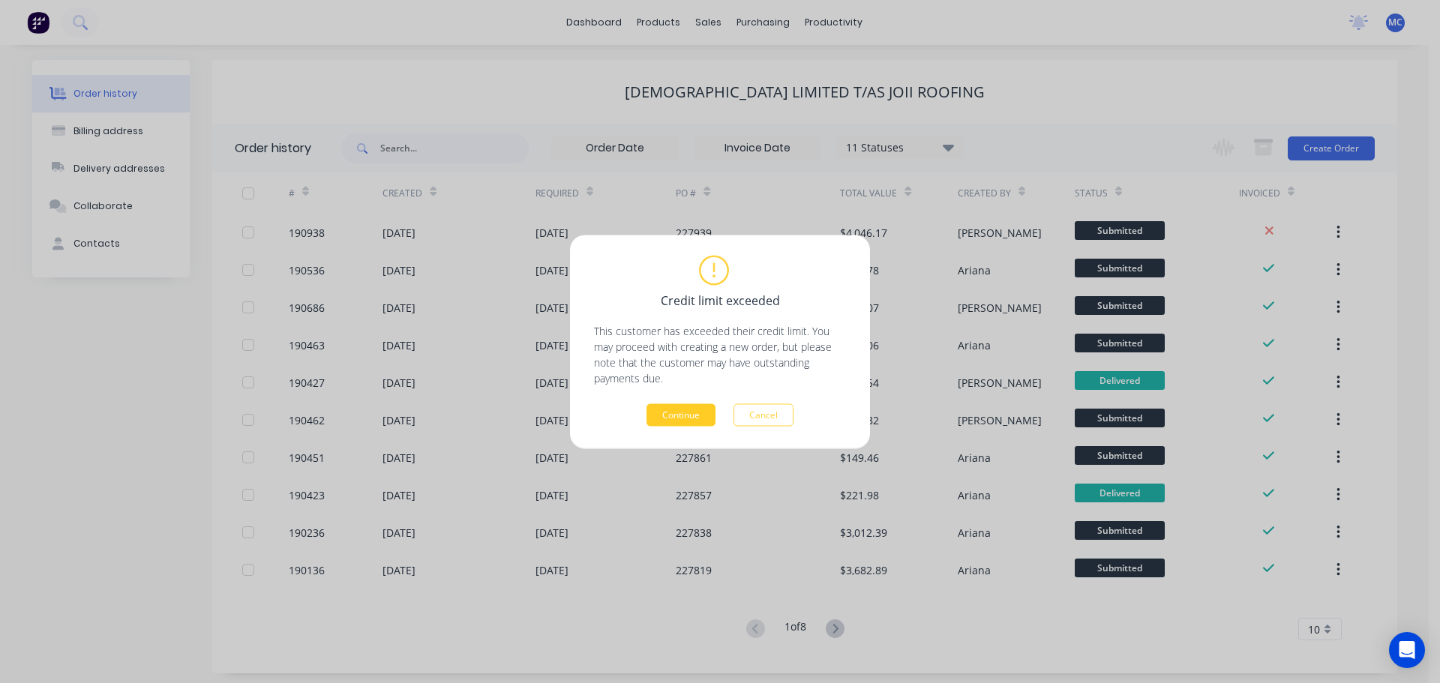
click at [657, 414] on button "Continue" at bounding box center [681, 415] width 69 height 23
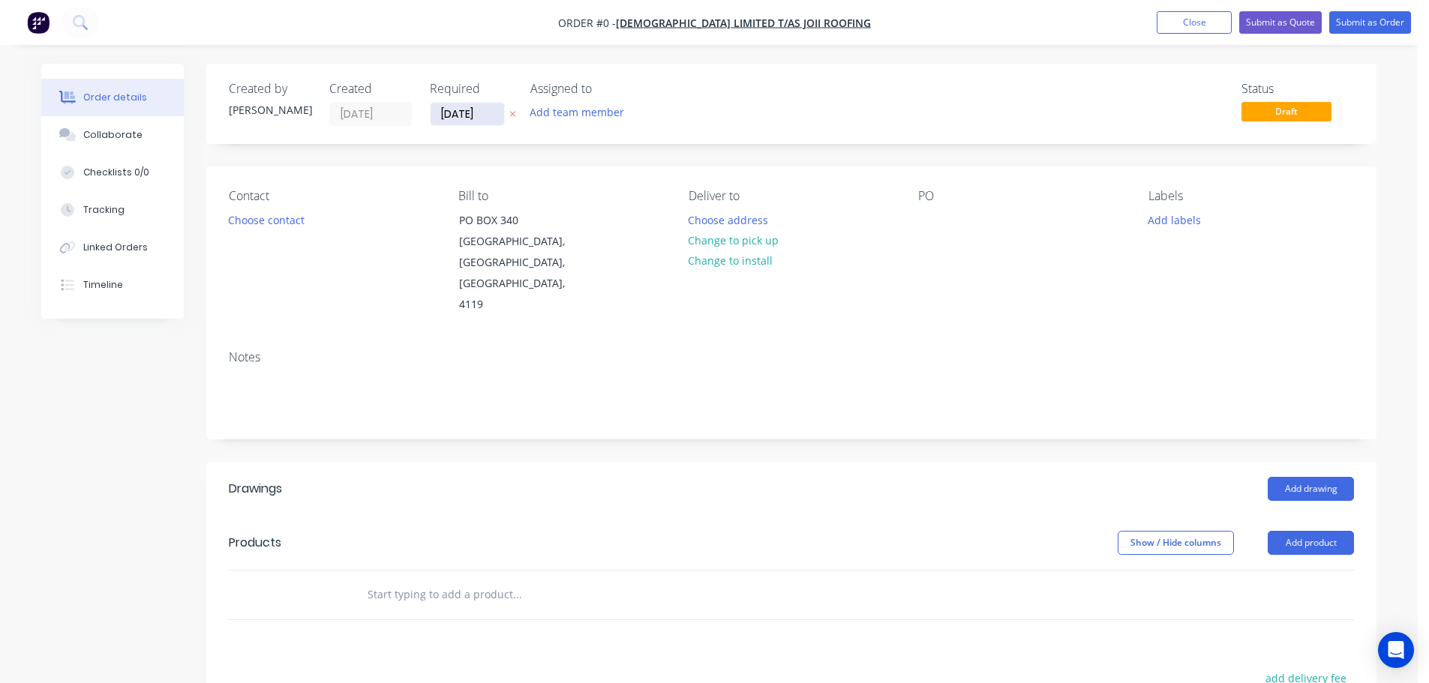
click at [455, 116] on input "[DATE]" at bounding box center [468, 114] width 74 height 23
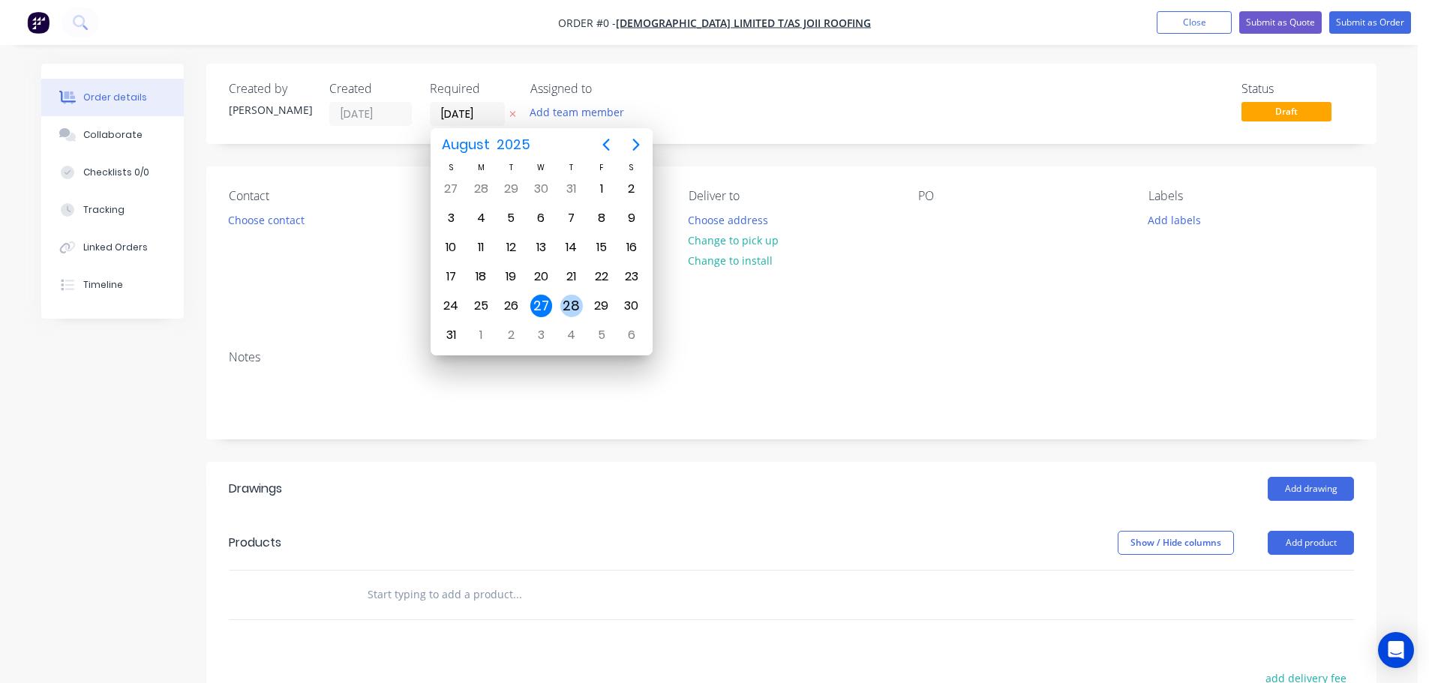
click at [572, 307] on div "28" at bounding box center [571, 306] width 23 height 23
type input "[DATE]"
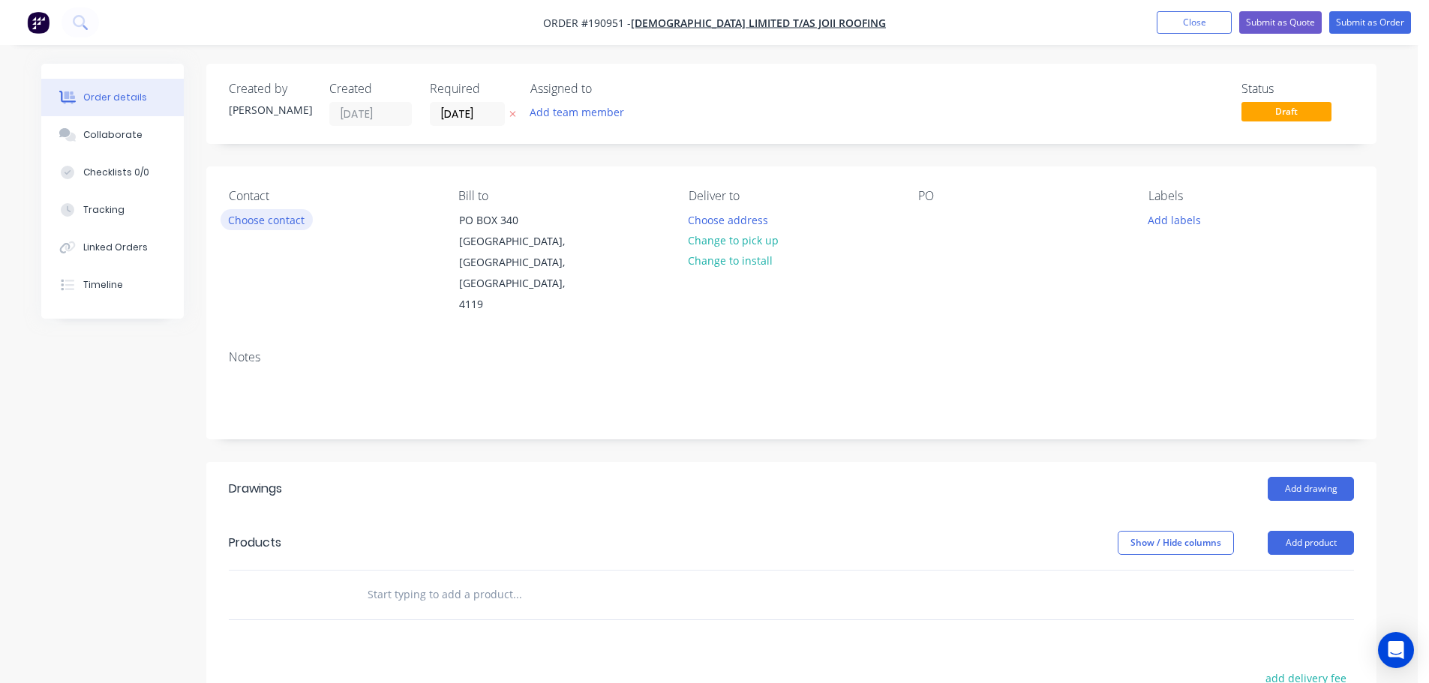
click at [267, 221] on button "Choose contact" at bounding box center [267, 219] width 92 height 20
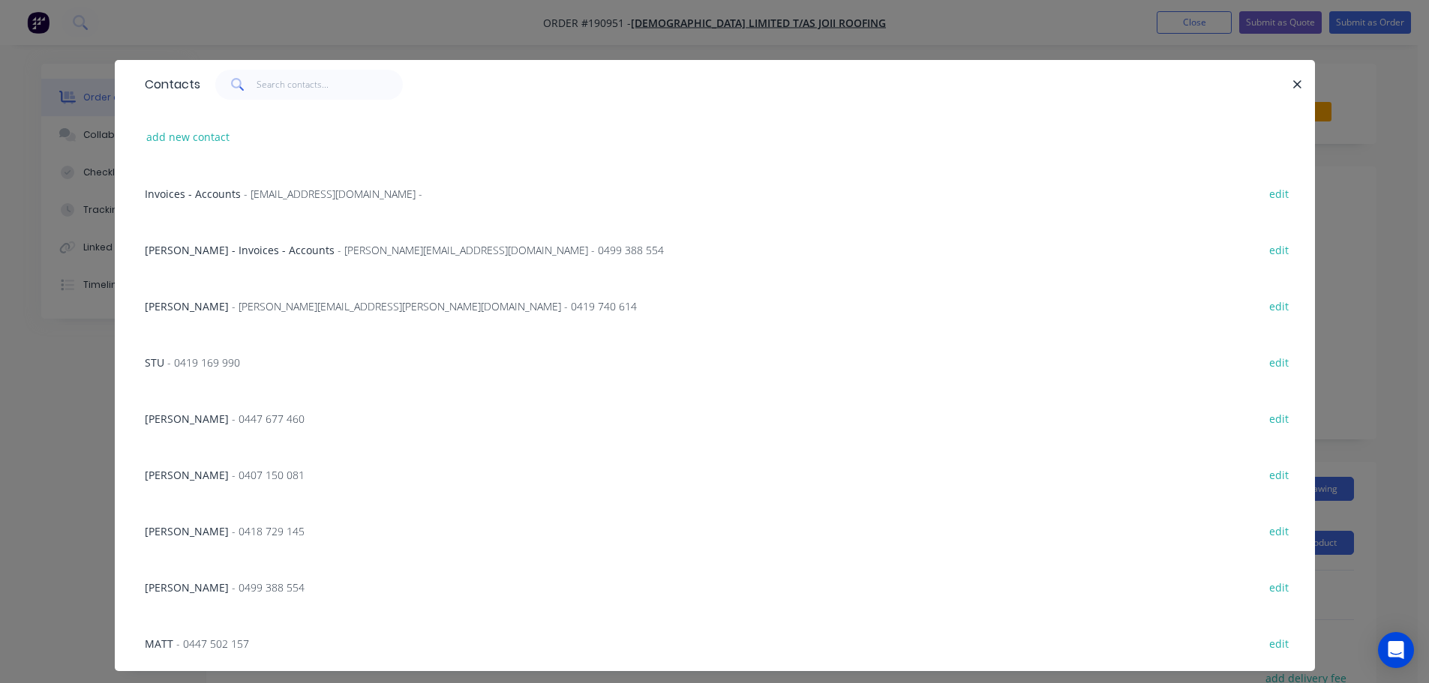
click at [254, 305] on span "- [PERSON_NAME][EMAIL_ADDRESS][PERSON_NAME][DOMAIN_NAME] - 0419 740 614" at bounding box center [434, 306] width 405 height 14
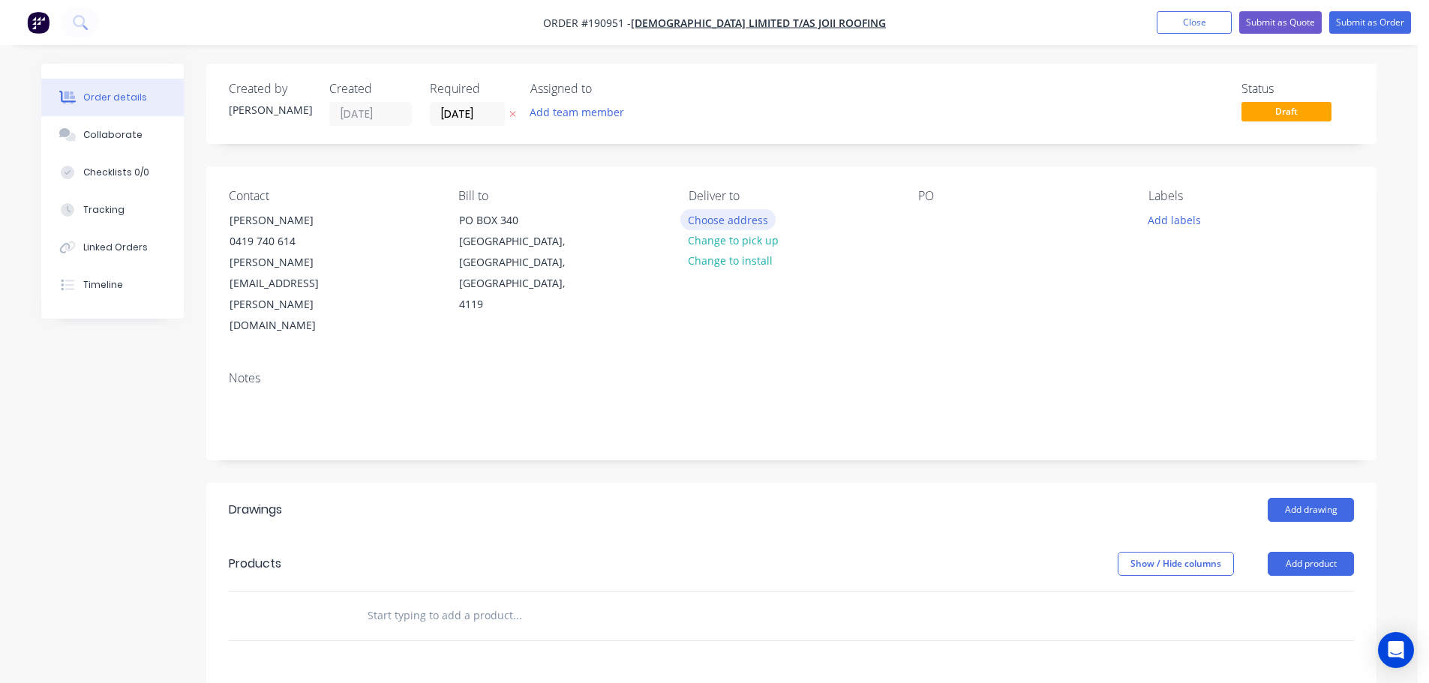
click at [722, 220] on button "Choose address" at bounding box center [728, 219] width 96 height 20
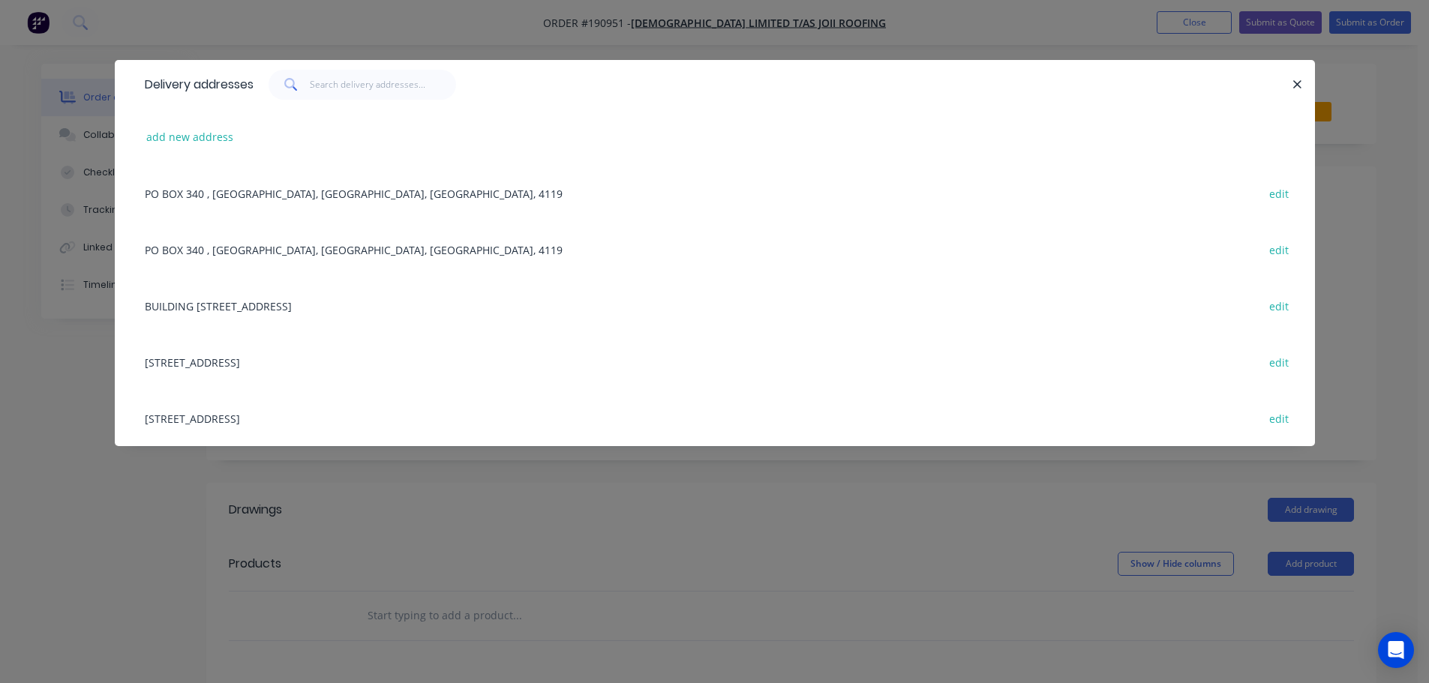
click at [288, 309] on div "BUILDING [STREET_ADDRESS] edit" at bounding box center [714, 306] width 1155 height 56
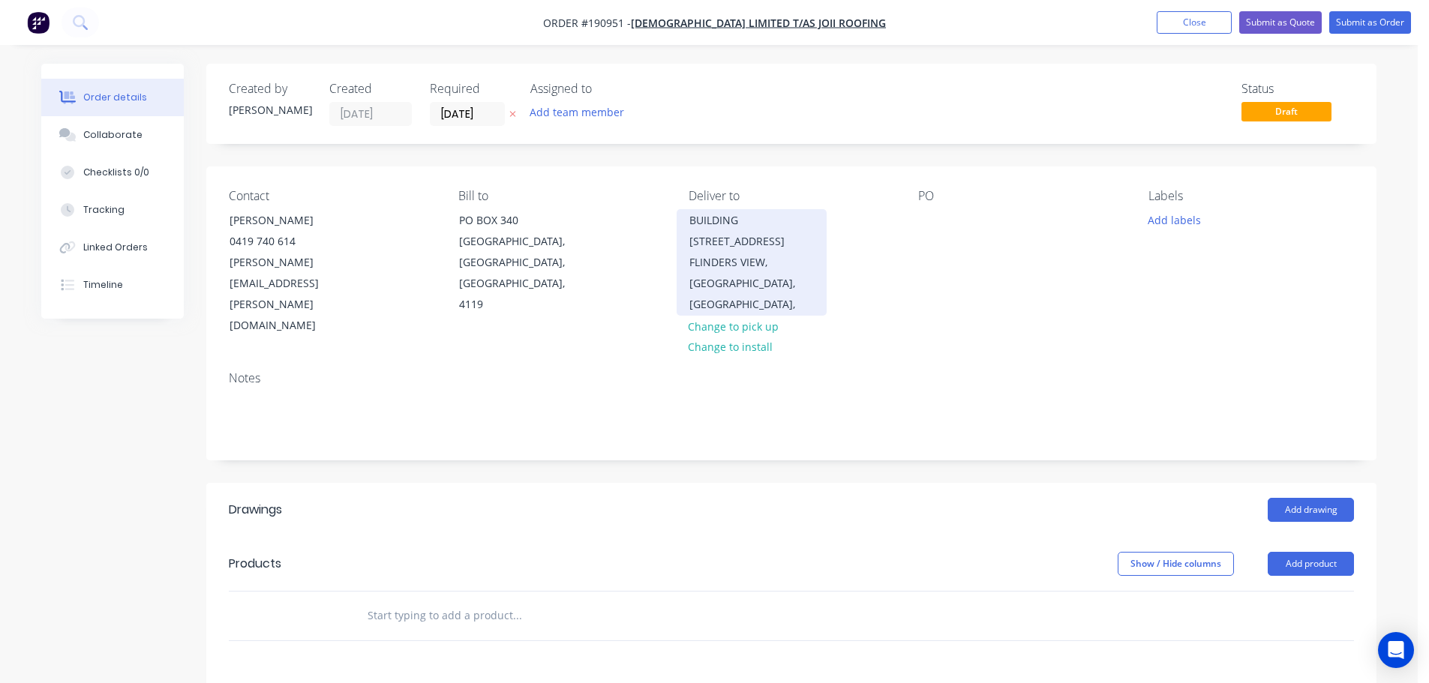
click at [747, 220] on div "BUILDING [STREET_ADDRESS]" at bounding box center [751, 231] width 125 height 42
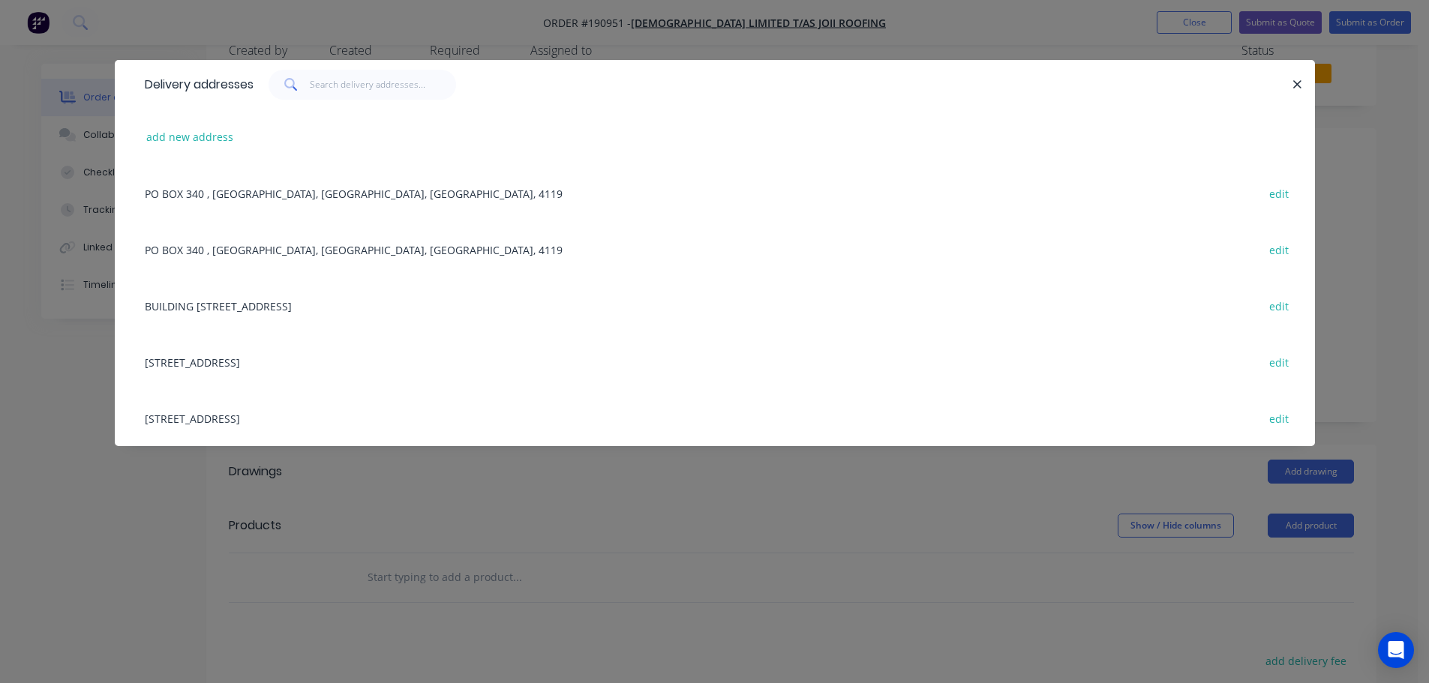
scroll to position [75, 0]
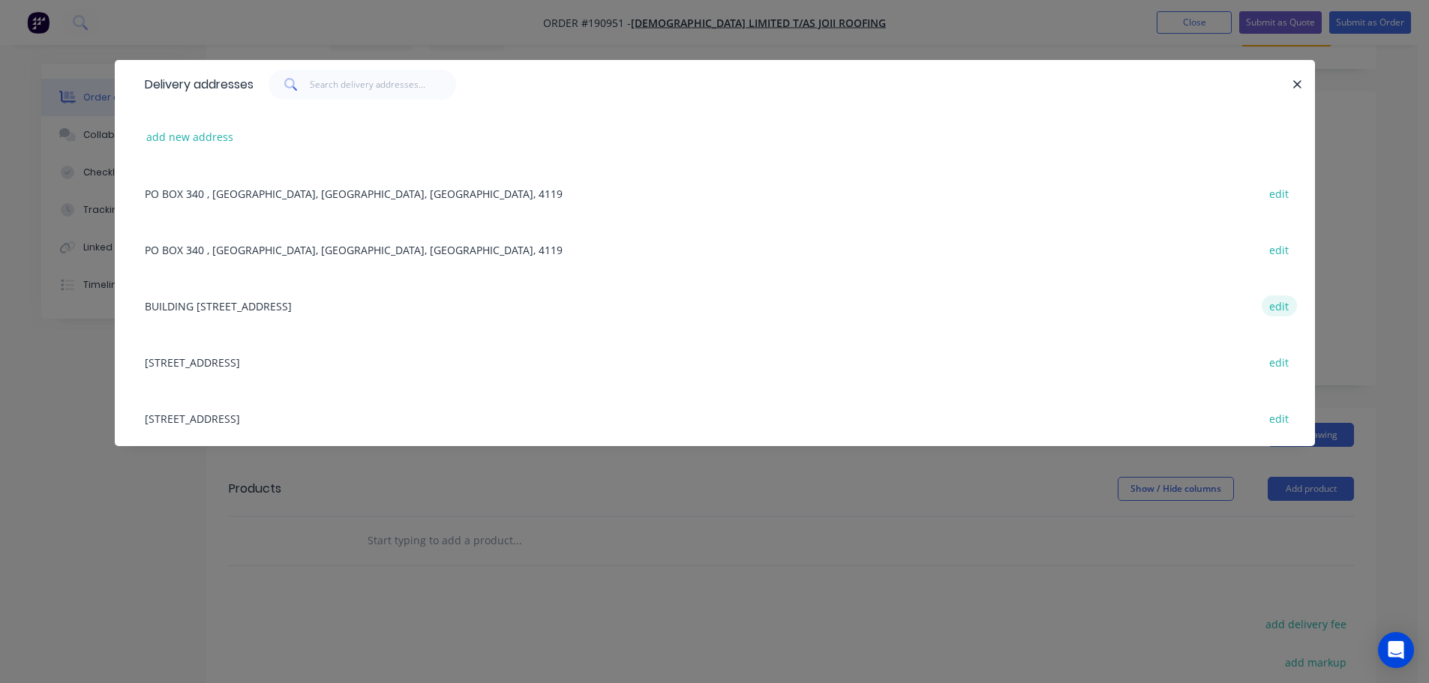
click at [1285, 307] on button "edit" at bounding box center [1279, 306] width 35 height 20
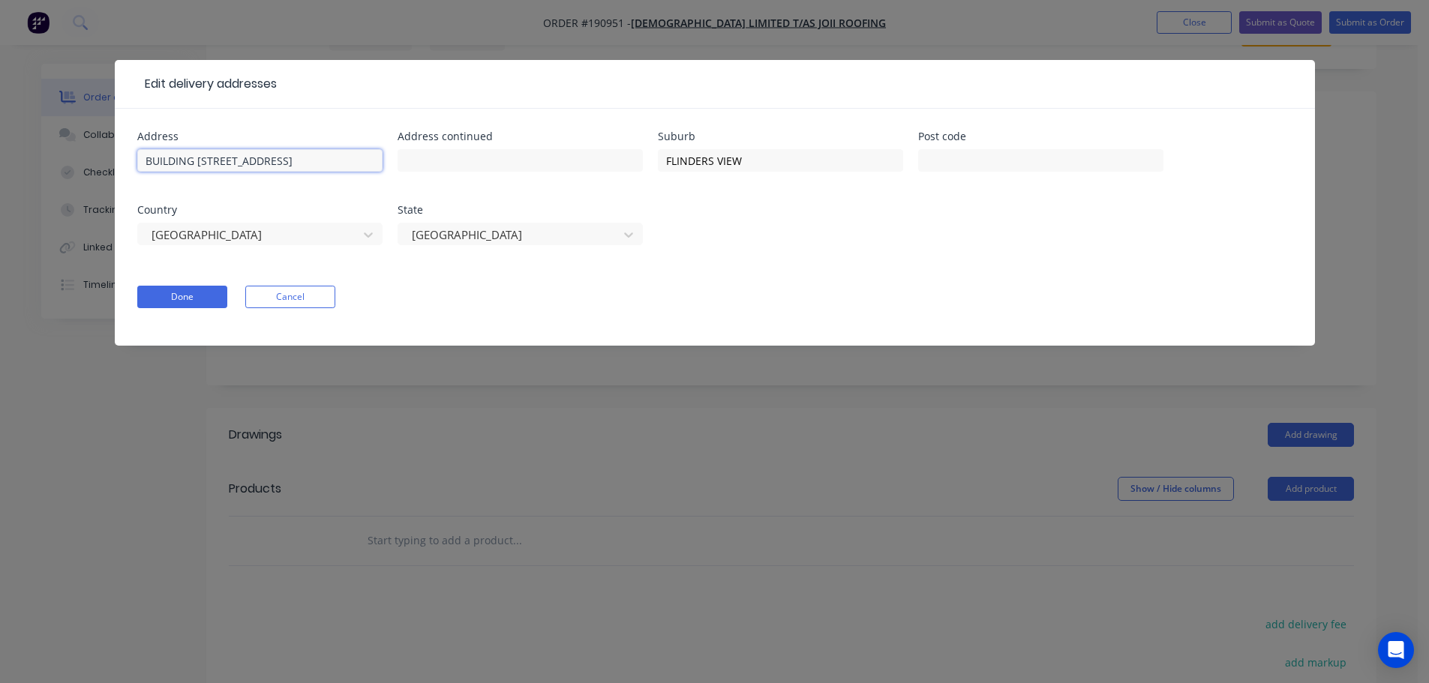
click at [197, 161] on input "BUILDING [STREET_ADDRESS]" at bounding box center [259, 160] width 245 height 23
type input "BUILDING [STREET_ADDRESS]"
click button "Done" at bounding box center [182, 297] width 90 height 23
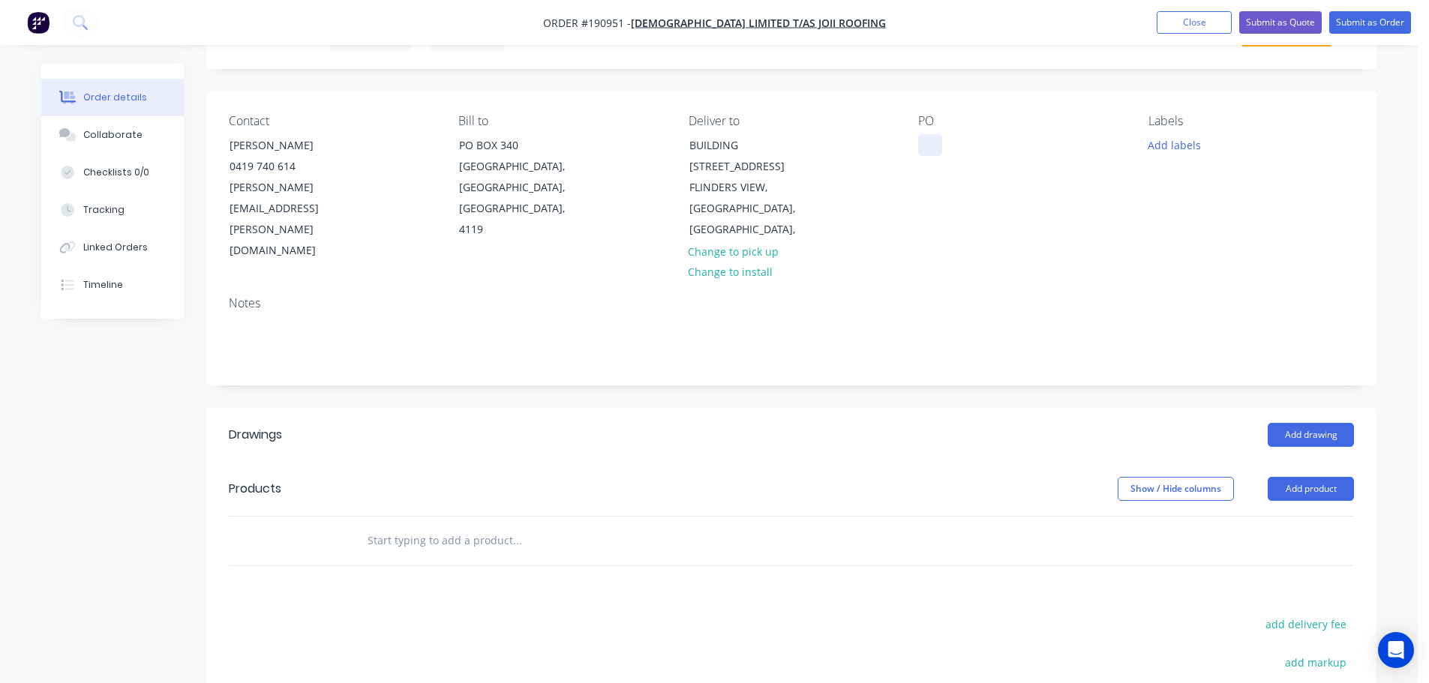
click at [932, 140] on div at bounding box center [930, 145] width 24 height 22
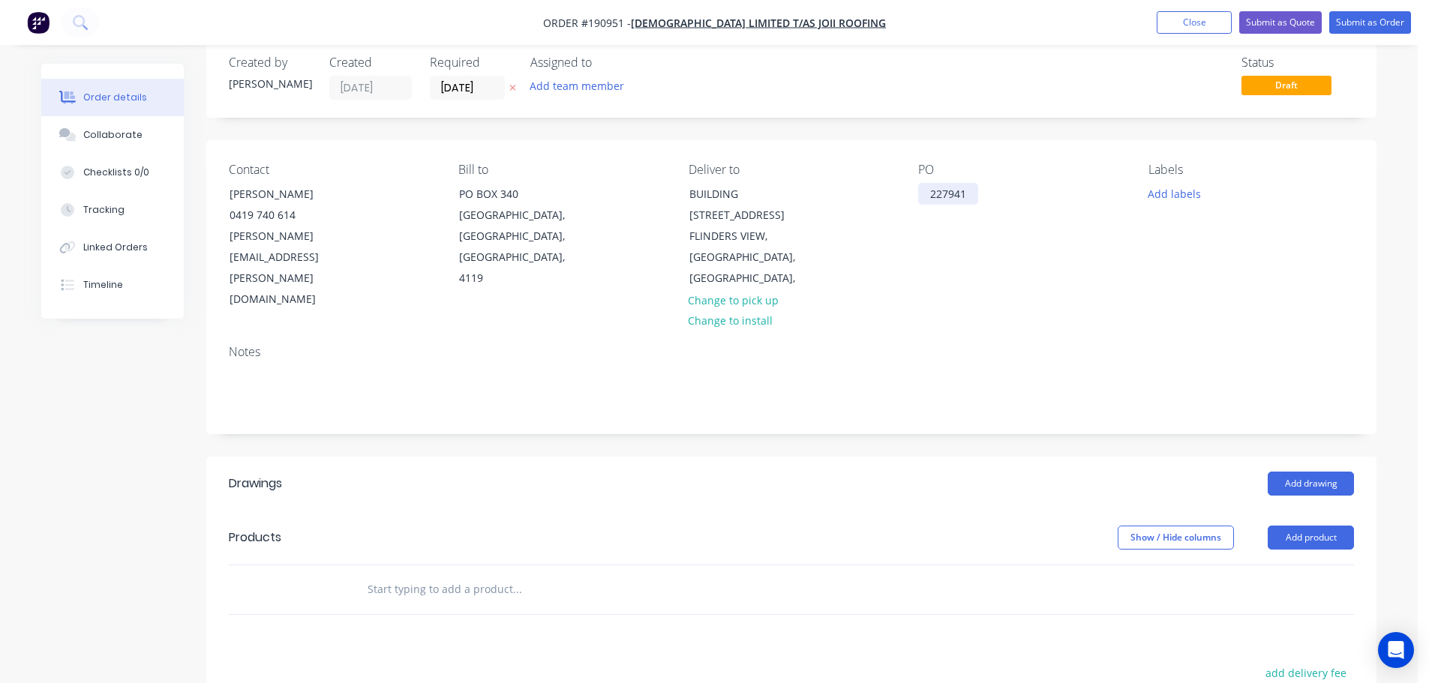
scroll to position [0, 0]
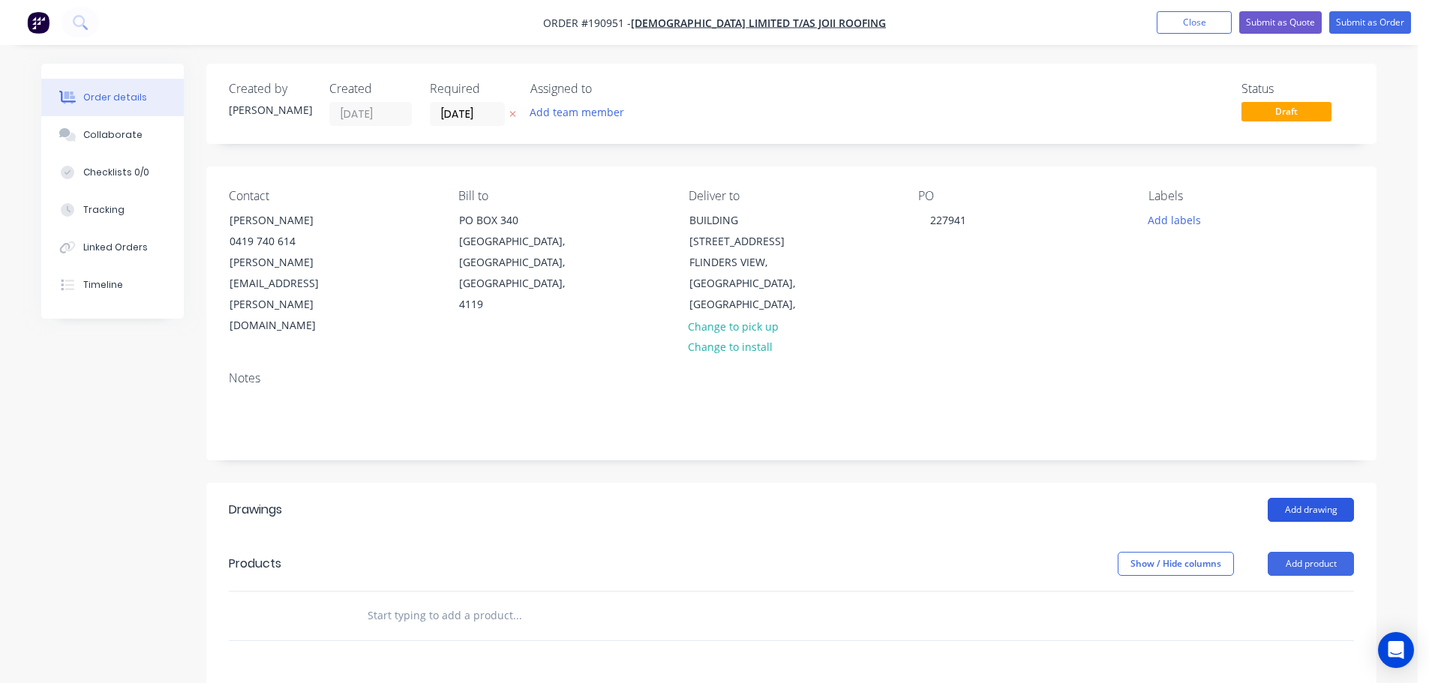
click at [1301, 498] on button "Add drawing" at bounding box center [1311, 510] width 86 height 24
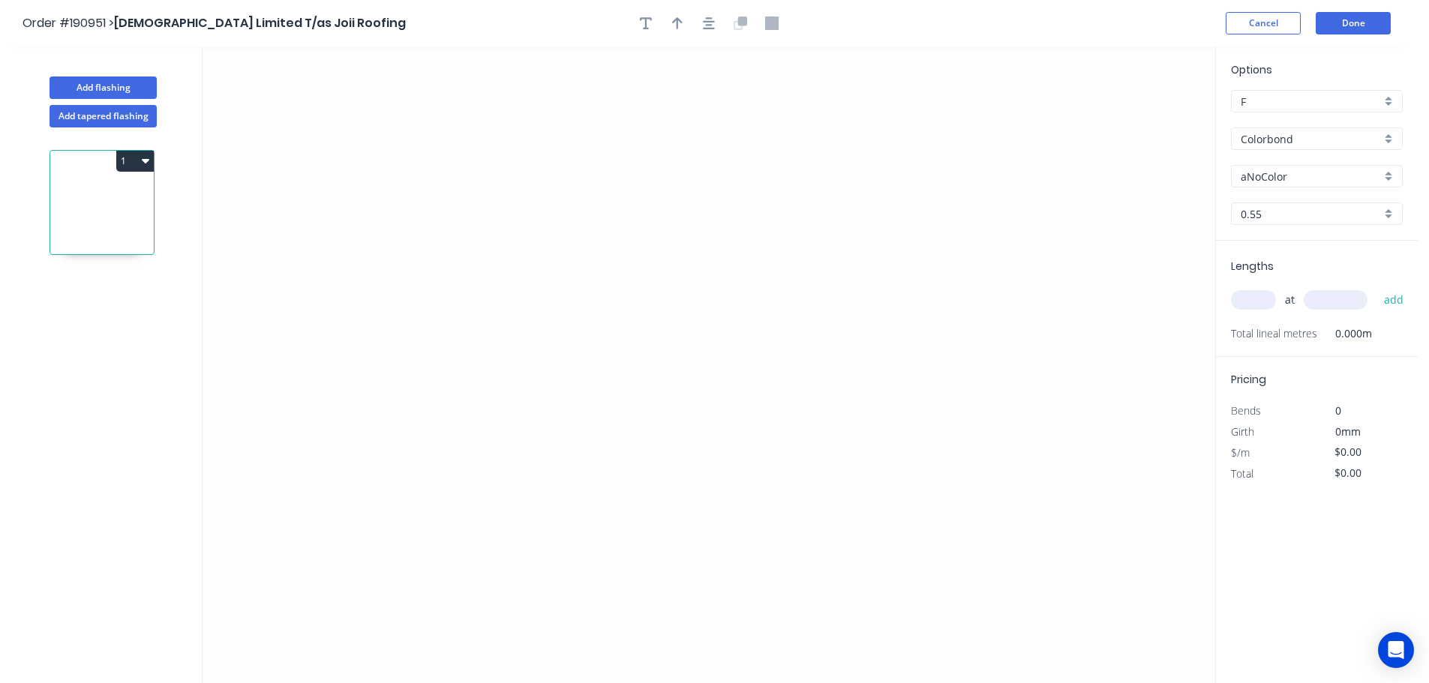
click at [1286, 171] on input "aNoColor" at bounding box center [1311, 177] width 140 height 16
click at [1275, 257] on div "Surfmist" at bounding box center [1317, 258] width 170 height 26
type input "Surfmist"
click at [1252, 300] on input "text" at bounding box center [1253, 300] width 45 height 20
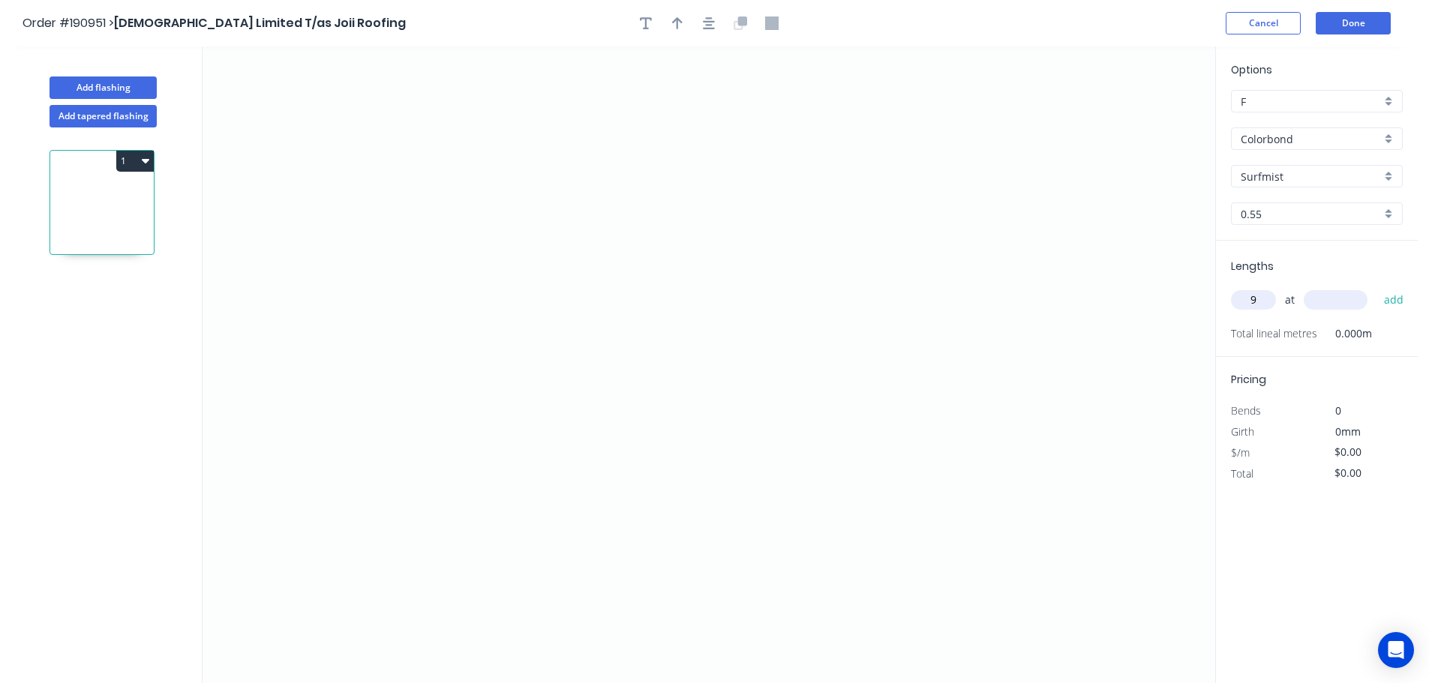
type input "9"
type input "2400"
click at [1376, 287] on button "add" at bounding box center [1393, 300] width 35 height 26
click at [315, 401] on icon "0" at bounding box center [709, 365] width 1013 height 637
click at [418, 307] on icon "0" at bounding box center [709, 365] width 1013 height 637
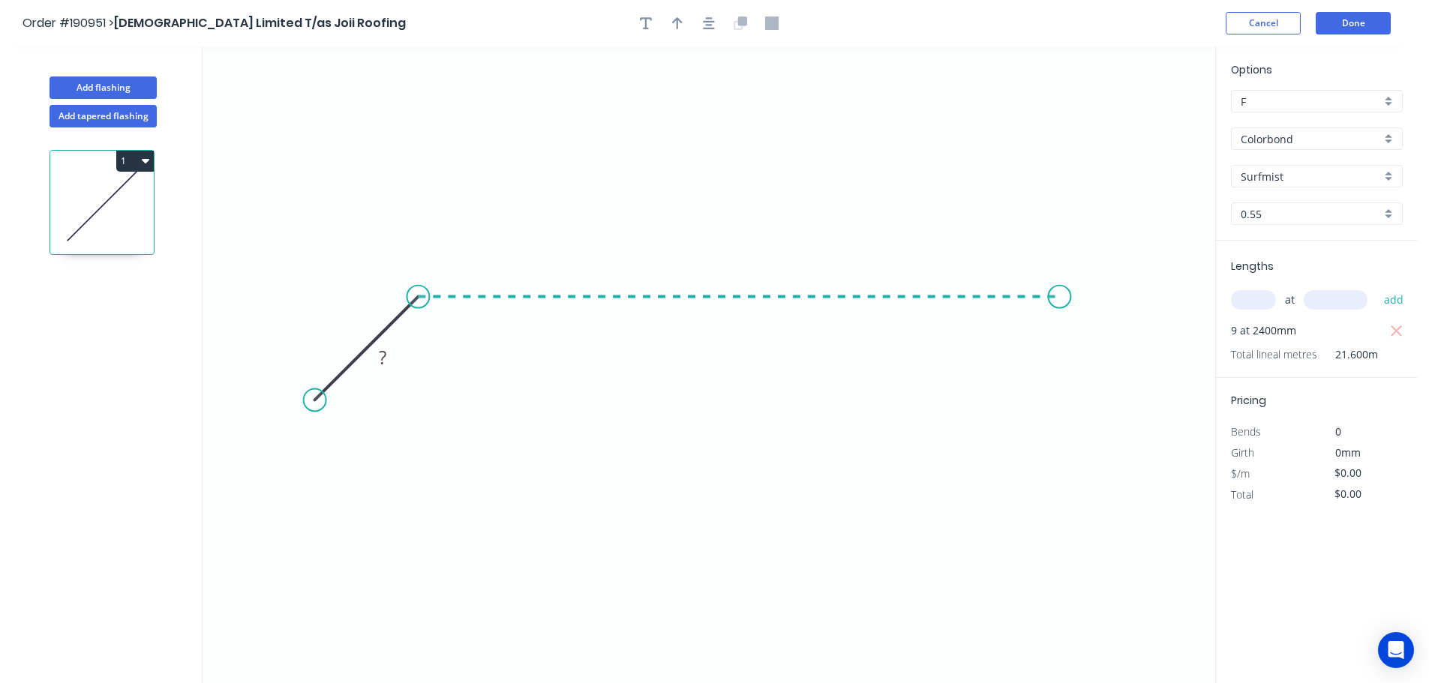
drag, startPoint x: 1060, startPoint y: 275, endPoint x: 1073, endPoint y: 283, distance: 15.8
click at [1061, 275] on icon "0 ?" at bounding box center [709, 365] width 1013 height 637
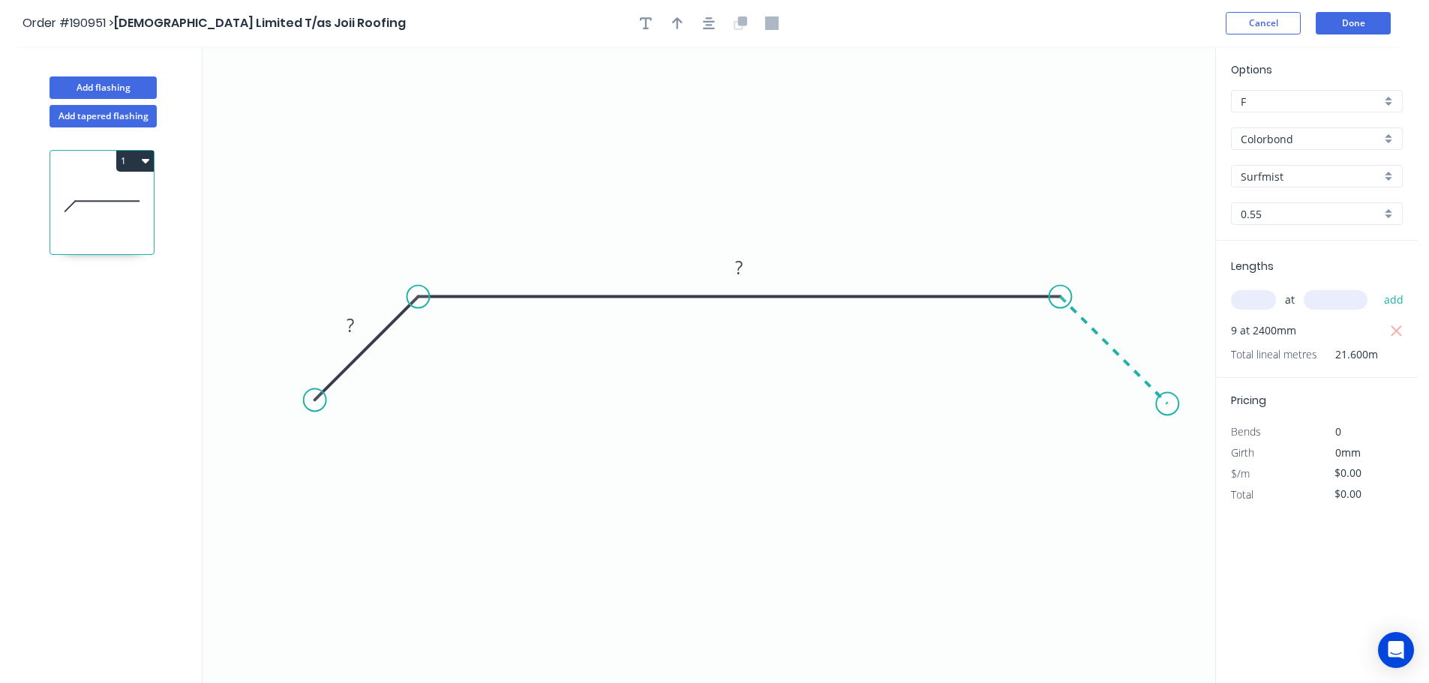
click at [1168, 401] on icon "0 ? ?" at bounding box center [709, 365] width 1013 height 637
click at [1168, 401] on circle at bounding box center [1167, 403] width 23 height 23
click at [347, 320] on tspan "?" at bounding box center [351, 325] width 8 height 25
click at [677, 24] on icon "button" at bounding box center [677, 23] width 11 height 12
type input "$14.69"
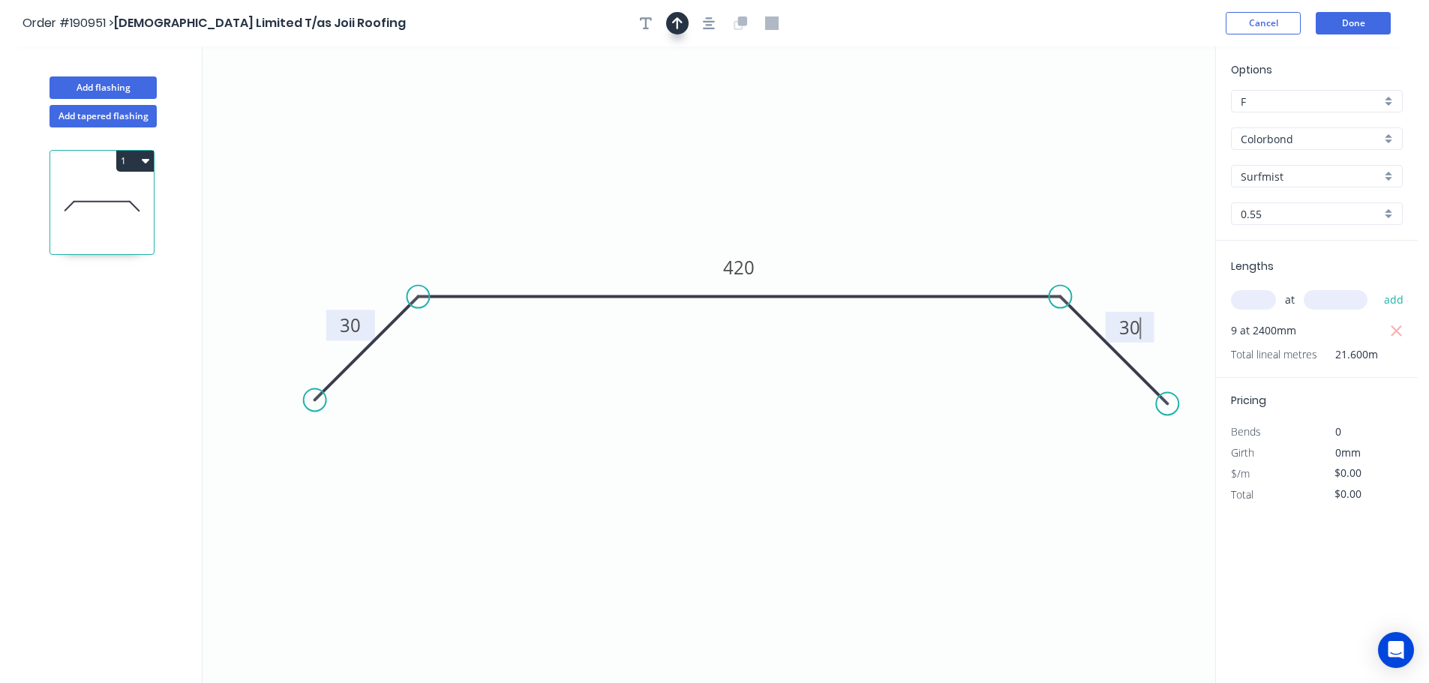
type input "$317.30"
click at [1140, 119] on icon at bounding box center [1140, 104] width 14 height 48
drag, startPoint x: 1140, startPoint y: 119, endPoint x: 895, endPoint y: 197, distance: 257.4
click at [964, 159] on icon at bounding box center [986, 138] width 44 height 44
click at [1256, 299] on input "text" at bounding box center [1253, 300] width 45 height 20
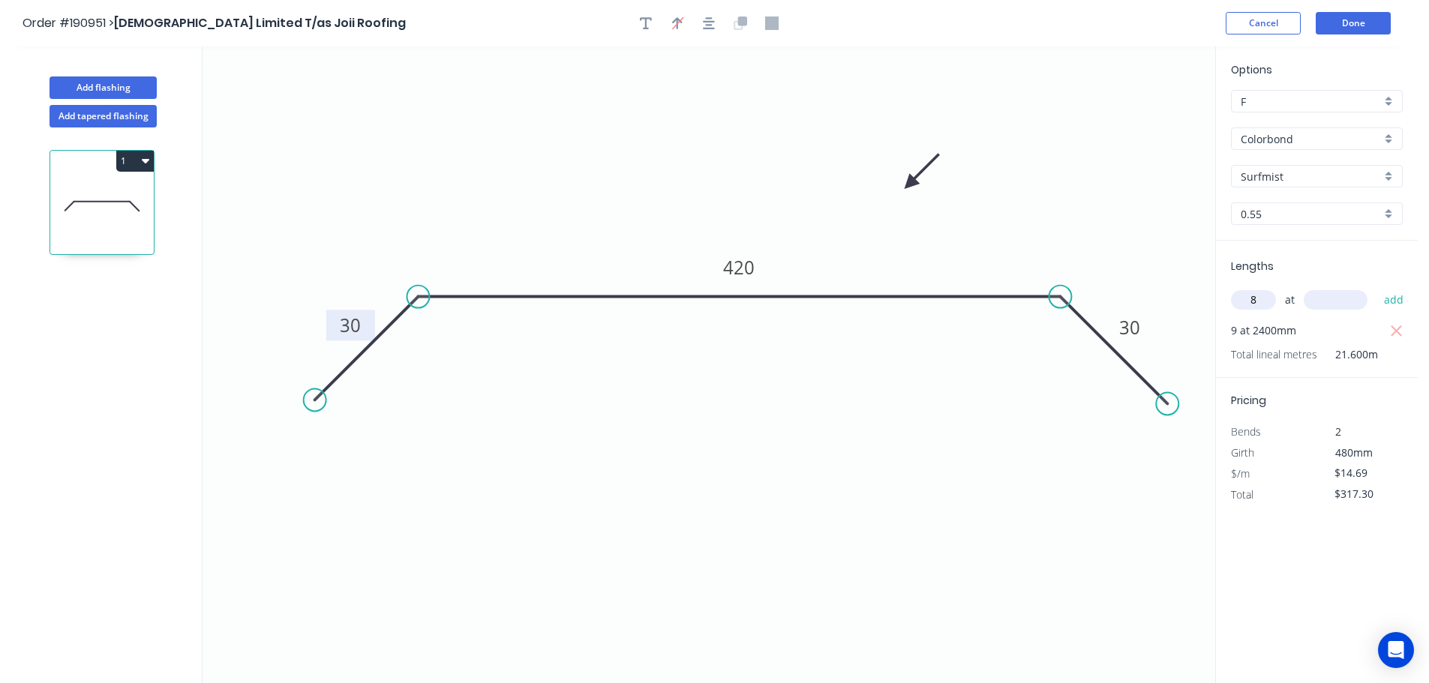
type input "8"
type input "2400"
click at [1376, 287] on button "add" at bounding box center [1393, 300] width 35 height 26
type input "$599.35"
type input "10"
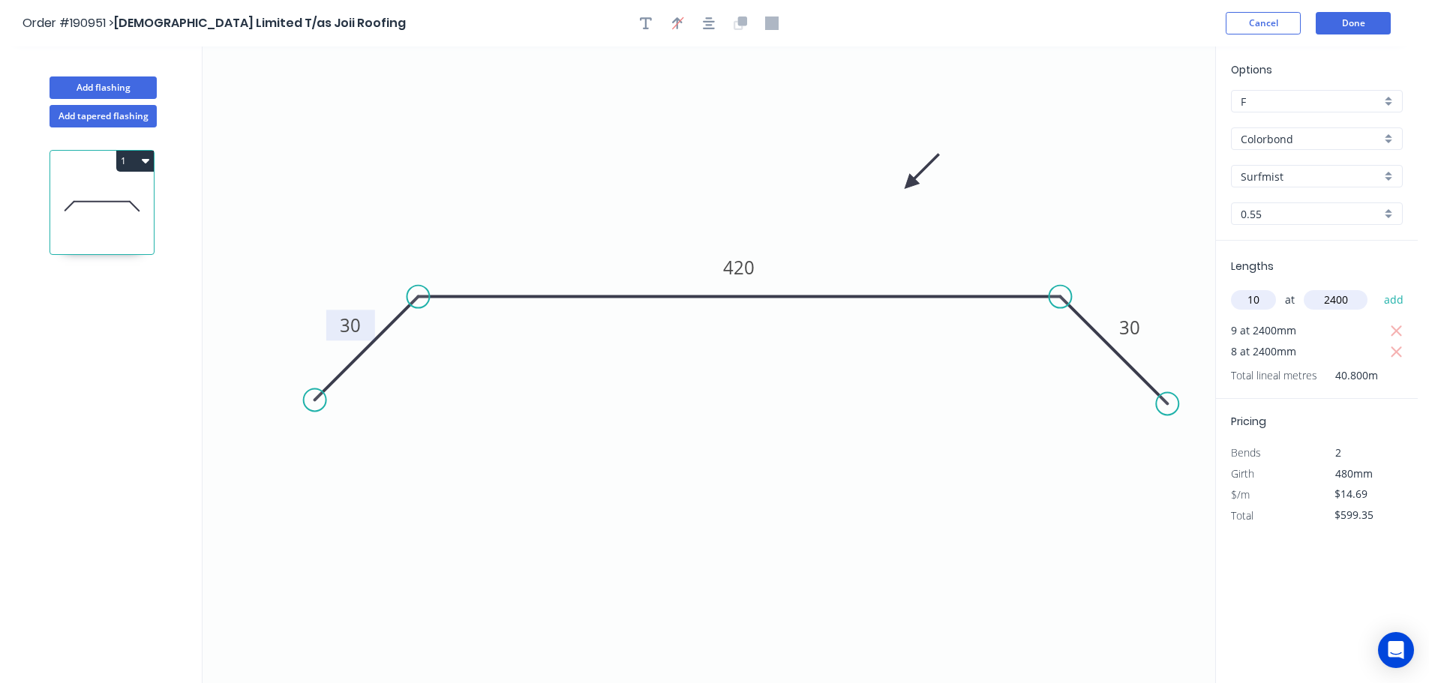
type input "2400"
click at [1376, 287] on button "add" at bounding box center [1393, 300] width 35 height 26
type input "$951.91"
click at [1360, 17] on button "Done" at bounding box center [1353, 23] width 75 height 23
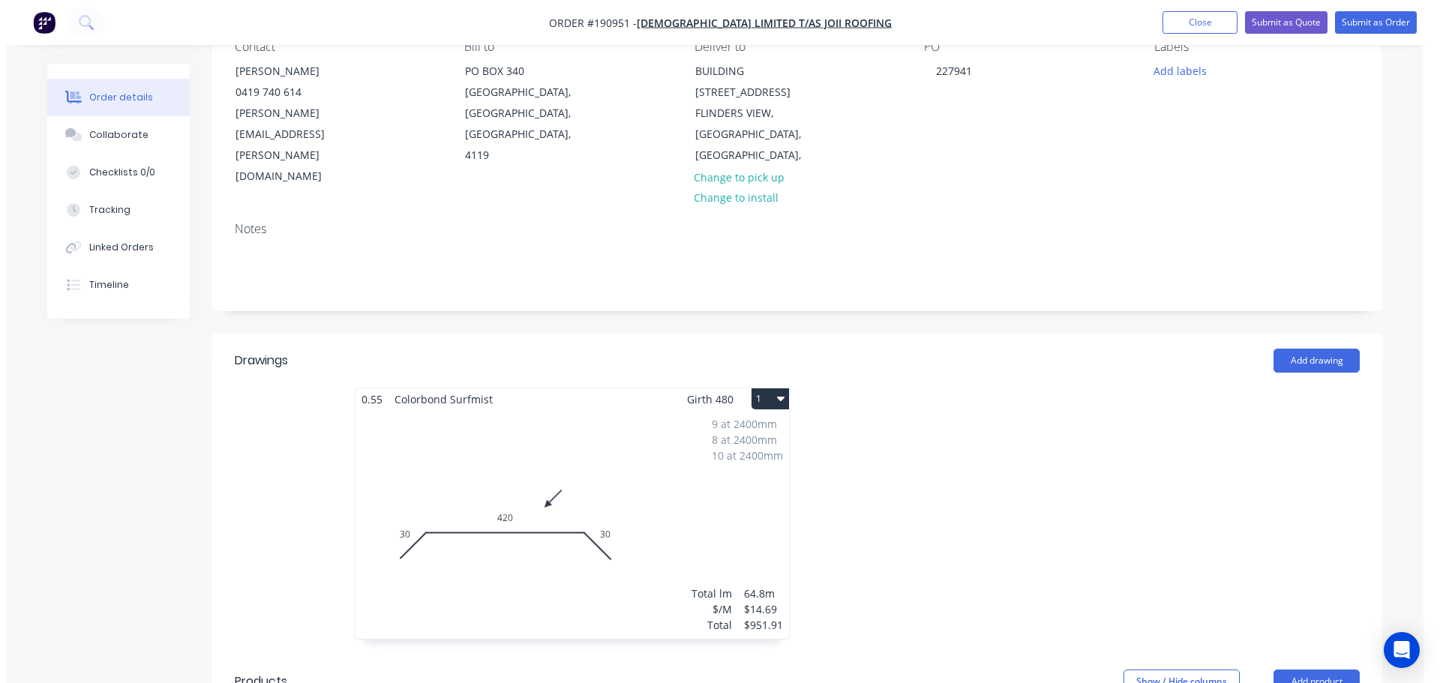
scroll to position [150, 0]
click at [773, 392] on icon "button" at bounding box center [775, 398] width 8 height 12
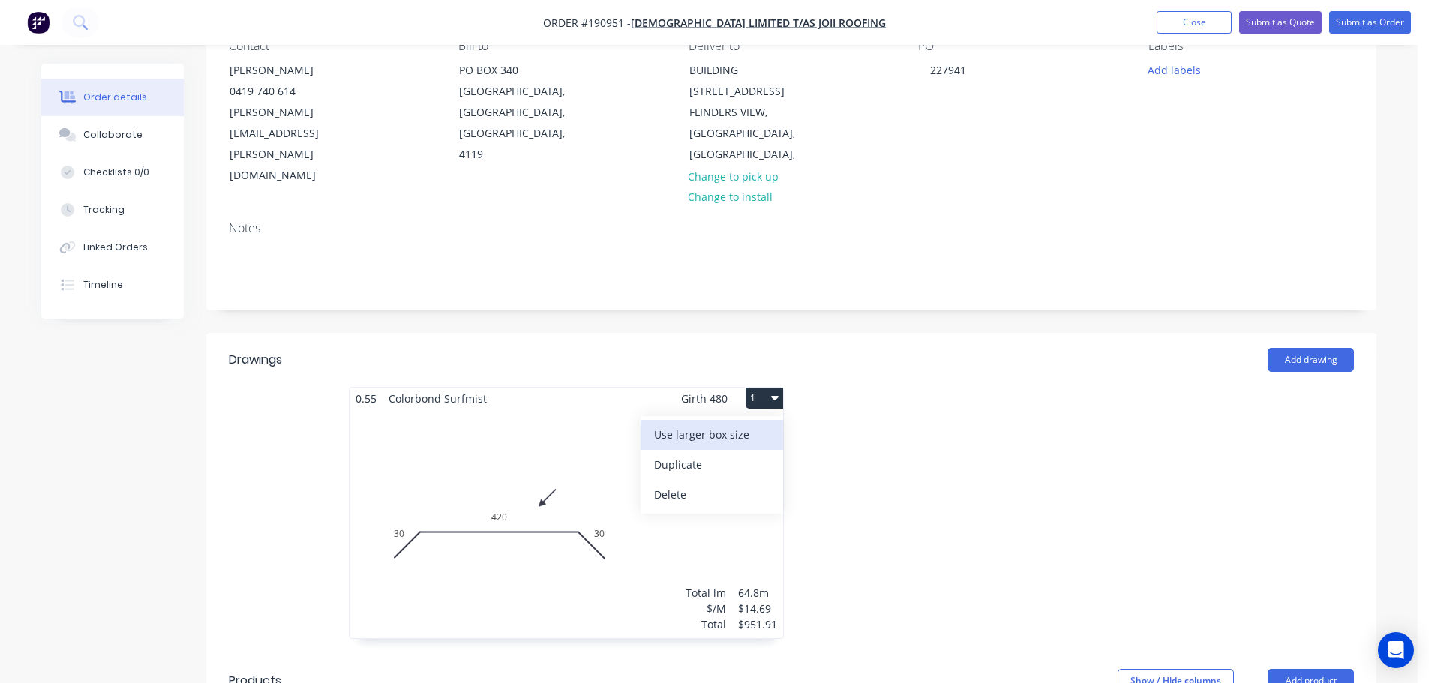
click at [682, 424] on div "Use larger box size" at bounding box center [712, 435] width 116 height 22
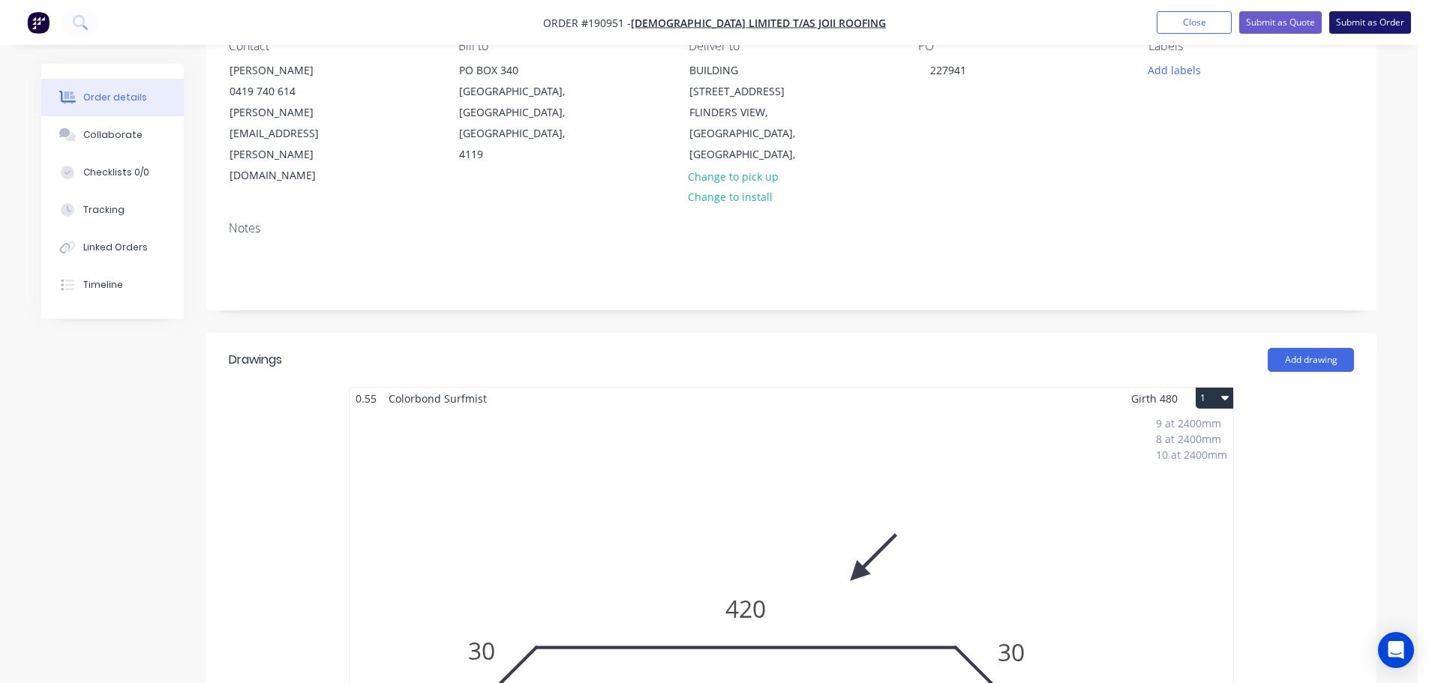
click at [1374, 19] on button "Submit as Order" at bounding box center [1370, 22] width 82 height 23
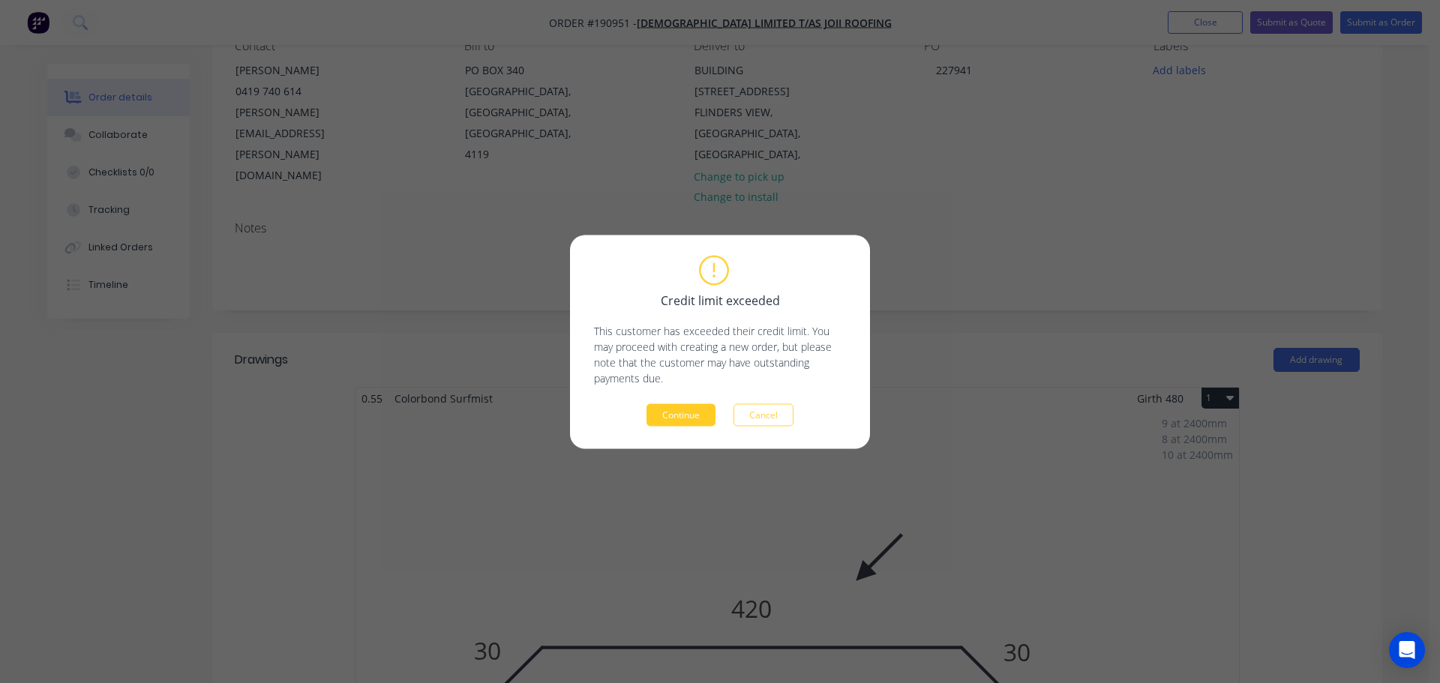
click at [673, 421] on button "Continue" at bounding box center [681, 415] width 69 height 23
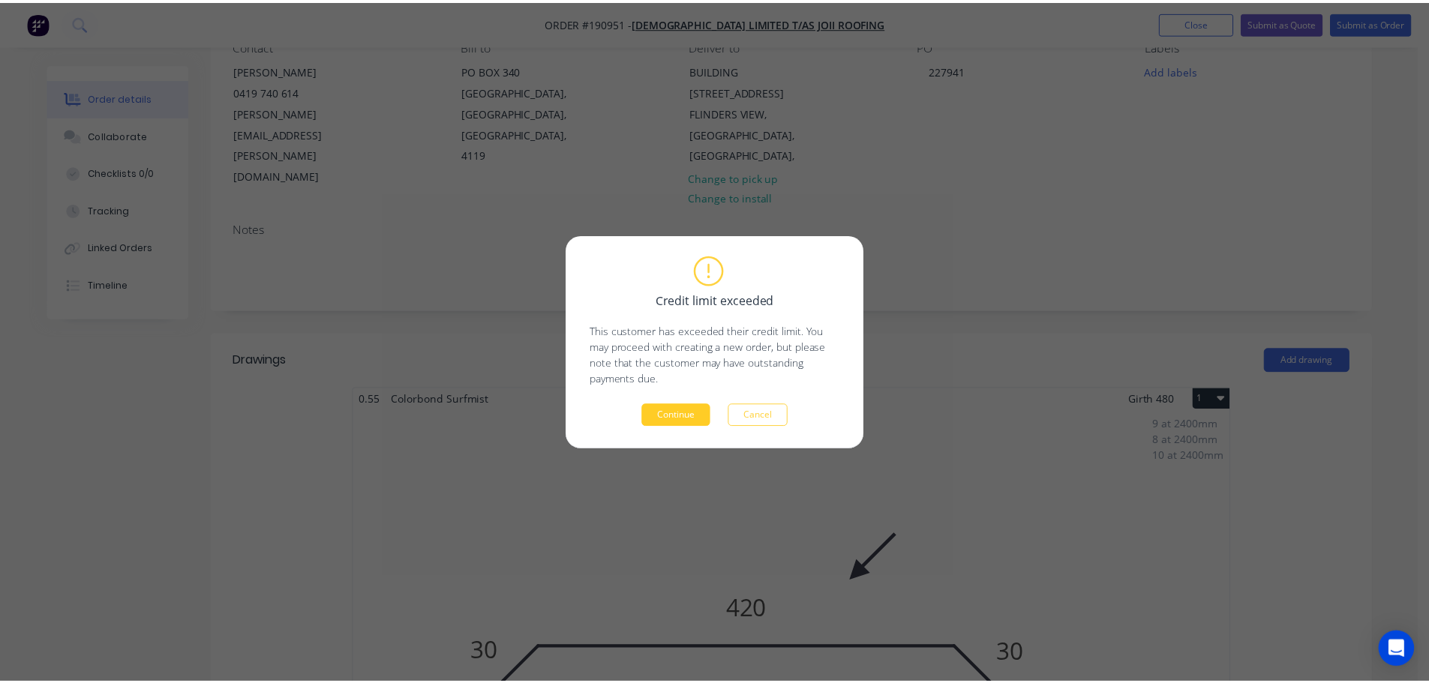
scroll to position [149, 0]
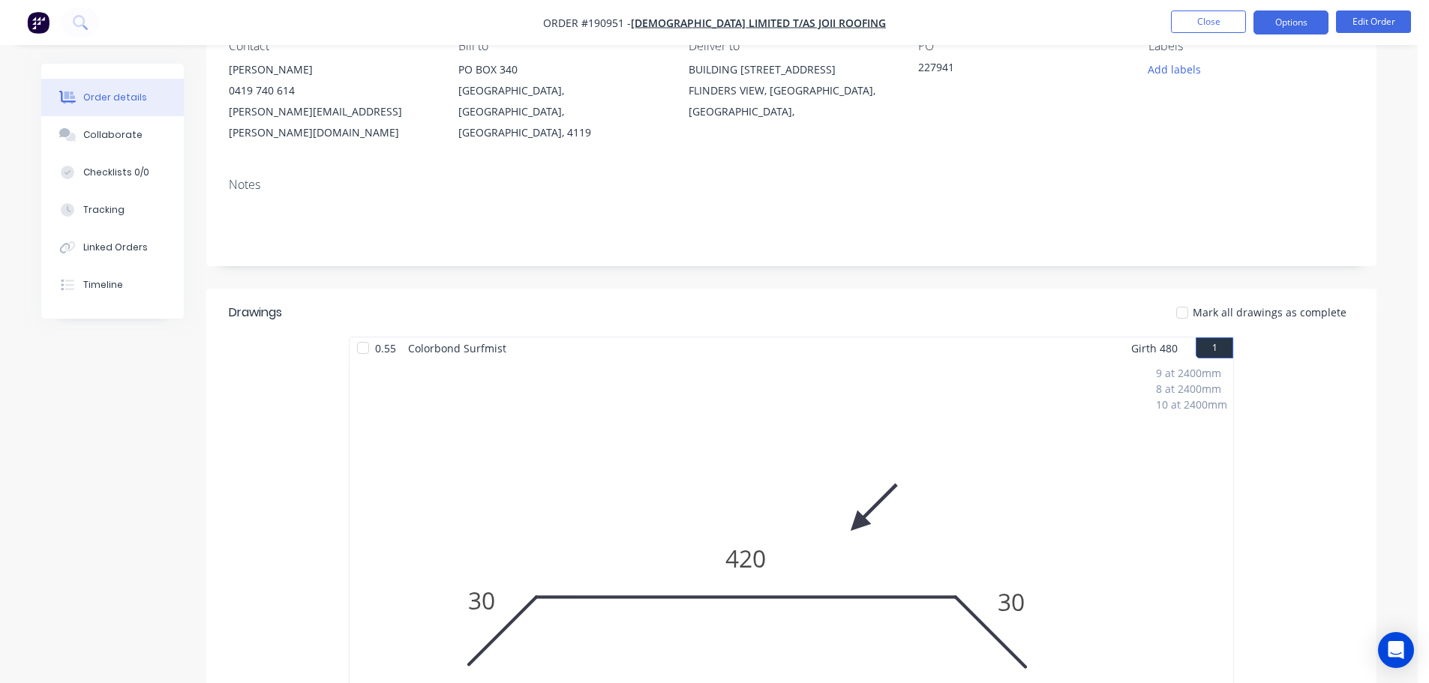
click at [1296, 23] on button "Options" at bounding box center [1290, 23] width 75 height 24
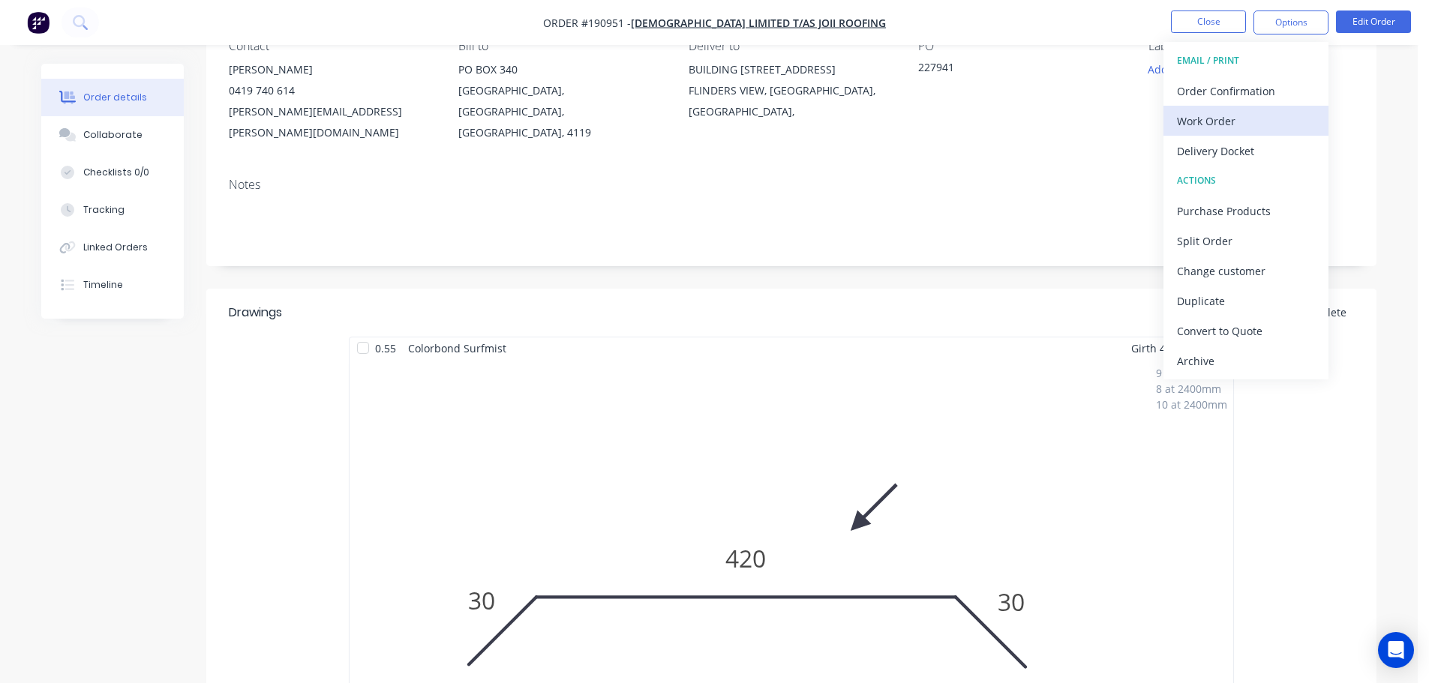
click at [1214, 125] on div "Work Order" at bounding box center [1246, 121] width 138 height 22
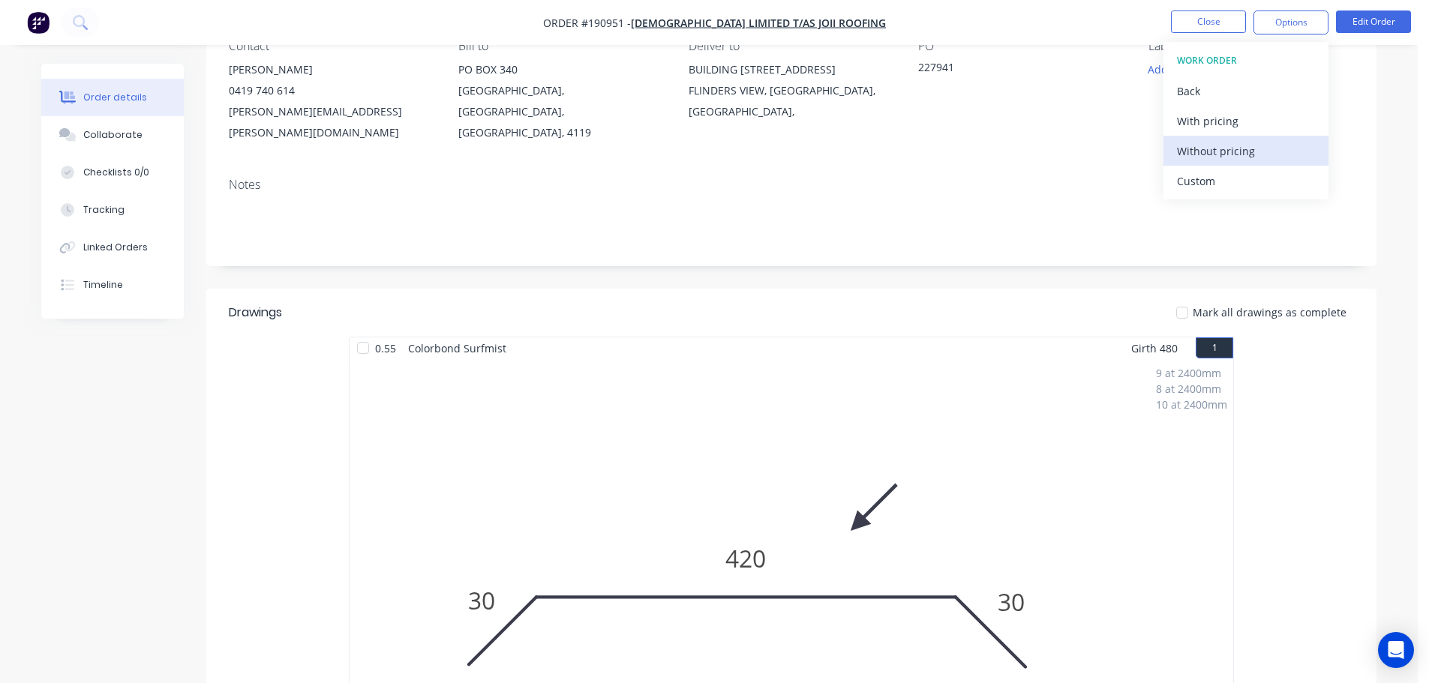
click at [1214, 150] on div "Without pricing" at bounding box center [1246, 151] width 138 height 22
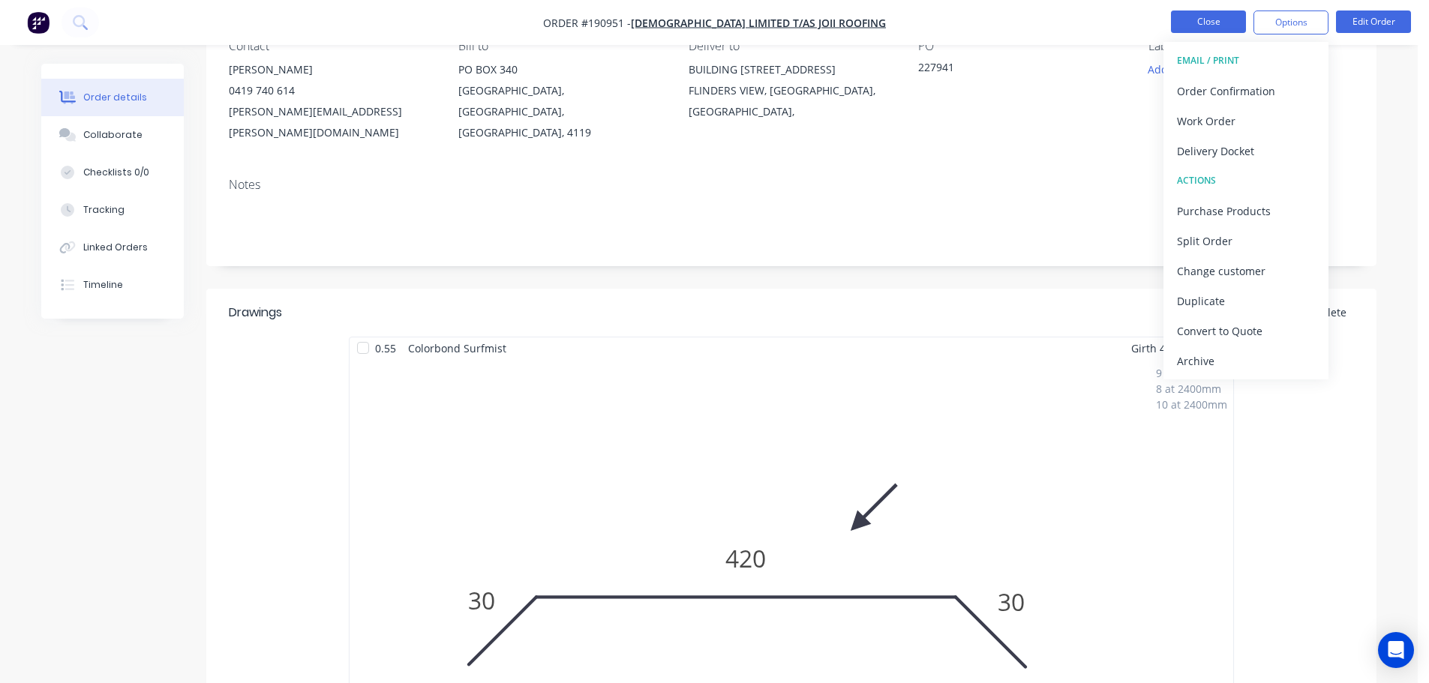
click at [1213, 21] on button "Close" at bounding box center [1208, 22] width 75 height 23
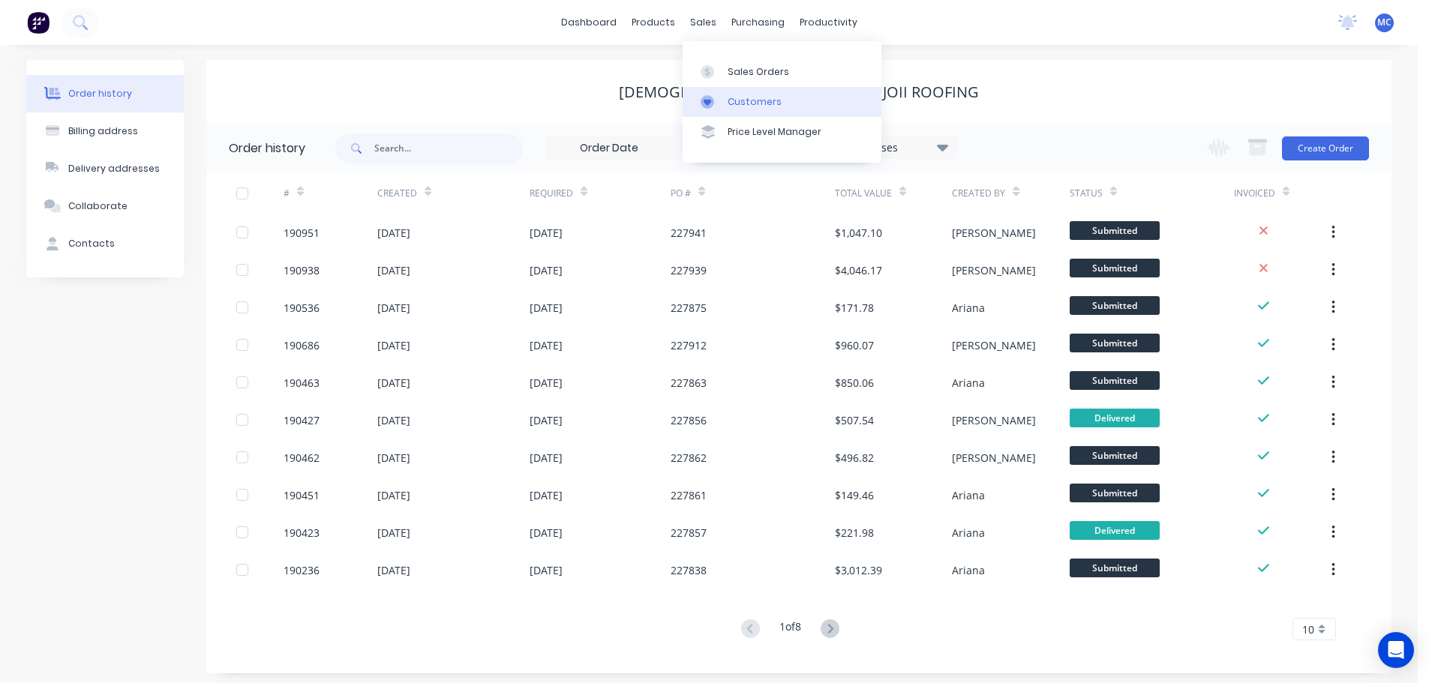
click at [761, 101] on div "Customers" at bounding box center [755, 102] width 54 height 14
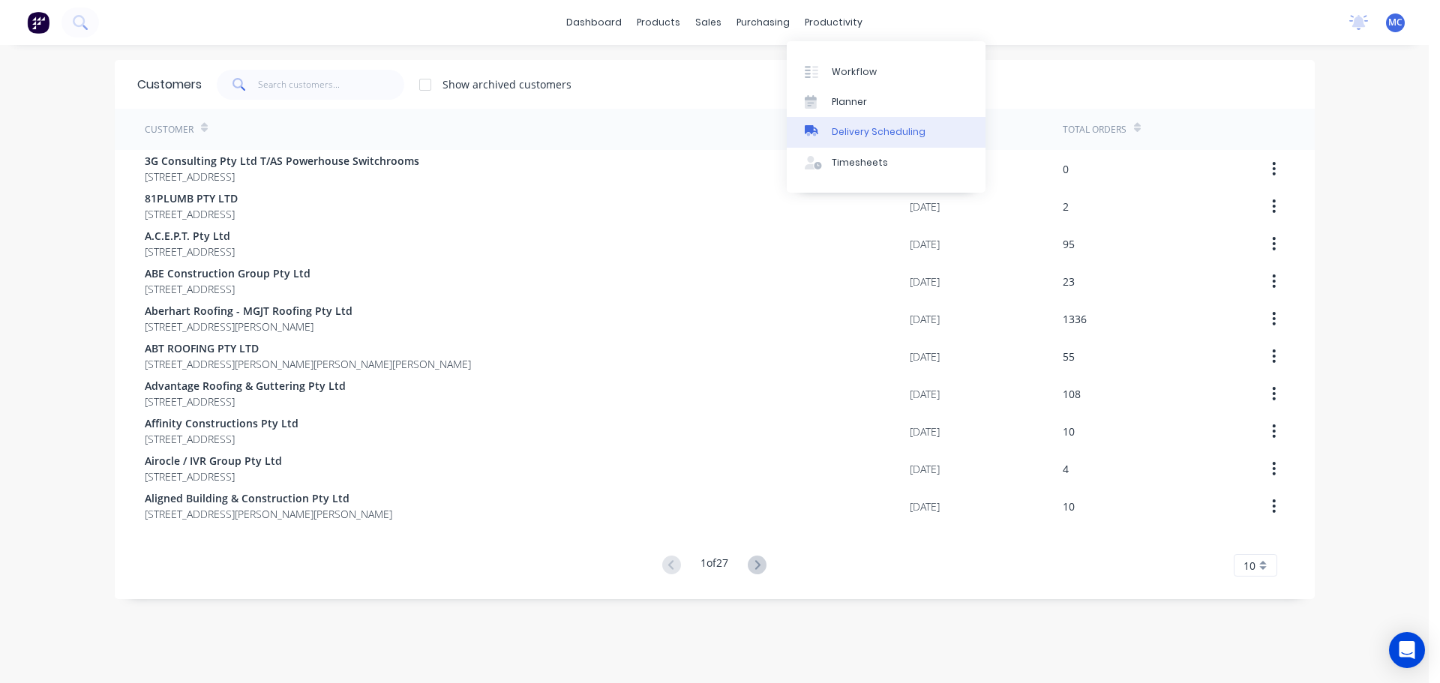
click at [878, 127] on div "Delivery Scheduling" at bounding box center [879, 132] width 94 height 14
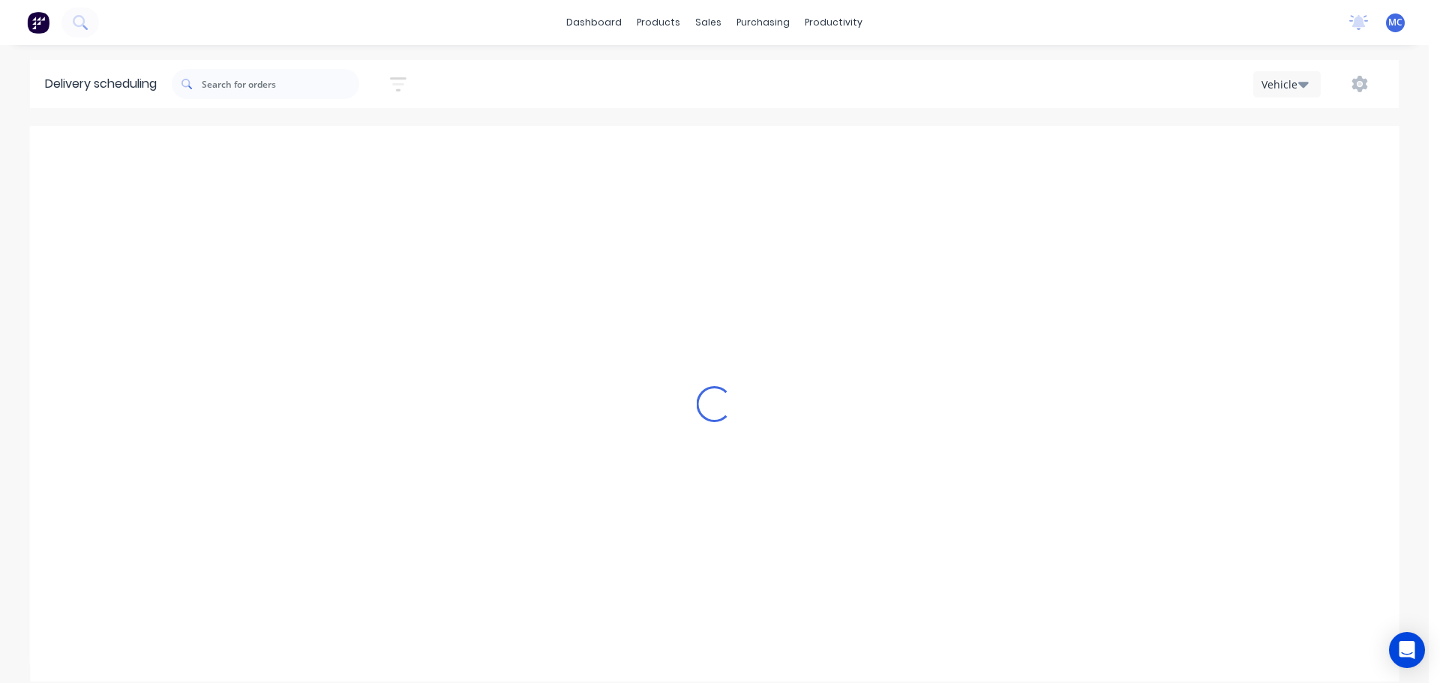
scroll to position [0, 1]
click at [406, 79] on icon "button" at bounding box center [398, 84] width 17 height 14
click at [351, 138] on input at bounding box center [330, 141] width 140 height 23
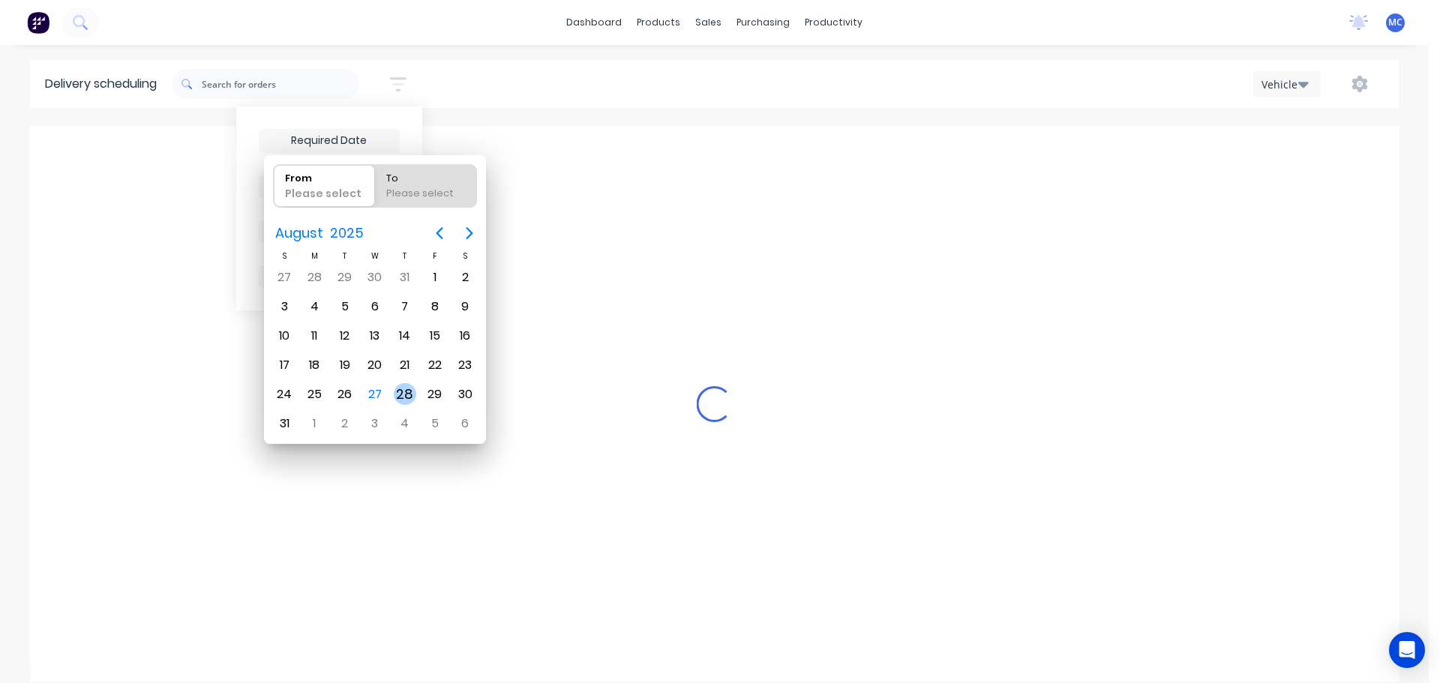
click at [403, 394] on div "28" at bounding box center [405, 394] width 23 height 23
type input "[DATE]"
radio input "false"
radio input "true"
click at [403, 394] on div "28" at bounding box center [405, 394] width 23 height 23
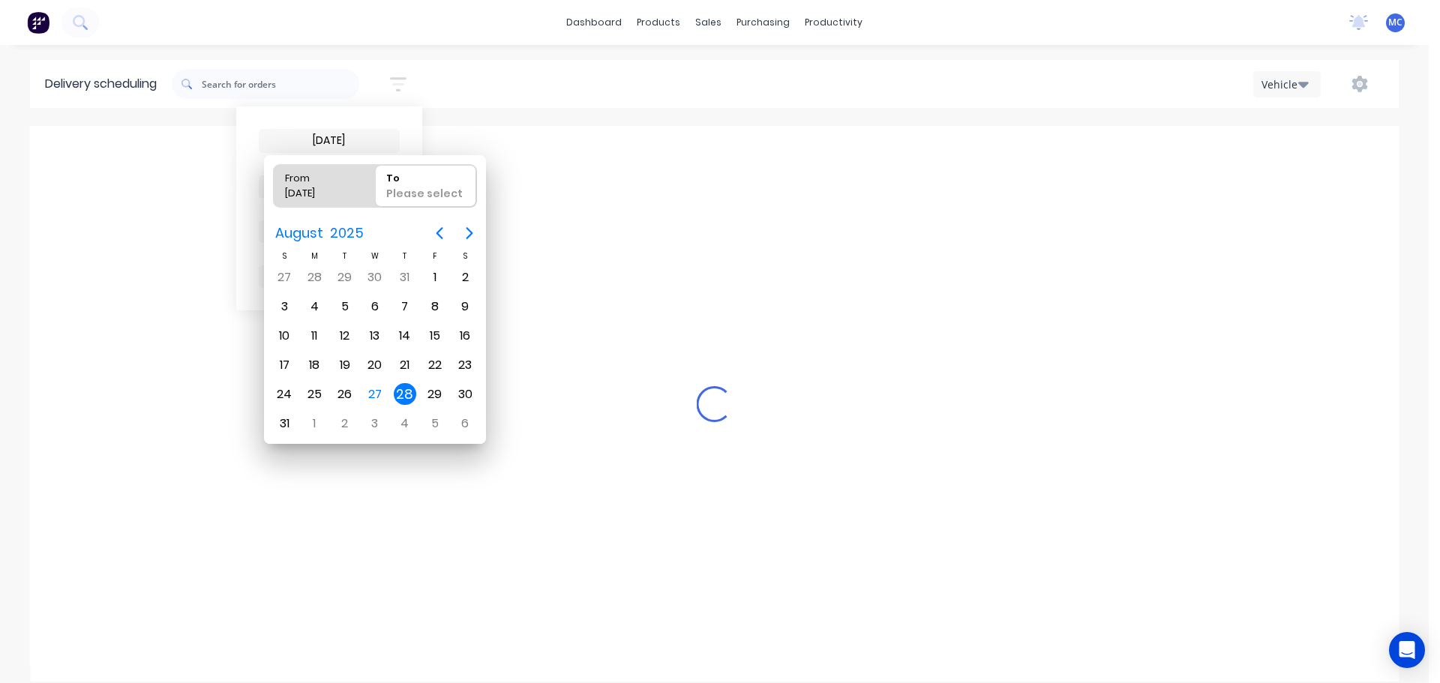
type input "[DATE] - [DATE]"
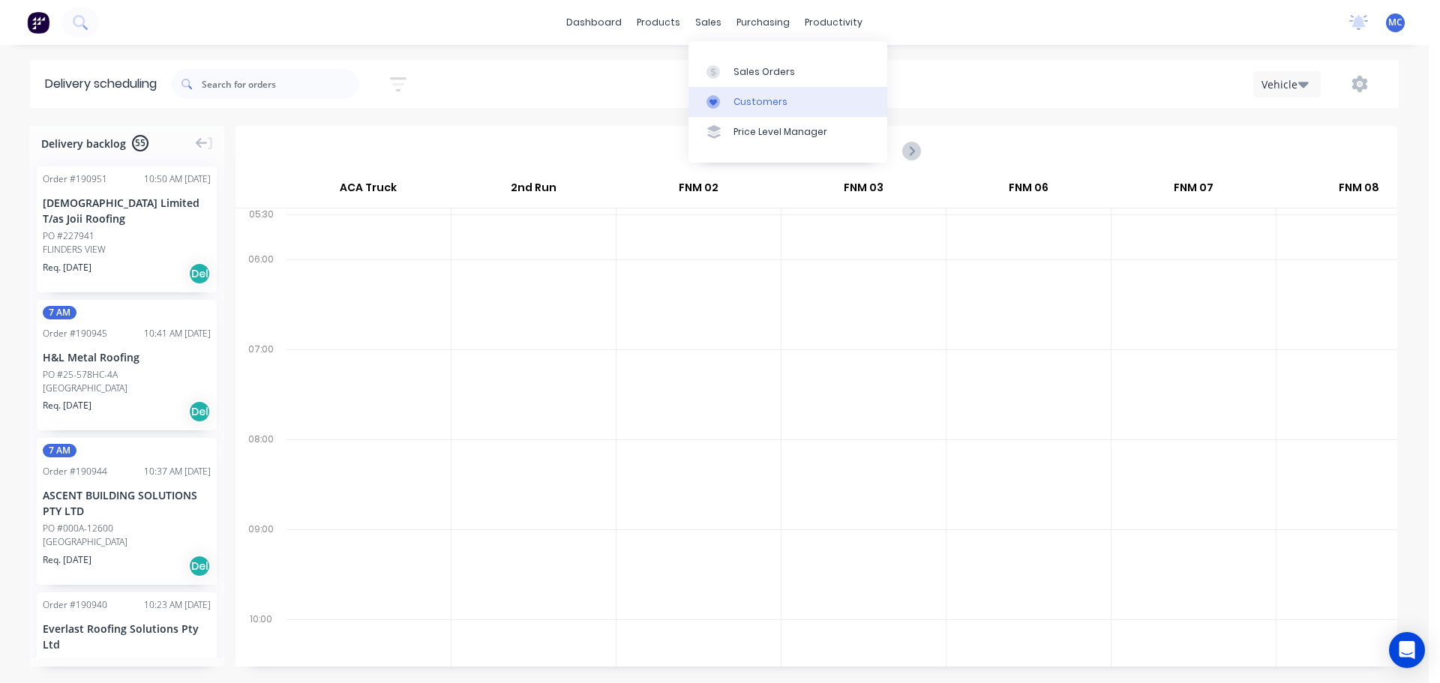
click at [749, 107] on div "Customers" at bounding box center [761, 102] width 54 height 14
